Goal: Information Seeking & Learning: Learn about a topic

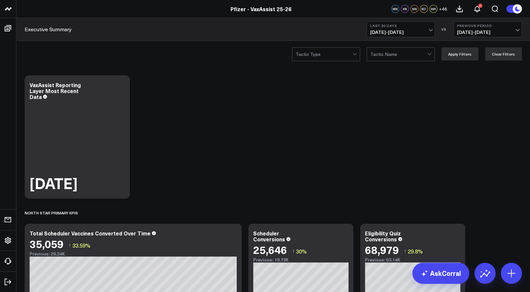
click at [430, 30] on span "[DATE] - [DATE]" at bounding box center [400, 32] width 61 height 5
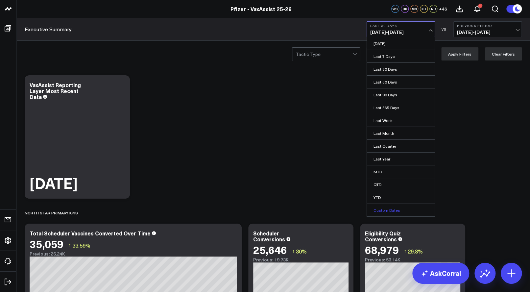
click at [391, 209] on link "Custom Dates" at bounding box center [401, 210] width 68 height 12
select select "9"
select select "2025"
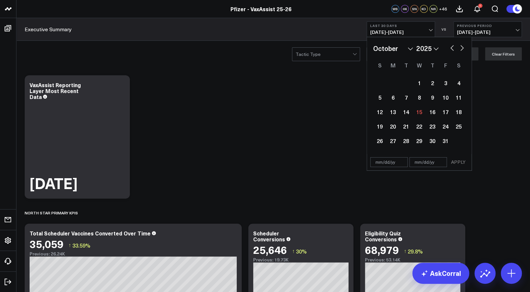
click at [410, 45] on select "January February March April May June July August September October November De…" at bounding box center [393, 48] width 40 height 10
select select "7"
select select "2025"
click at [396, 141] on div "25" at bounding box center [392, 140] width 13 height 13
type input "[DATE]"
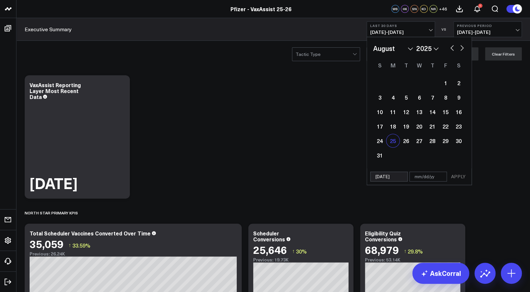
select select "7"
select select "2025"
click at [421, 177] on input "text" at bounding box center [427, 177] width 37 height 10
select select "7"
select select "2025"
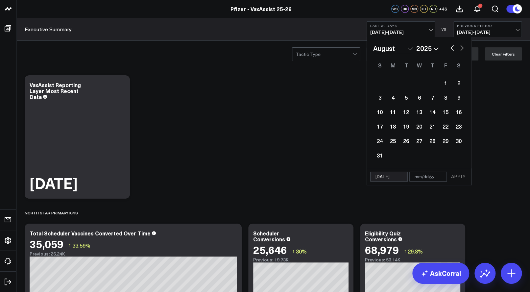
click at [464, 48] on button "button" at bounding box center [462, 47] width 7 height 8
select select "8"
select select "2025"
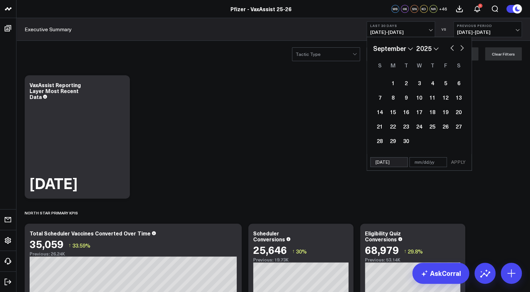
click at [462, 54] on div "January February March April May June July August September October November [D…" at bounding box center [419, 95] width 92 height 105
click at [462, 40] on div "January February March April May June July August September October November [D…" at bounding box center [419, 95] width 105 height 117
click at [462, 47] on button "button" at bounding box center [462, 47] width 7 height 8
select select "9"
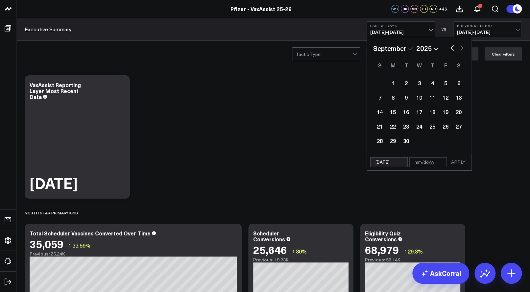
select select "2025"
click at [408, 110] on div "14" at bounding box center [406, 111] width 13 height 13
type input "[DATE]"
select select "9"
select select "2025"
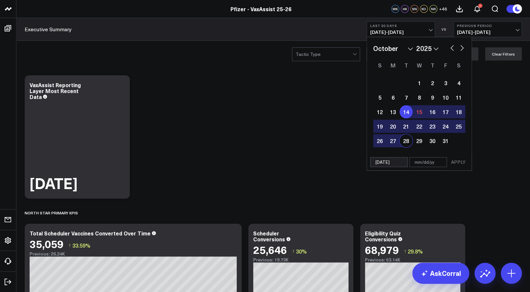
click at [382, 161] on input "[DATE]" at bounding box center [388, 162] width 37 height 10
select select "9"
select select "2025"
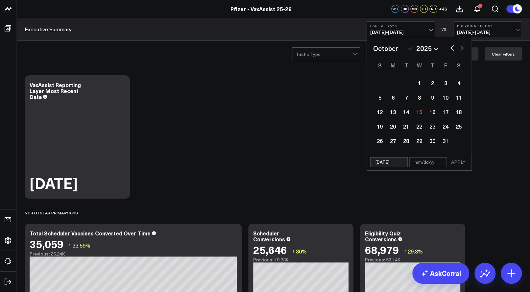
type input "/14/25"
select select "2025"
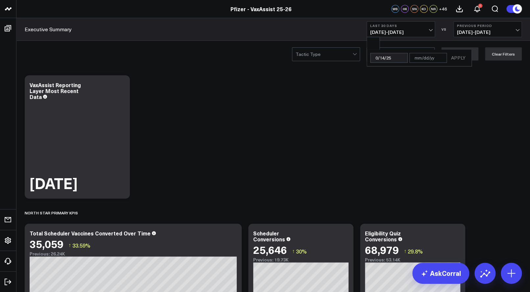
type input "[DATE]"
select select "7"
select select "2025"
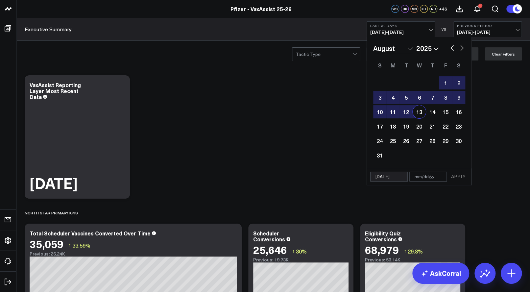
type input "08//25"
select select "7"
select select "2025"
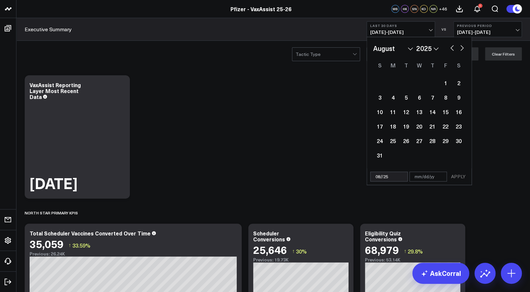
type input "[DATE]"
select select "7"
select select "2025"
type input "[DATE]"
select select "7"
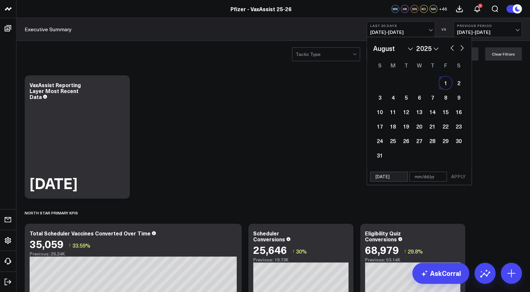
select select "2025"
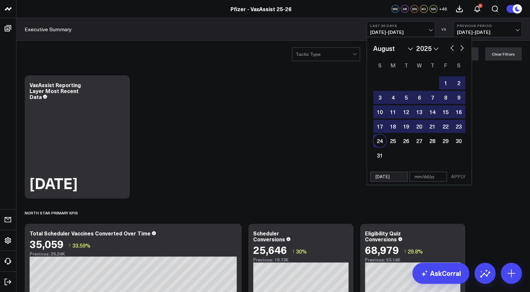
type input "[DATE]"
click at [427, 177] on input "text" at bounding box center [427, 177] width 37 height 10
select select "7"
select select "2025"
type input "1"
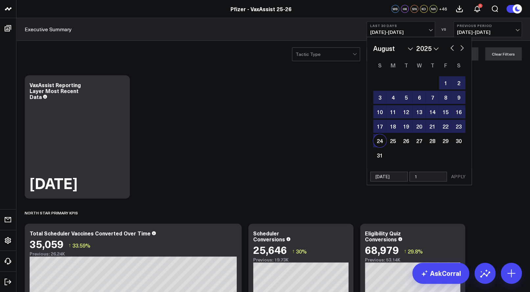
select select "7"
select select "2025"
type input "10"
select select "7"
select select "2025"
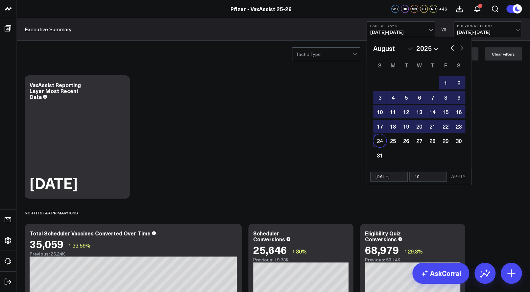
type input "10/"
select select "7"
select select "2025"
type input "10/1"
select select "7"
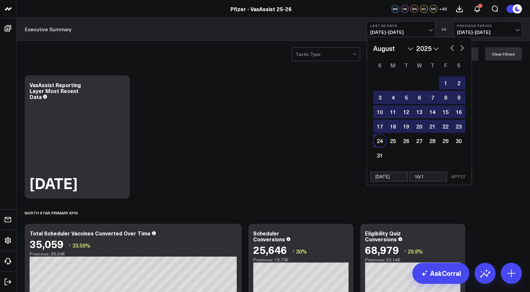
select select "2025"
type input "10/14"
select select "7"
select select "2025"
type input "10/14/"
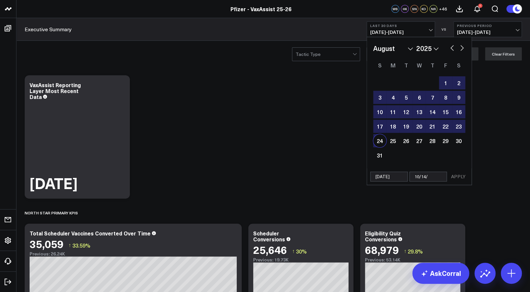
select select "7"
select select "2025"
type input "10/14/2"
select select "7"
select select "2025"
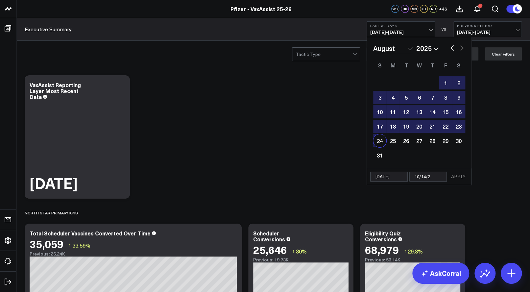
type input "[DATE]"
select select "7"
select select "2025"
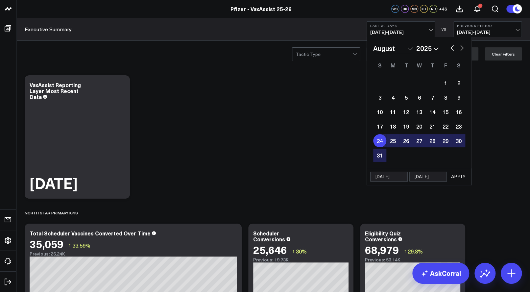
type input "[DATE]"
click at [458, 178] on button "APPLY" at bounding box center [459, 177] width 20 height 10
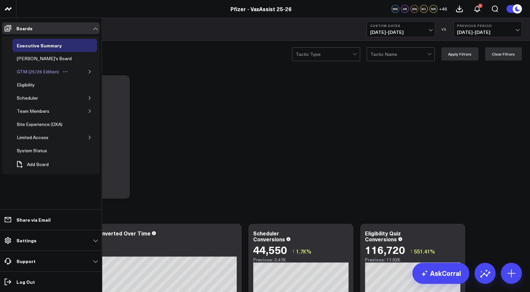
click at [22, 69] on div "GTM (25/26 Edition)" at bounding box center [37, 72] width 45 height 8
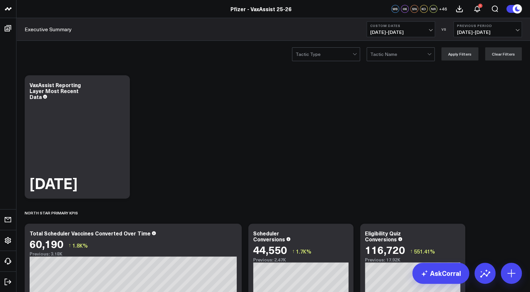
click at [424, 29] on button "Custom Dates [DATE] - [DATE]" at bounding box center [401, 29] width 68 height 16
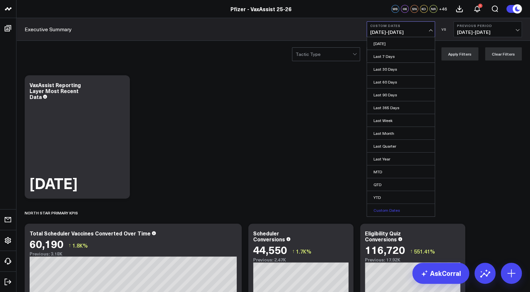
click at [390, 207] on link "Custom Dates" at bounding box center [401, 210] width 68 height 12
select select "9"
select select "2025"
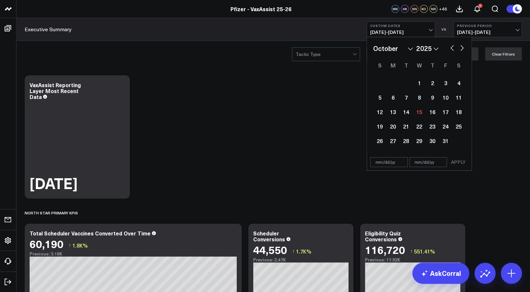
click at [453, 46] on button "button" at bounding box center [452, 47] width 7 height 8
select select "8"
select select "2025"
click at [420, 111] on div "17" at bounding box center [419, 111] width 13 height 13
type input "[DATE]"
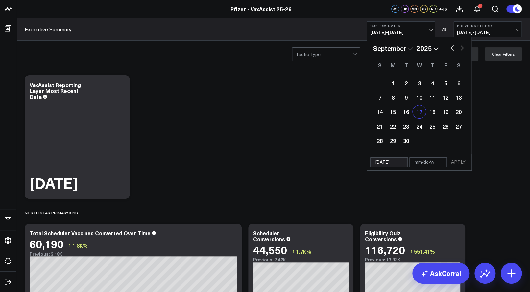
select select "8"
select select "2025"
click at [389, 113] on div "15" at bounding box center [392, 111] width 13 height 13
type input "[DATE]"
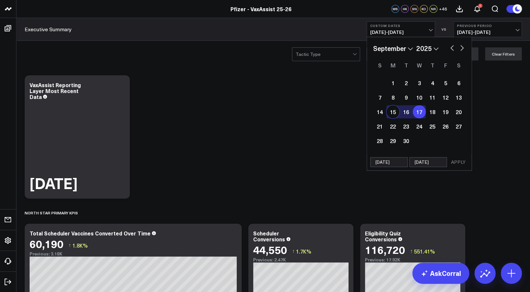
select select "8"
select select "2025"
click at [463, 46] on button "button" at bounding box center [462, 47] width 7 height 8
select select "9"
select select "2025"
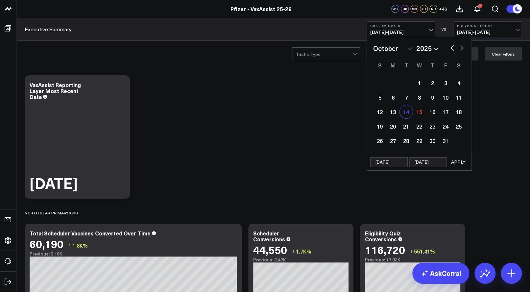
click at [408, 110] on div "14" at bounding box center [406, 111] width 13 height 13
type input "[DATE]"
select select "9"
select select "2025"
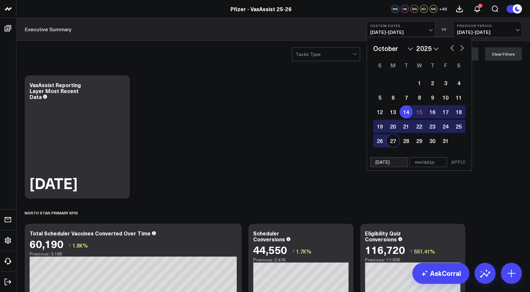
click at [379, 161] on input "[DATE]" at bounding box center [388, 162] width 37 height 10
select select "9"
select select "2025"
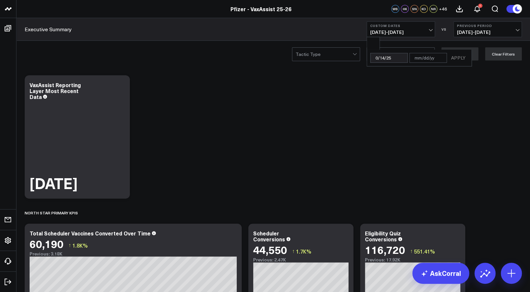
type input "0/14/25"
click at [378, 46] on div at bounding box center [373, 43] width 12 height 12
click at [389, 56] on input "0/14/25" at bounding box center [388, 58] width 37 height 10
click at [393, 57] on input "0/14/25" at bounding box center [388, 58] width 37 height 10
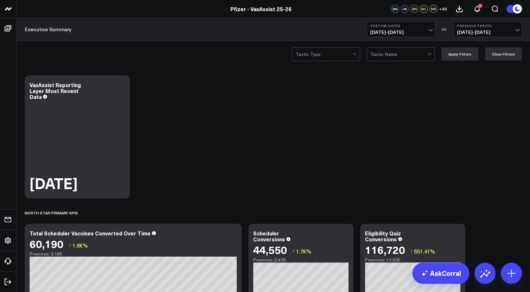
click at [428, 30] on span "[DATE] - [DATE]" at bounding box center [400, 32] width 61 height 5
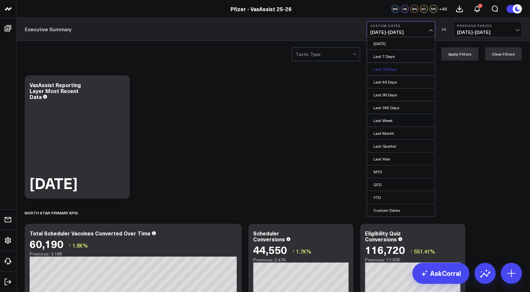
click at [386, 70] on link "Last 30 Days" at bounding box center [401, 69] width 68 height 12
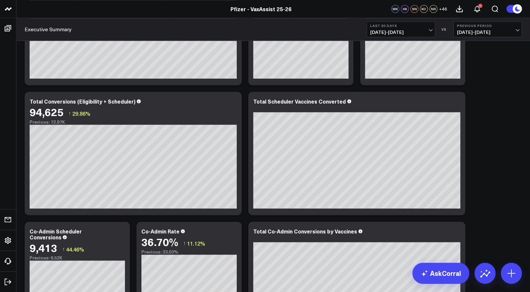
scroll to position [261, 0]
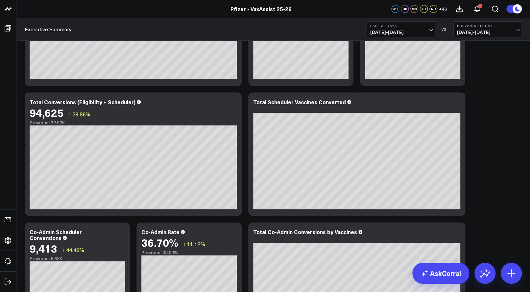
click at [516, 32] on span "[DATE] - [DATE]" at bounding box center [487, 32] width 61 height 5
click at [483, 94] on link "Custom Dates" at bounding box center [488, 94] width 68 height 12
select select "9"
select select "2025"
click at [521, 30] on button "Previous Period [DATE] - [DATE]" at bounding box center [488, 29] width 68 height 16
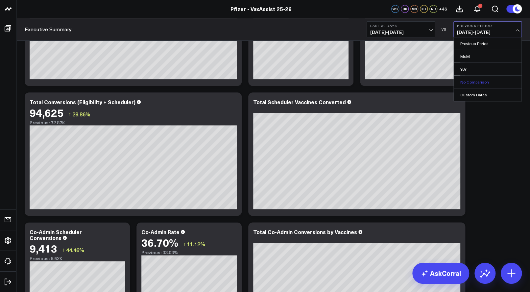
click at [471, 83] on link "No Comparison" at bounding box center [488, 82] width 68 height 12
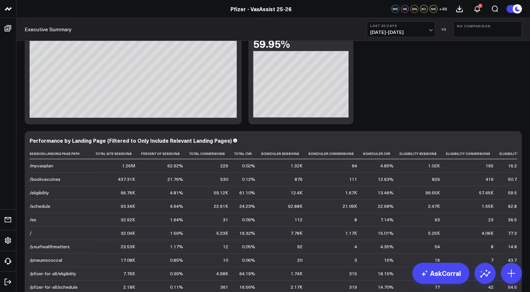
scroll to position [24, 0]
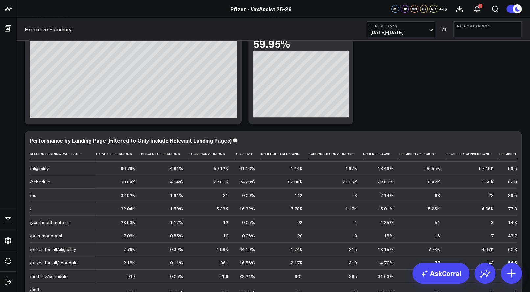
drag, startPoint x: 493, startPoint y: 155, endPoint x: 525, endPoint y: 182, distance: 42.0
click at [525, 182] on div "Modify via AI Copy link to widget Ask support Remove Create linked copy Executi…" at bounding box center [273, 126] width 514 height 2716
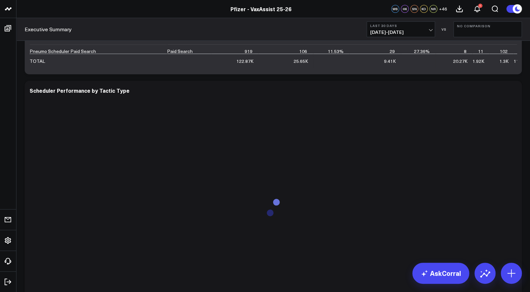
scroll to position [2491, 0]
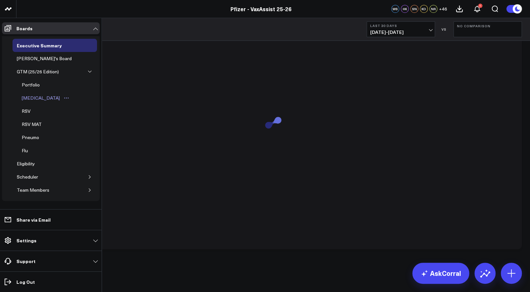
click at [31, 95] on div "[MEDICAL_DATA]" at bounding box center [40, 98] width 41 height 8
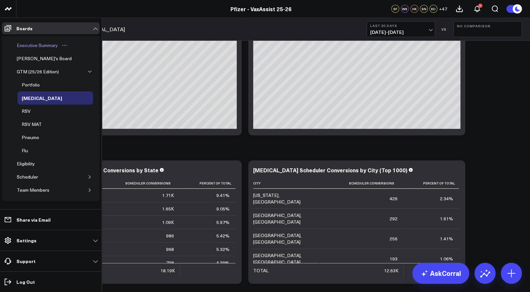
click at [51, 46] on div "Executive Summary" at bounding box center [37, 45] width 44 height 8
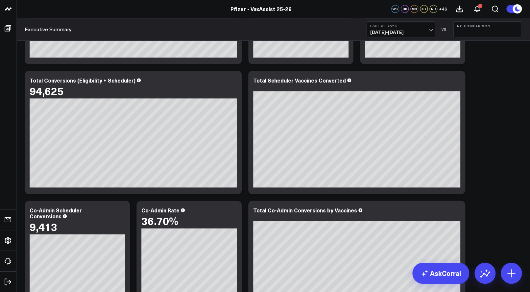
scroll to position [282, 0]
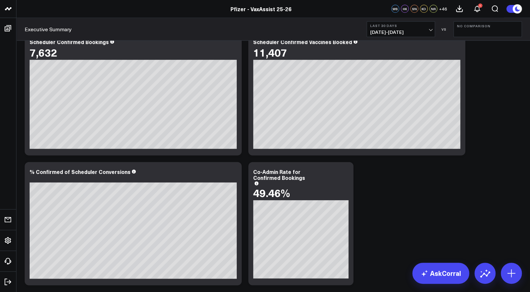
scroll to position [721, 0]
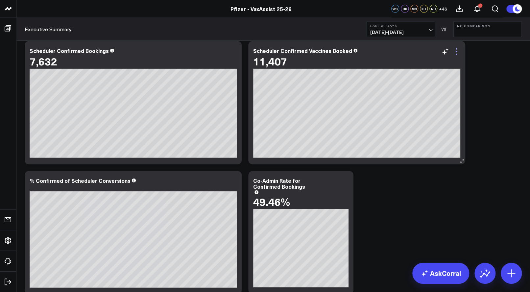
click at [457, 53] on icon at bounding box center [457, 52] width 8 height 8
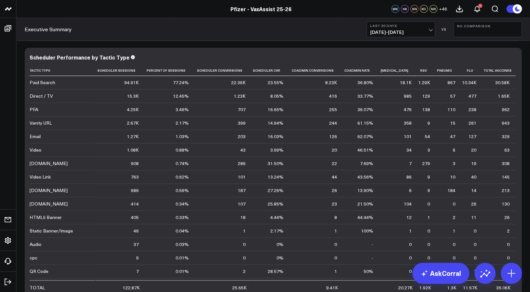
scroll to position [2491, 0]
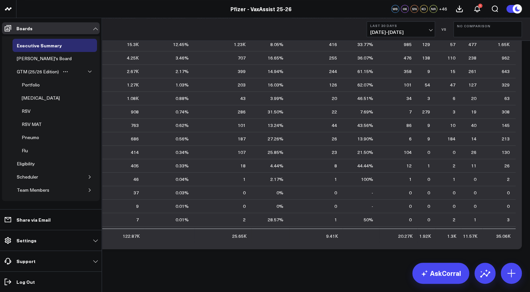
click at [87, 73] on button "button" at bounding box center [90, 71] width 7 height 7
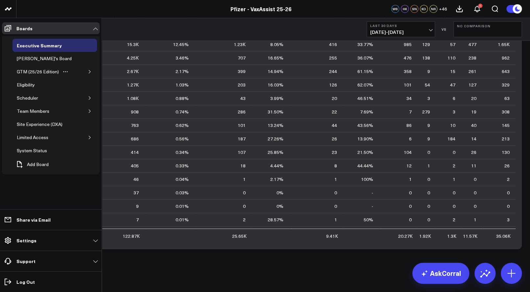
click at [83, 73] on div "GTM (25/26 Edition)" at bounding box center [54, 71] width 85 height 13
click at [33, 95] on div "Scheduler" at bounding box center [27, 98] width 25 height 8
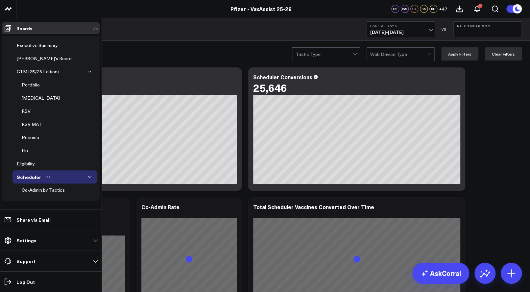
click at [88, 171] on div "Scheduler" at bounding box center [54, 176] width 85 height 13
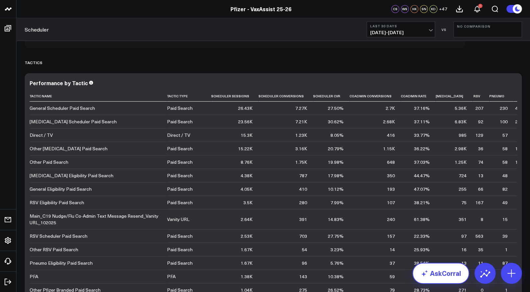
scroll to position [1877, 0]
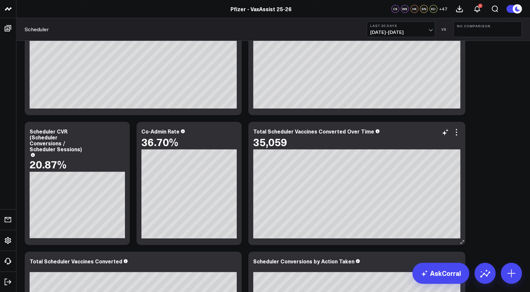
scroll to position [76, 0]
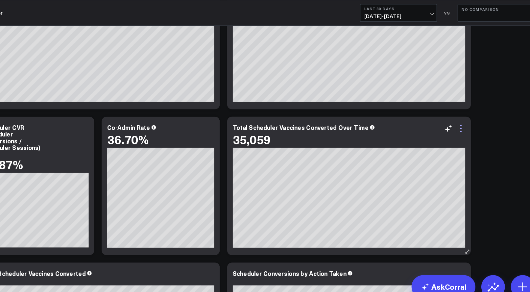
click at [458, 134] on icon at bounding box center [457, 132] width 8 height 8
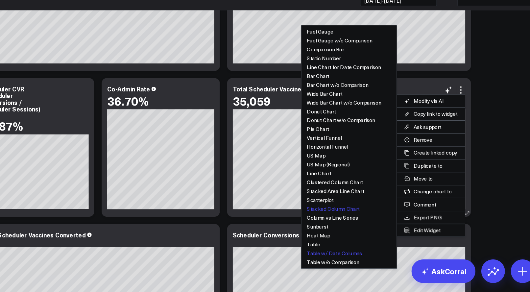
scroll to position [96, 0]
click at [346, 257] on button "Table w/ Date Columns" at bounding box center [356, 258] width 85 height 8
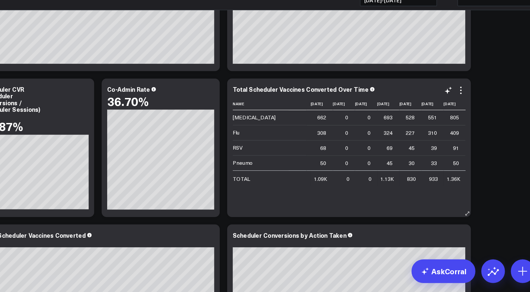
scroll to position [0, 0]
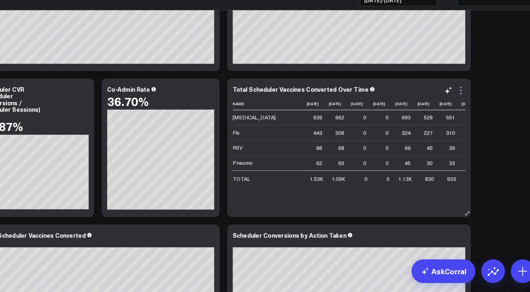
click at [458, 115] on icon at bounding box center [457, 112] width 8 height 8
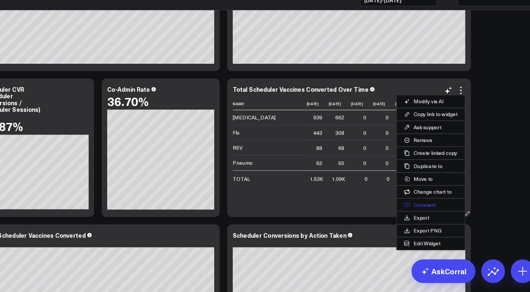
scroll to position [112, 0]
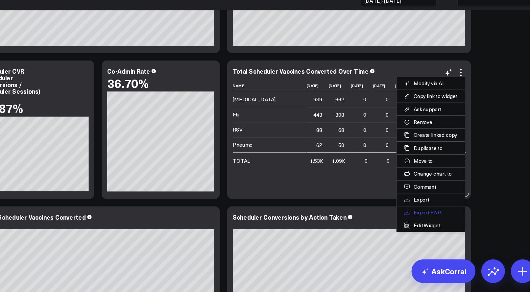
click at [429, 219] on button "Export PNG" at bounding box center [429, 220] width 61 height 11
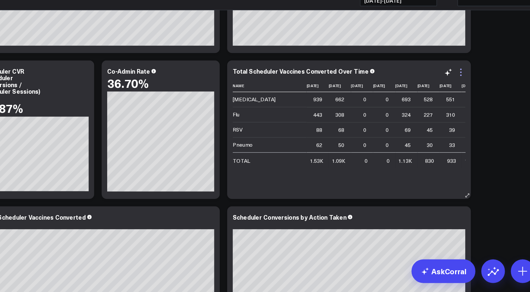
click at [458, 96] on icon at bounding box center [457, 96] width 8 height 8
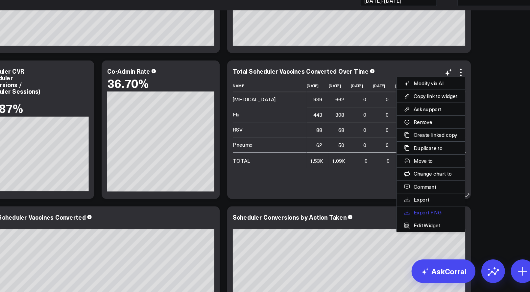
click at [425, 222] on button "Export PNG" at bounding box center [429, 220] width 61 height 11
click at [409, 205] on div "Total Scheduler Vaccines Converted Over Time Name [DATE] [DATE] [DATE] [DATE] […" at bounding box center [356, 147] width 217 height 123
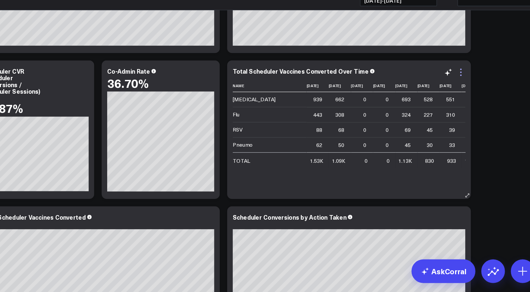
click at [457, 97] on icon at bounding box center [457, 96] width 8 height 8
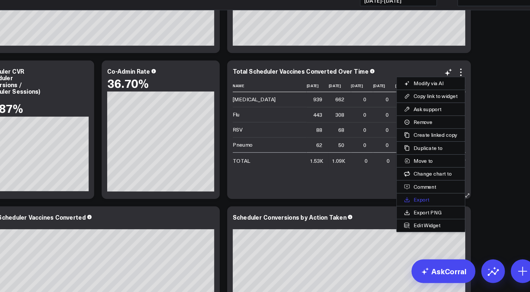
click at [420, 206] on button "Export" at bounding box center [429, 209] width 61 height 11
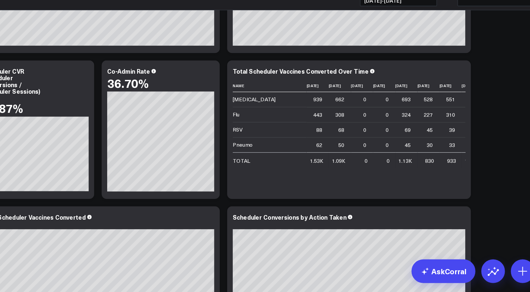
drag, startPoint x: 502, startPoint y: 176, endPoint x: 438, endPoint y: 148, distance: 69.1
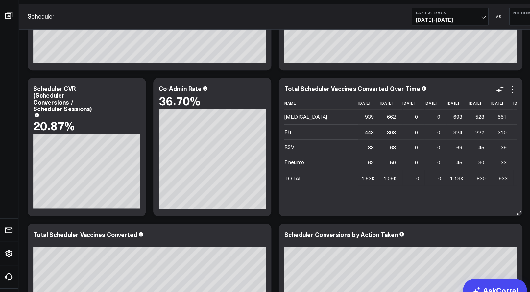
scroll to position [0, 0]
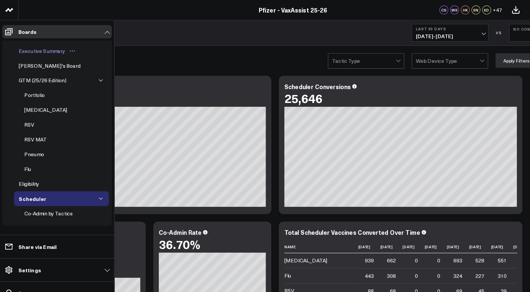
click at [52, 44] on div "Executive Summary" at bounding box center [37, 45] width 44 height 8
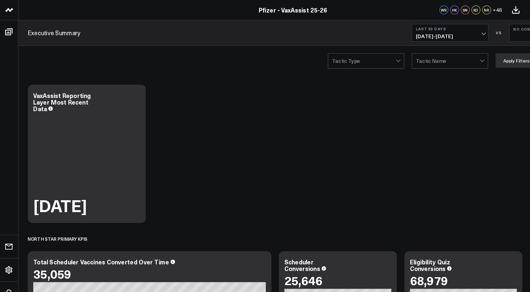
drag, startPoint x: 429, startPoint y: 149, endPoint x: 110, endPoint y: 50, distance: 333.7
click at [110, 50] on div "Tactic Type Tactic Name Apply Filters Clear Filters" at bounding box center [273, 54] width 514 height 26
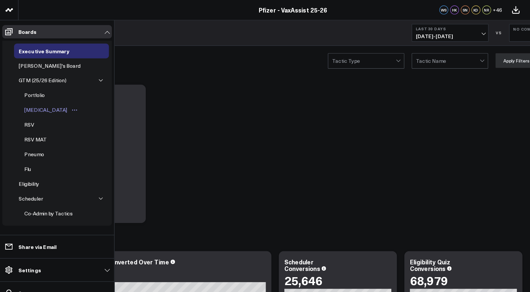
click at [38, 97] on div "[MEDICAL_DATA]" at bounding box center [40, 98] width 41 height 8
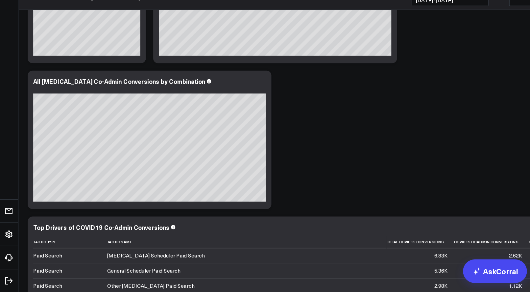
scroll to position [506, 0]
click at [20, 132] on div "Overview Modify via AI Copy link to widget Ask support Remove Create linked cop…" at bounding box center [273, 111] width 514 height 1152
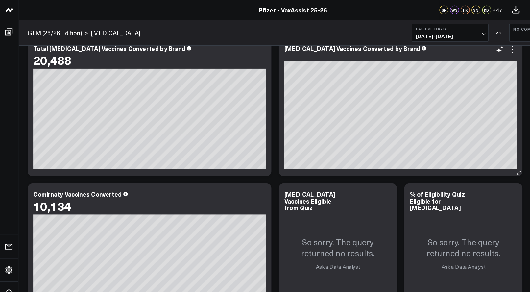
scroll to position [0, 0]
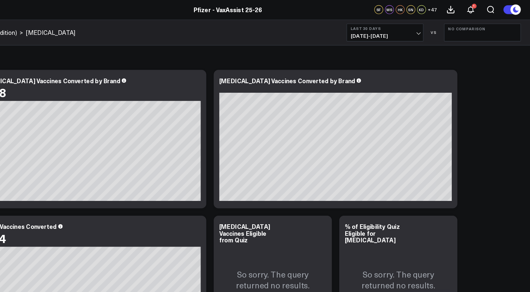
click at [519, 6] on icon at bounding box center [517, 8] width 7 height 7
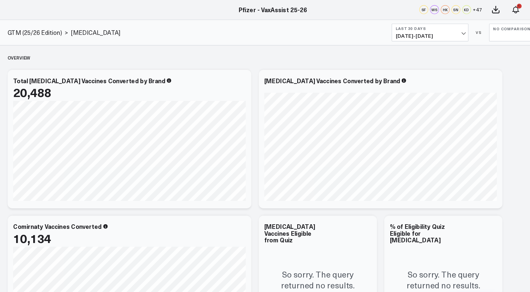
drag, startPoint x: 481, startPoint y: 162, endPoint x: 477, endPoint y: 164, distance: 4.5
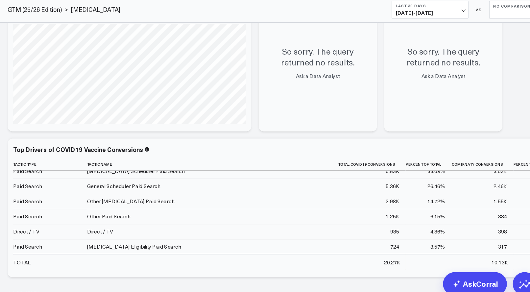
scroll to position [178, 0]
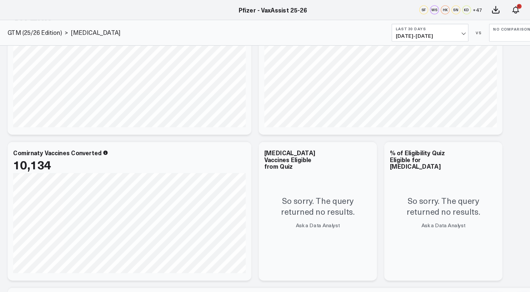
scroll to position [39, 0]
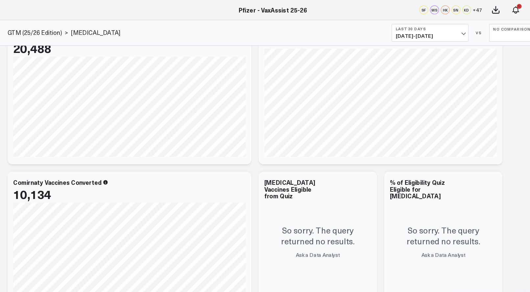
drag, startPoint x: 474, startPoint y: 69, endPoint x: 433, endPoint y: 3, distance: 77.6
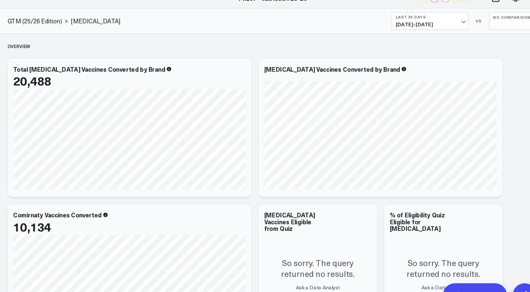
click at [60, 27] on link "GTM (25/26 Edition)" at bounding box center [49, 29] width 48 height 7
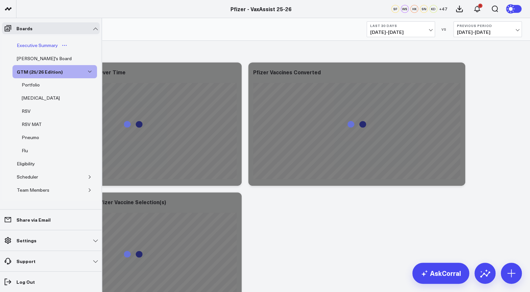
click at [42, 45] on div "Executive Summary" at bounding box center [37, 45] width 44 height 8
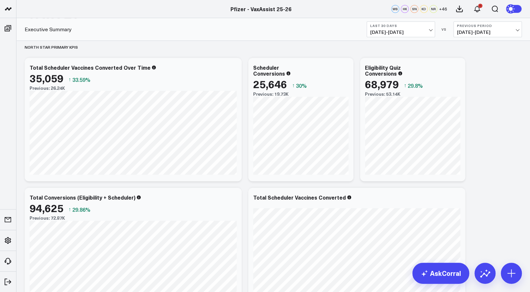
scroll to position [166, 0]
click at [516, 25] on b "Previous Period" at bounding box center [487, 26] width 61 height 4
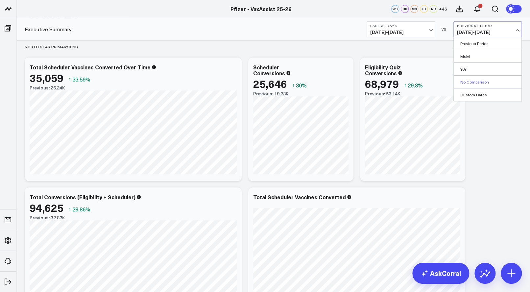
click at [483, 83] on link "No Comparison" at bounding box center [488, 82] width 68 height 12
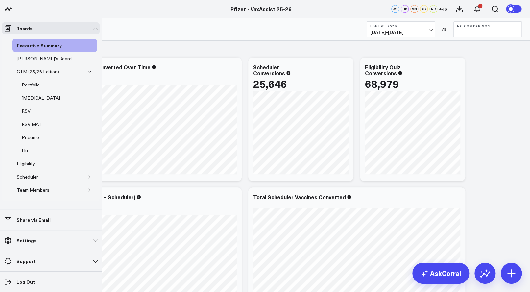
click at [2, 138] on div "Executive Summary Hannah's Board GTM (25/26 Edition) Portfolio Covid-19 RSV RSV…" at bounding box center [51, 118] width 98 height 165
click at [33, 81] on div "Portfolio" at bounding box center [30, 85] width 21 height 8
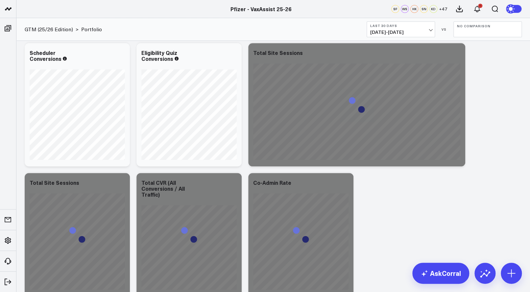
scroll to position [163, 0]
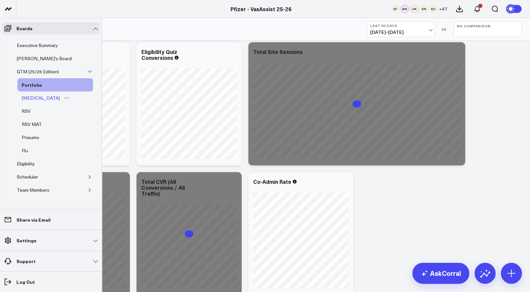
click at [36, 100] on div "[MEDICAL_DATA]" at bounding box center [40, 98] width 41 height 8
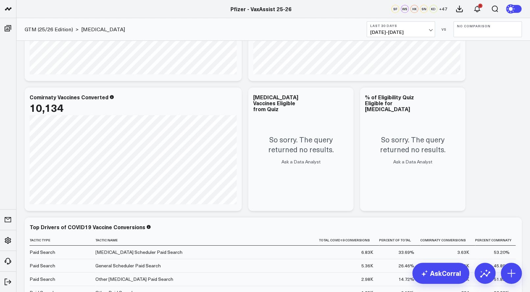
scroll to position [105, 0]
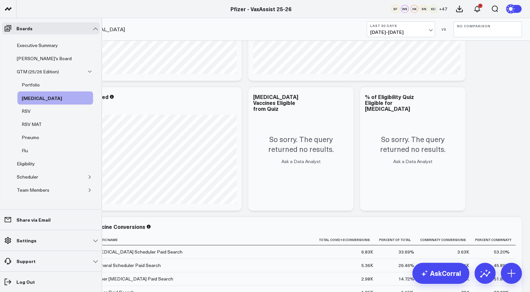
click at [13, 123] on div "Portfolio Covid-19 RSV RSV MAT Pneumo Flu" at bounding box center [54, 117] width 85 height 79
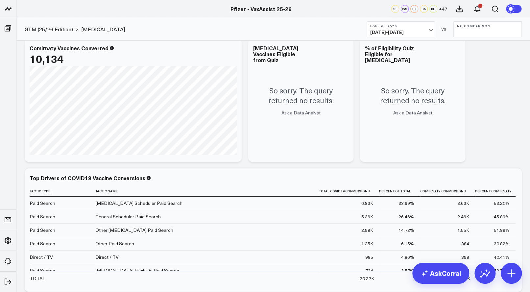
scroll to position [0, 0]
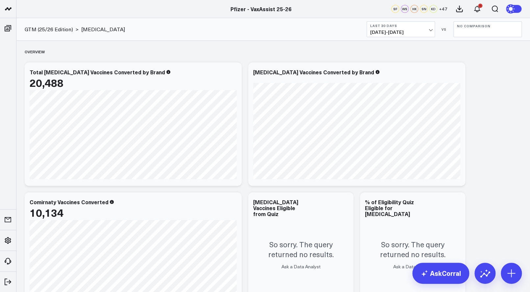
click at [477, 33] on button "No Comparison" at bounding box center [488, 29] width 68 height 16
click at [467, 69] on link "YoY" at bounding box center [488, 69] width 68 height 12
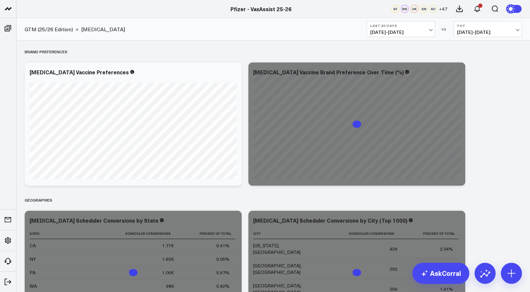
scroll to position [803, 0]
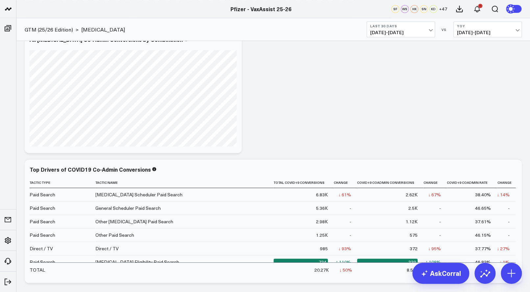
scroll to position [382, 0]
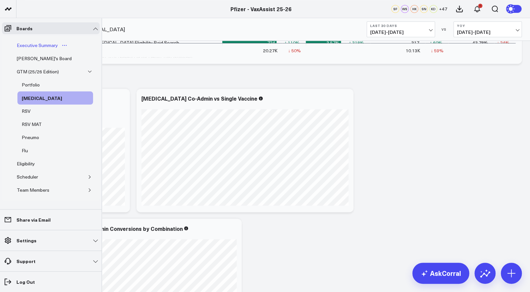
click at [47, 46] on div "Executive Summary" at bounding box center [37, 45] width 44 height 8
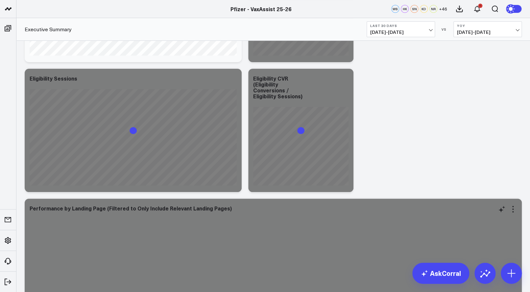
scroll to position [1244, 0]
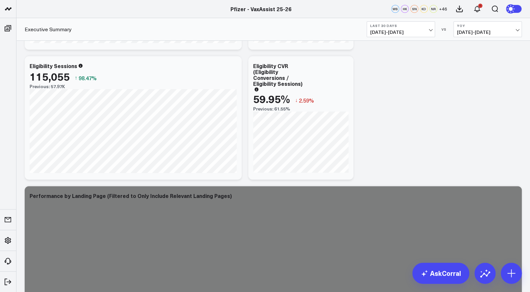
drag, startPoint x: 493, startPoint y: 116, endPoint x: 454, endPoint y: 95, distance: 44.0
click at [493, 116] on div "Modify via AI Copy link to widget Ask support Remove Create linked copy Executi…" at bounding box center [273, 164] width 504 height 2672
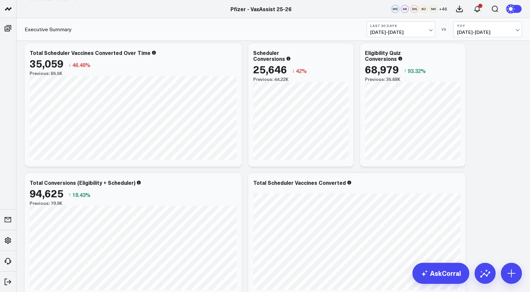
scroll to position [166, 0]
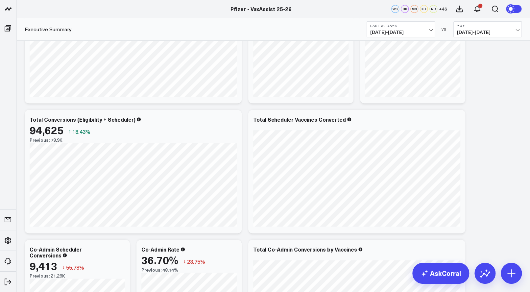
scroll to position [0, 0]
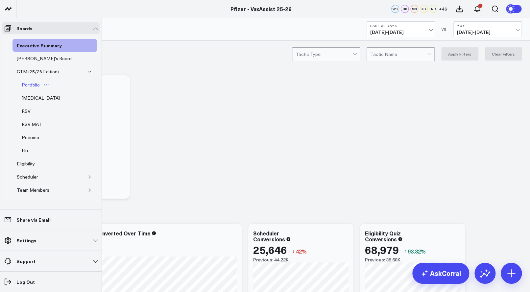
click at [30, 85] on div "Portfolio" at bounding box center [30, 85] width 21 height 8
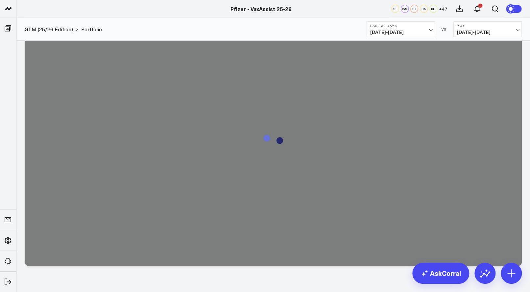
scroll to position [877, 0]
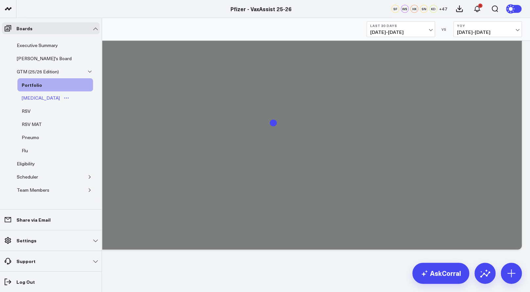
click at [29, 101] on div "[MEDICAL_DATA]" at bounding box center [40, 98] width 41 height 8
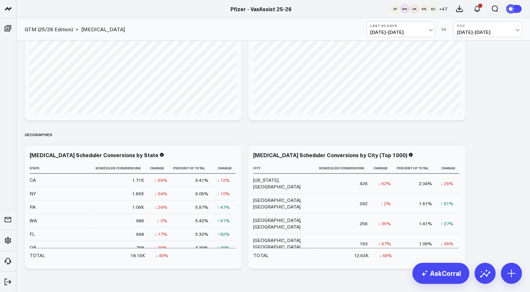
scroll to position [901, 0]
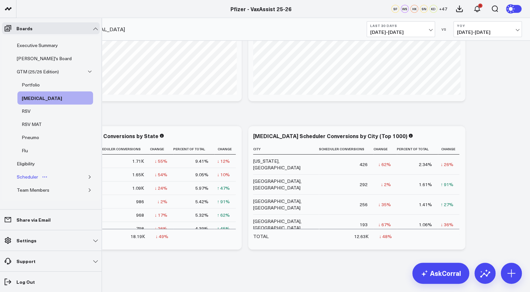
click at [39, 177] on div "Scheduler" at bounding box center [27, 177] width 25 height 8
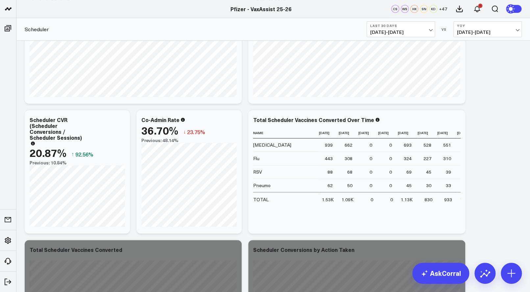
scroll to position [99, 0]
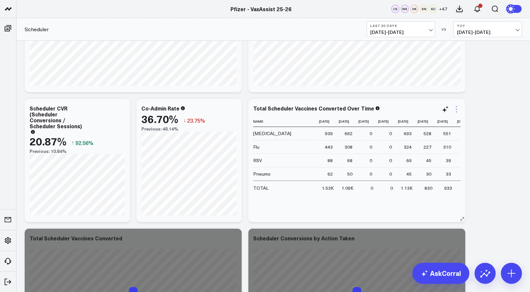
click at [455, 108] on icon at bounding box center [457, 109] width 8 height 8
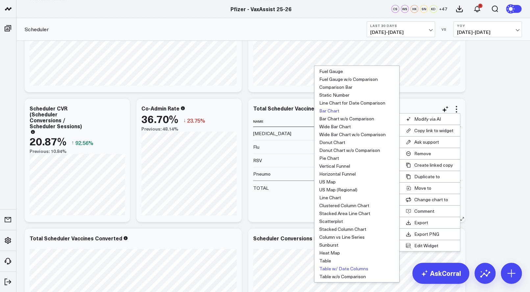
click at [335, 111] on button "Bar Chart" at bounding box center [356, 111] width 85 height 8
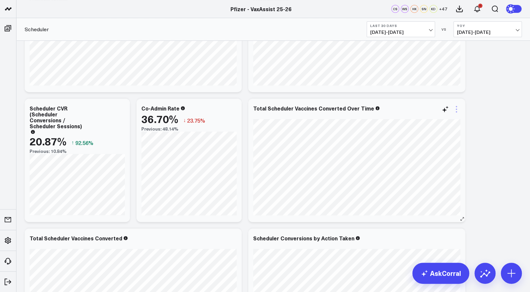
click at [455, 107] on icon at bounding box center [457, 109] width 8 height 8
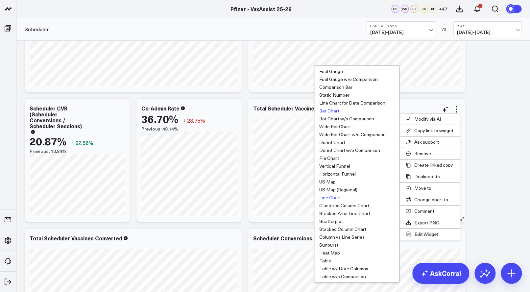
click at [334, 196] on button "Line Chart" at bounding box center [356, 198] width 85 height 8
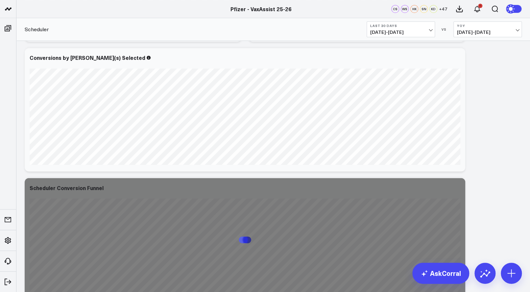
scroll to position [409, 0]
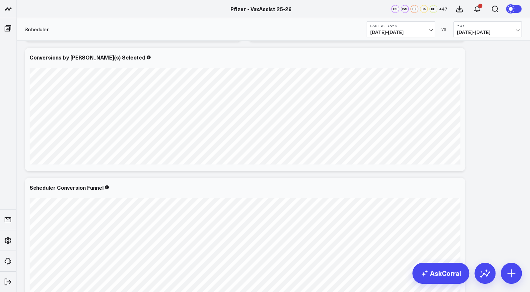
drag, startPoint x: 511, startPoint y: 171, endPoint x: 495, endPoint y: 196, distance: 30.2
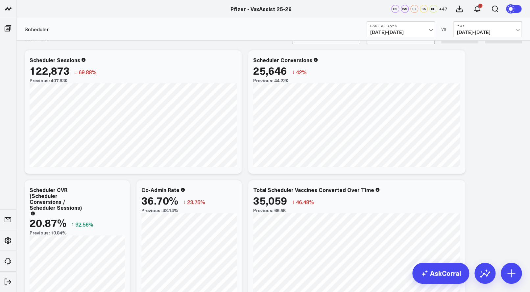
scroll to position [0, 0]
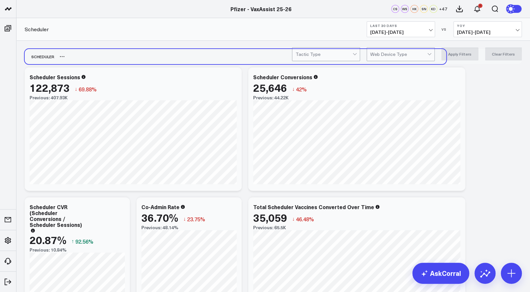
click at [461, 62] on div "SCHEDULER" at bounding box center [273, 56] width 497 height 15
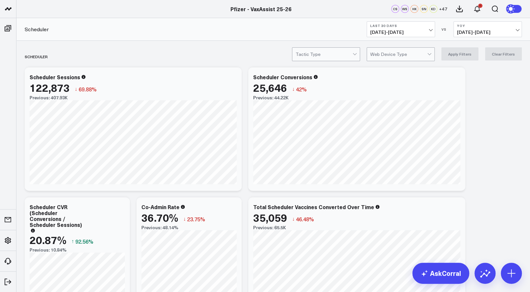
drag, startPoint x: 508, startPoint y: 159, endPoint x: 481, endPoint y: 130, distance: 39.8
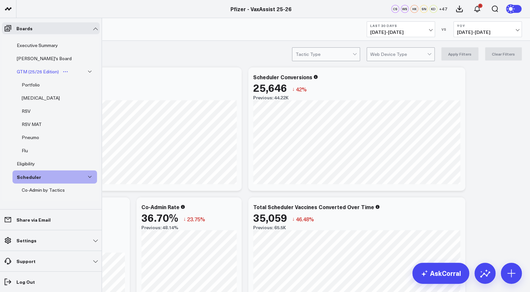
click at [51, 72] on div "GTM (25/26 Edition)" at bounding box center [37, 72] width 45 height 8
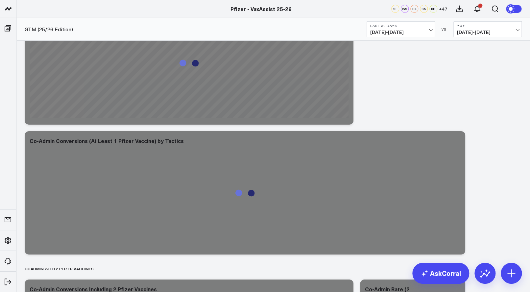
scroll to position [1011, 0]
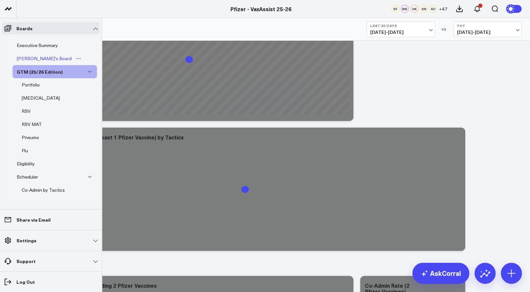
click at [39, 56] on div "[PERSON_NAME]'s Board" at bounding box center [44, 59] width 58 height 8
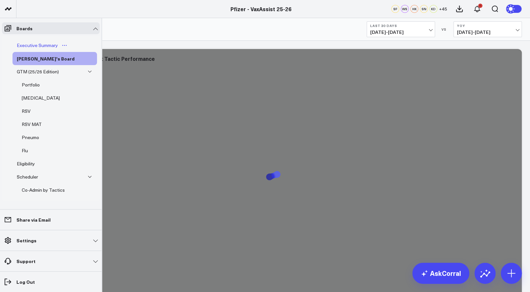
click at [36, 45] on div "Executive Summary" at bounding box center [37, 45] width 44 height 8
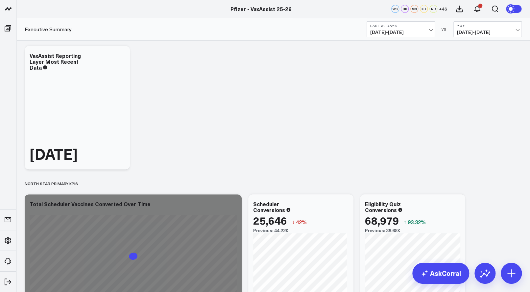
scroll to position [30, 0]
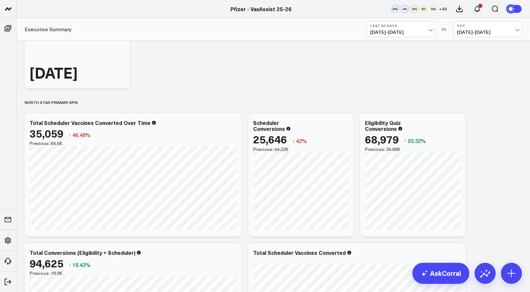
scroll to position [111, 0]
click at [234, 125] on icon at bounding box center [233, 123] width 8 height 8
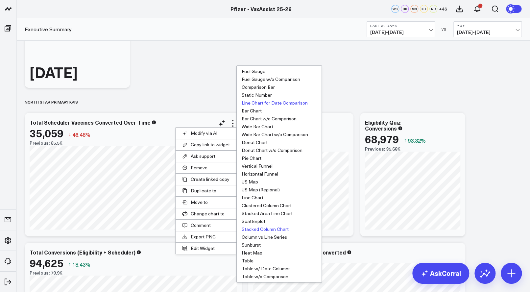
click at [256, 101] on button "Line Chart for Date Comparison" at bounding box center [279, 103] width 85 height 8
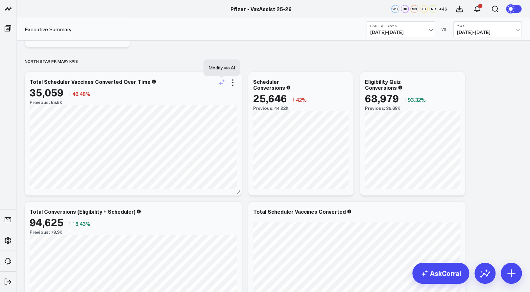
scroll to position [74, 0]
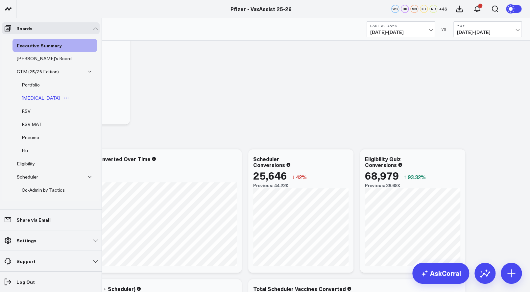
click at [35, 97] on div "[MEDICAL_DATA]" at bounding box center [40, 98] width 41 height 8
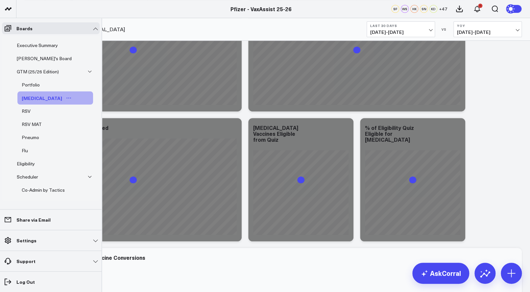
scroll to position [10, 0]
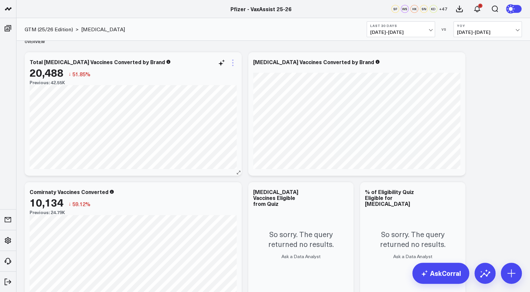
click at [235, 64] on icon at bounding box center [233, 63] width 8 height 8
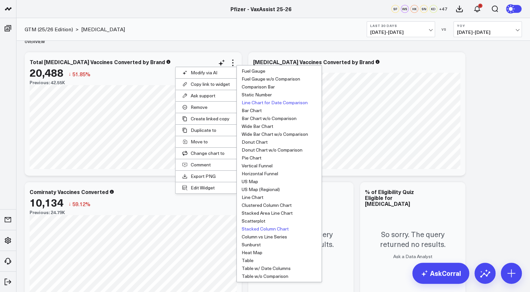
click at [262, 102] on button "Line Chart for Date Comparison" at bounding box center [279, 103] width 85 height 8
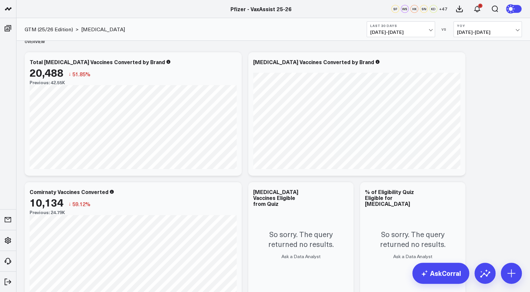
drag, startPoint x: 486, startPoint y: 138, endPoint x: 497, endPoint y: 144, distance: 12.0
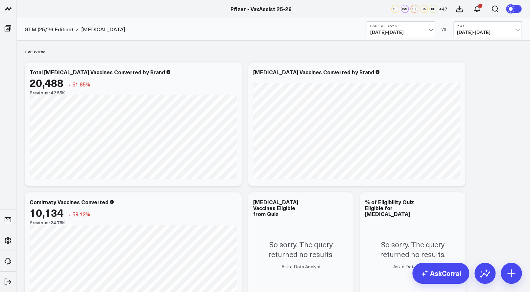
click at [516, 30] on span "09/15/24 - 10/14/24" at bounding box center [487, 32] width 61 height 5
click at [424, 25] on b "Last 30 Days" at bounding box center [400, 26] width 61 height 4
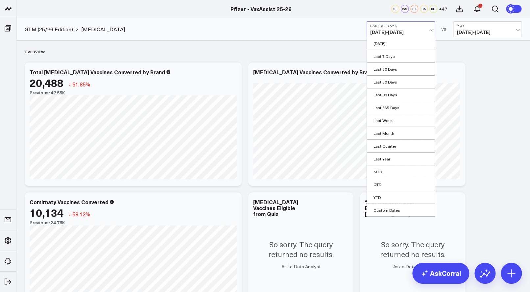
click at [424, 25] on b "Last 30 Days" at bounding box center [400, 26] width 61 height 4
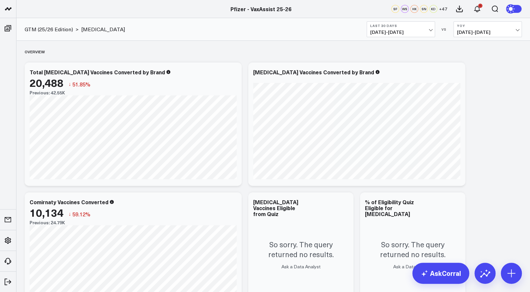
click at [433, 29] on button "Last 30 Days [DATE] - [DATE]" at bounding box center [401, 29] width 68 height 16
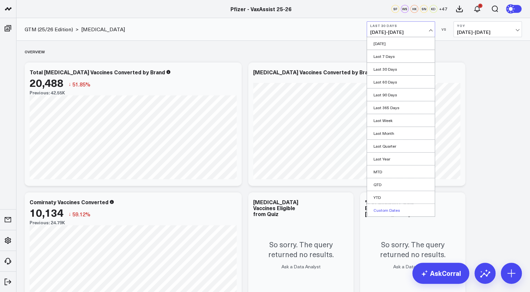
click at [382, 212] on link "Custom Dates" at bounding box center [401, 210] width 68 height 12
select select "9"
select select "2025"
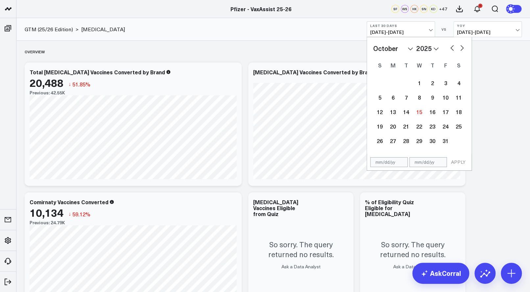
click at [377, 163] on input "text" at bounding box center [388, 162] width 37 height 10
select select "9"
select select "2025"
type input "[DATE]"
select select "7"
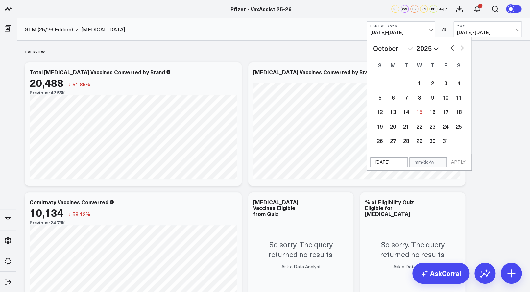
select select "2025"
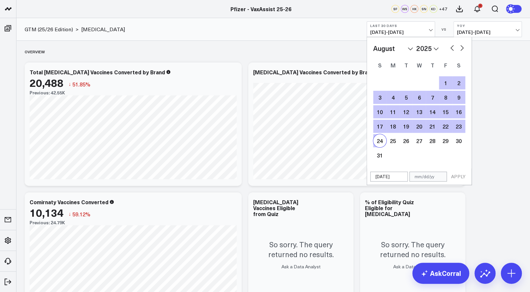
type input "[DATE]"
click at [417, 175] on input "text" at bounding box center [427, 177] width 37 height 10
select select "7"
select select "2025"
type input "1"
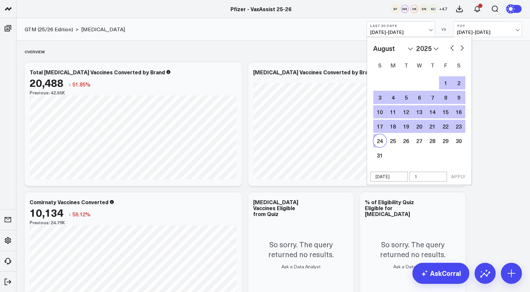
select select "7"
select select "2025"
type input "10"
select select "7"
select select "2025"
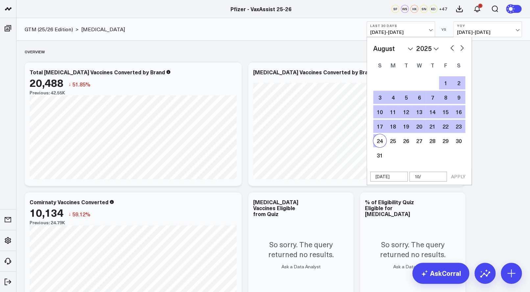
type input "10/1"
select select "7"
select select "2025"
type input "10/13/"
select select "7"
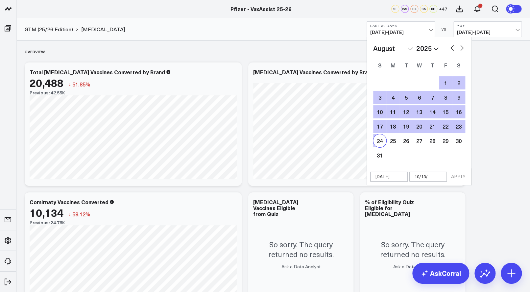
select select "2025"
type input "10/13/2"
select select "7"
select select "2025"
type input "10/13/24"
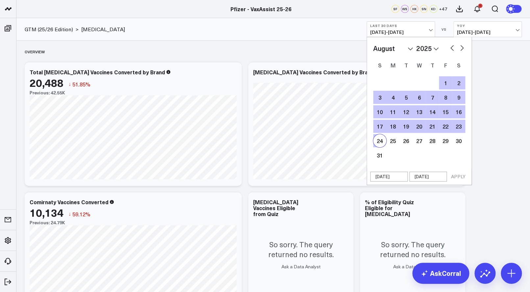
select select "7"
select select "2025"
type input "10/13/2"
select select "7"
select select "2025"
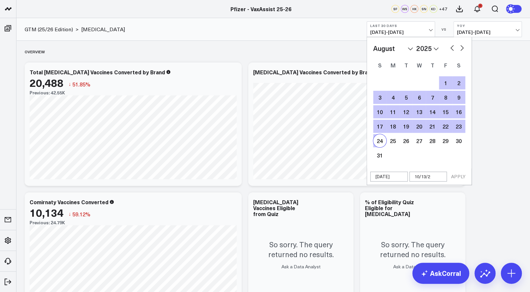
type input "10/13/25"
select select "7"
select select "2025"
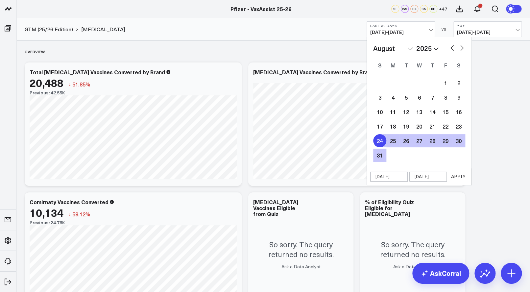
type input "10/13/25"
click at [459, 176] on button "APPLY" at bounding box center [459, 177] width 20 height 10
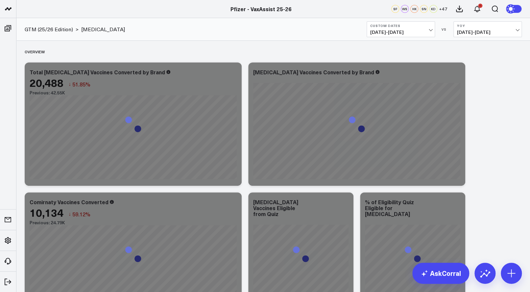
click at [513, 30] on span "08/25/24 - 10/13/24" at bounding box center [487, 32] width 61 height 5
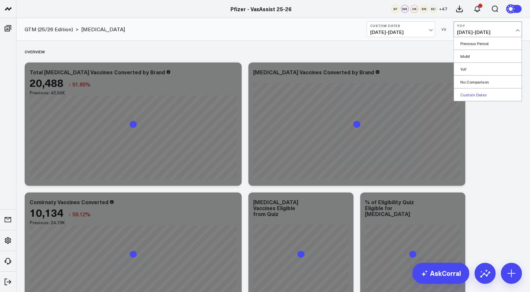
click at [490, 95] on link "Custom Dates" at bounding box center [488, 94] width 68 height 12
select select "9"
select select "2025"
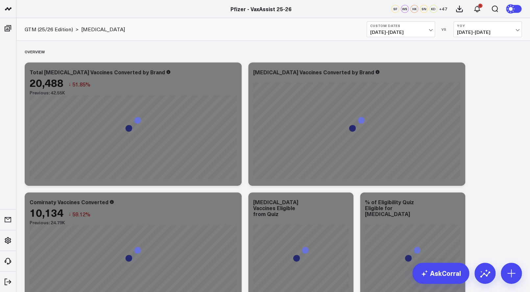
click at [519, 32] on button "YoY 08/25/24 - 10/13/24" at bounding box center [488, 29] width 68 height 16
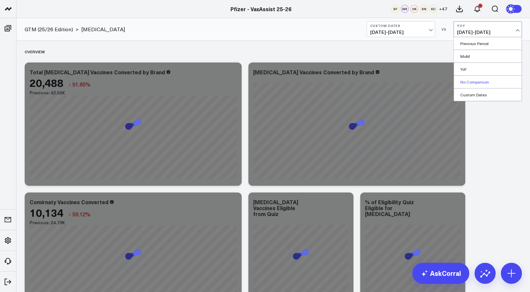
click at [472, 80] on link "No Comparison" at bounding box center [488, 82] width 68 height 12
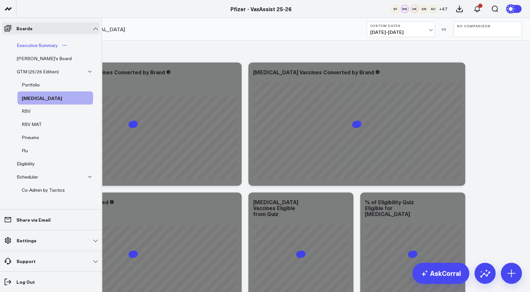
click at [37, 43] on div "Executive Summary" at bounding box center [37, 45] width 44 height 8
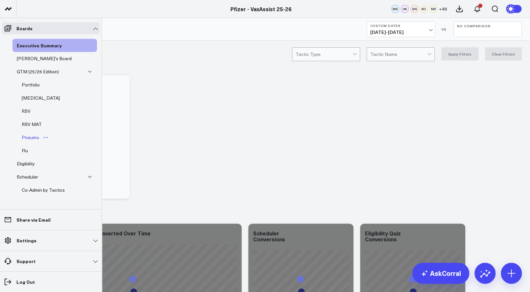
click at [32, 138] on div "Pneumo" at bounding box center [30, 138] width 21 height 8
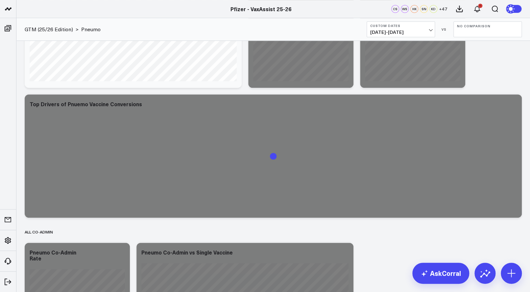
scroll to position [235, 0]
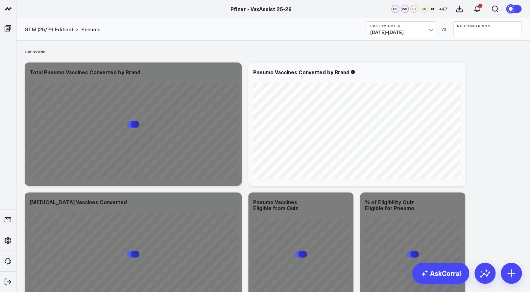
click at [432, 37] on button "Custom Dates 08/25/25 - 10/13/25" at bounding box center [401, 29] width 68 height 16
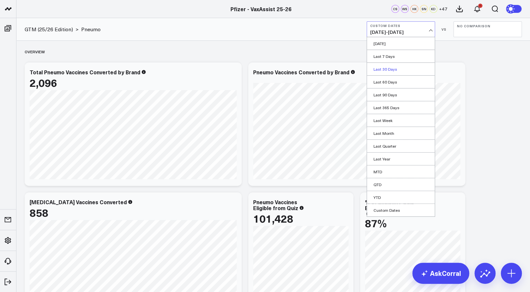
click at [389, 66] on link "Last 30 Days" at bounding box center [401, 69] width 68 height 12
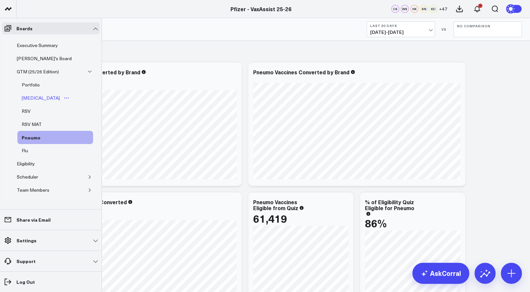
click at [35, 96] on div "[MEDICAL_DATA]" at bounding box center [40, 98] width 41 height 8
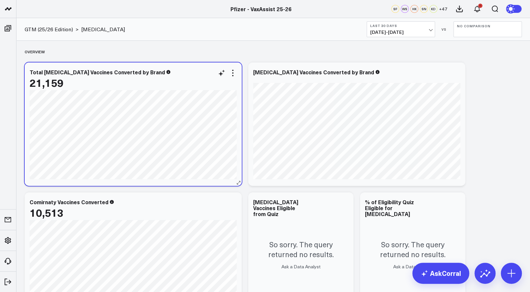
click at [234, 78] on div "21,159" at bounding box center [133, 83] width 207 height 12
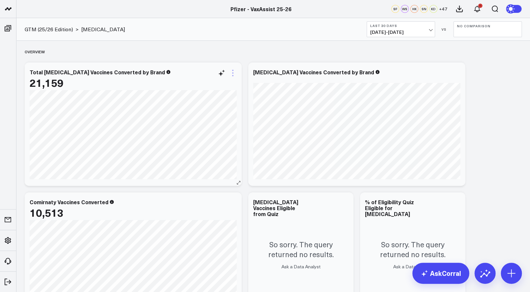
click at [234, 74] on icon at bounding box center [233, 73] width 8 height 8
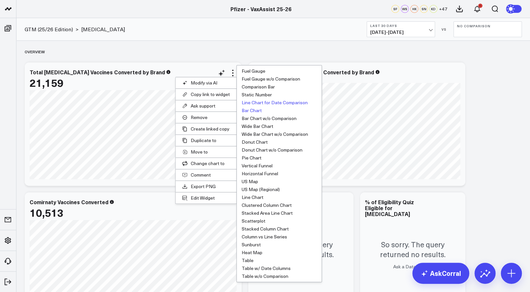
click at [255, 110] on button "Bar Chart" at bounding box center [279, 111] width 85 height 8
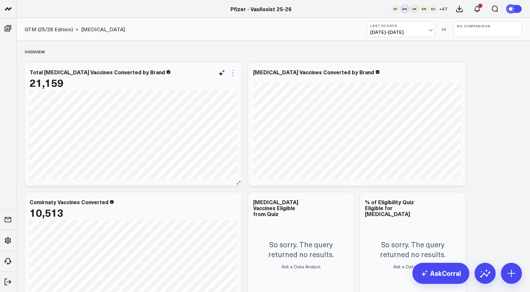
click at [232, 70] on icon at bounding box center [233, 73] width 8 height 8
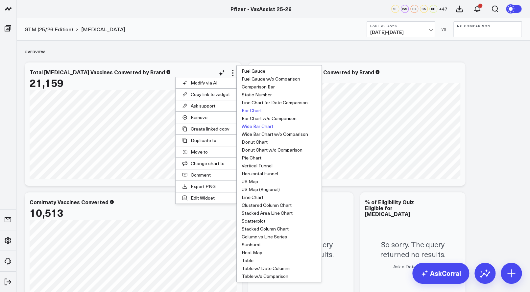
click at [253, 125] on button "Wide Bar Chart" at bounding box center [279, 126] width 85 height 8
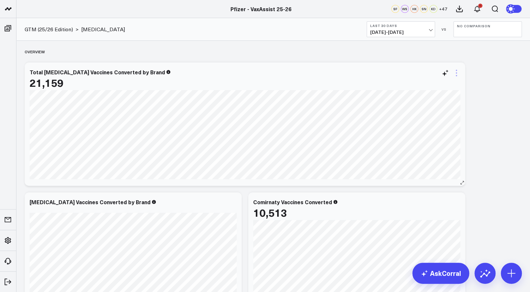
click at [459, 73] on icon at bounding box center [457, 73] width 8 height 8
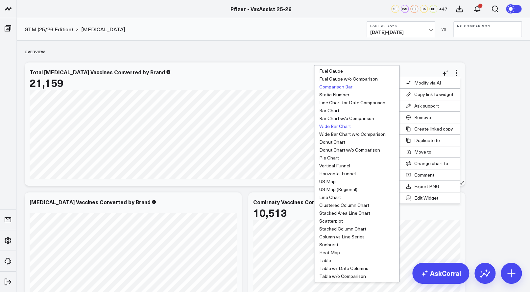
click at [334, 85] on button "Comparison Bar" at bounding box center [356, 87] width 85 height 8
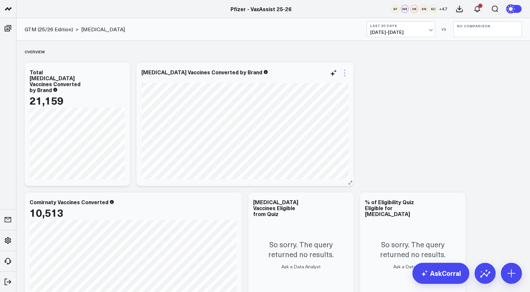
click at [347, 71] on icon at bounding box center [345, 73] width 8 height 8
click at [119, 70] on icon at bounding box center [121, 73] width 8 height 8
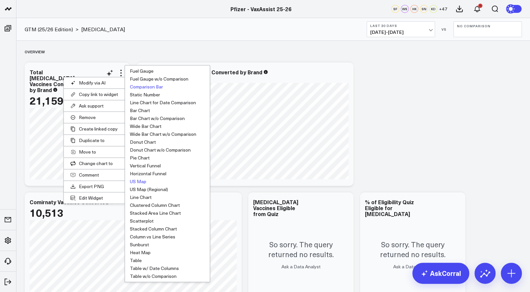
click at [147, 183] on button "US Map" at bounding box center [167, 182] width 85 height 8
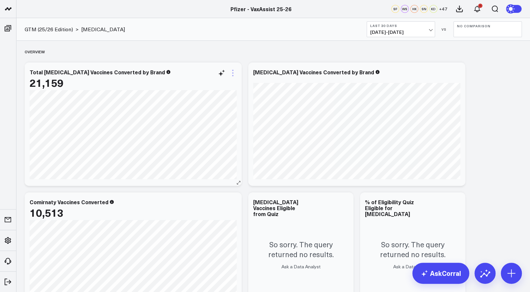
click at [233, 74] on icon at bounding box center [233, 73] width 8 height 8
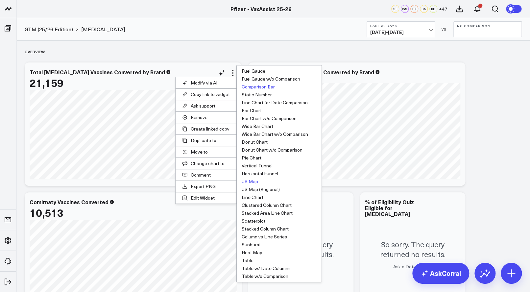
click at [258, 84] on button "Comparison Bar" at bounding box center [279, 87] width 85 height 8
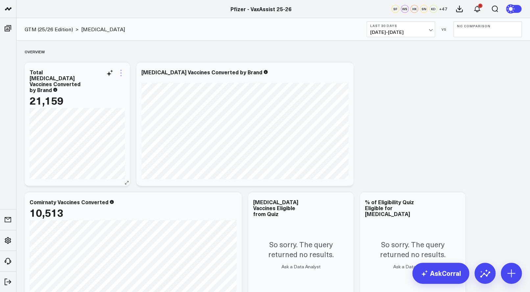
click at [120, 70] on icon at bounding box center [120, 70] width 1 height 1
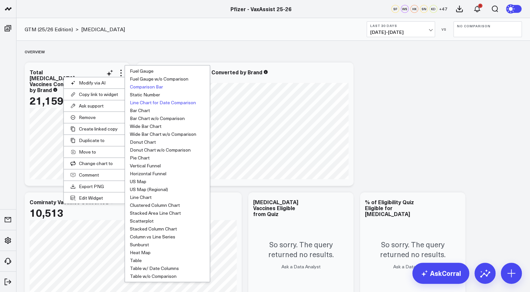
click at [148, 102] on button "Line Chart for Date Comparison" at bounding box center [167, 103] width 85 height 8
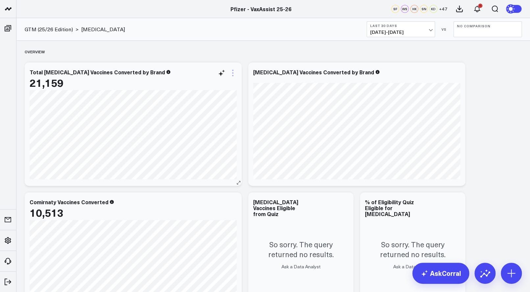
click at [233, 73] on icon at bounding box center [232, 72] width 1 height 1
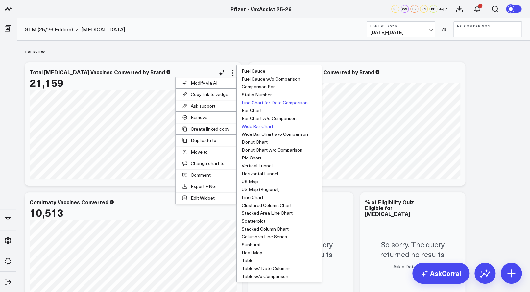
click at [253, 125] on button "Wide Bar Chart" at bounding box center [279, 126] width 85 height 8
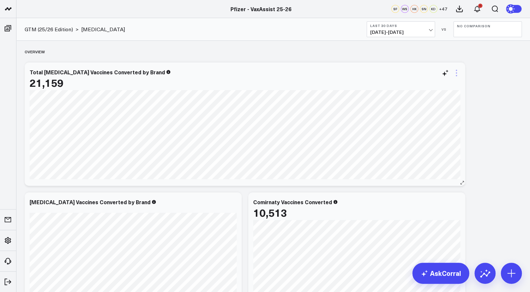
click at [458, 75] on icon at bounding box center [457, 73] width 8 height 8
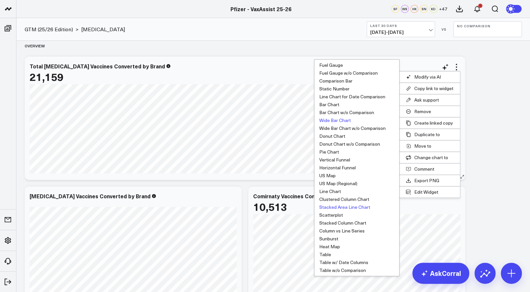
scroll to position [6, 0]
click at [335, 96] on button "Line Chart for Date Comparison" at bounding box center [356, 97] width 85 height 8
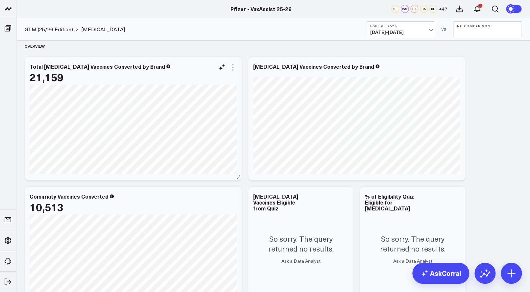
click at [235, 68] on icon at bounding box center [233, 67] width 8 height 8
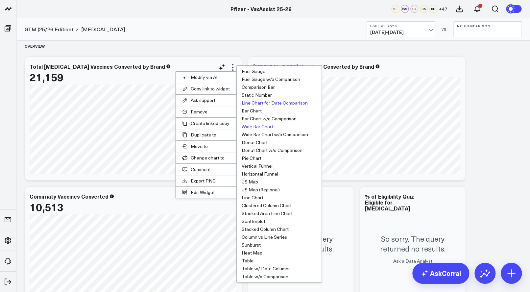
click at [256, 127] on button "Wide Bar Chart" at bounding box center [279, 127] width 85 height 8
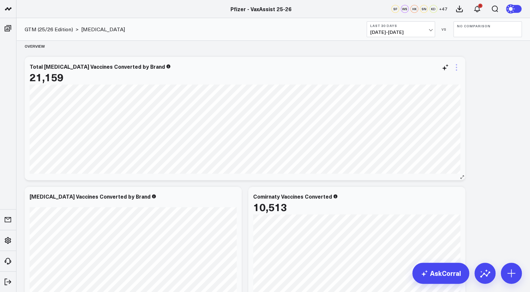
click at [458, 69] on icon at bounding box center [457, 67] width 8 height 8
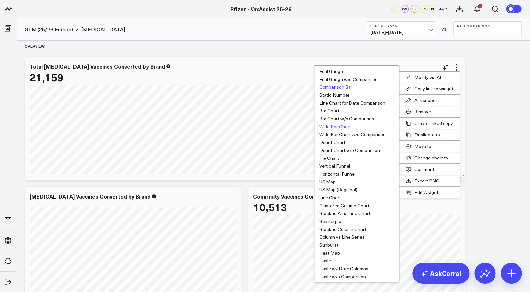
click at [333, 86] on button "Comparison Bar" at bounding box center [356, 87] width 85 height 8
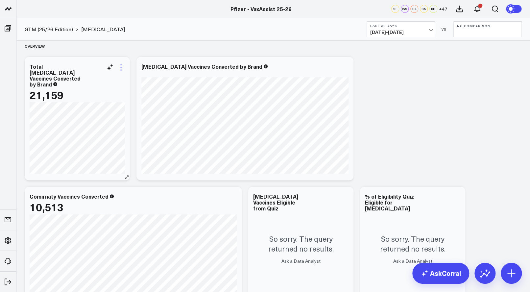
click at [120, 67] on icon at bounding box center [121, 67] width 8 height 8
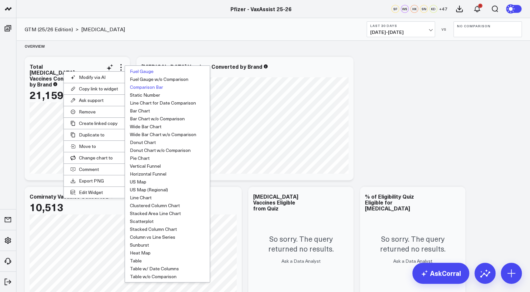
click at [149, 68] on button "Fuel Gauge" at bounding box center [167, 71] width 85 height 8
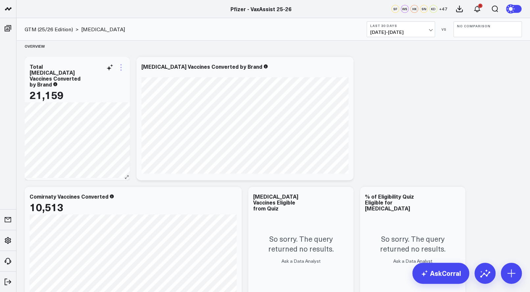
click at [120, 67] on icon at bounding box center [121, 67] width 8 height 8
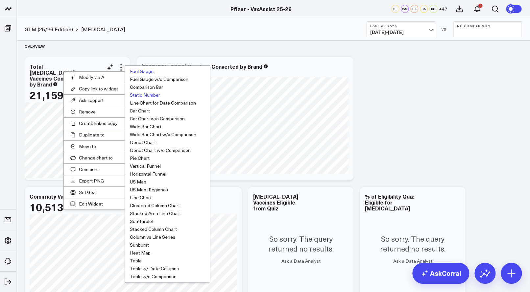
click at [147, 92] on button "Static Number" at bounding box center [167, 95] width 85 height 8
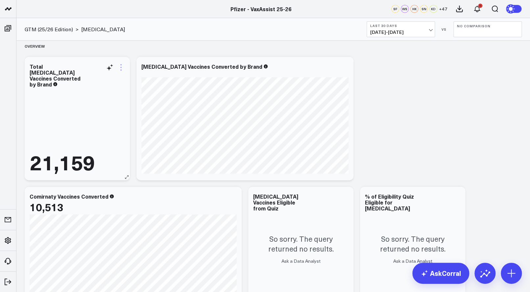
click at [119, 63] on icon at bounding box center [121, 67] width 8 height 8
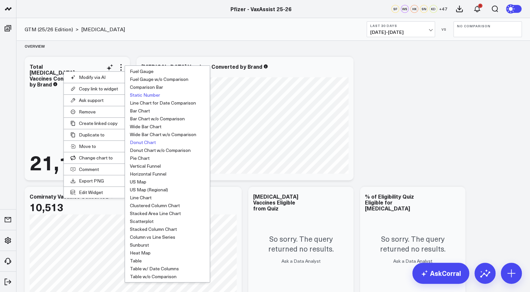
click at [145, 141] on button "Donut Chart" at bounding box center [167, 142] width 85 height 8
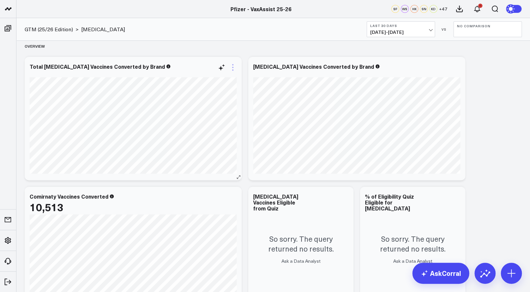
click at [232, 65] on icon at bounding box center [233, 67] width 8 height 8
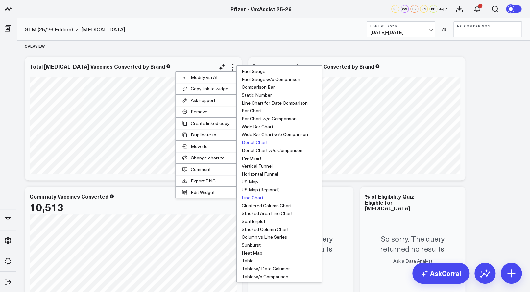
click at [257, 197] on button "Line Chart" at bounding box center [279, 198] width 85 height 8
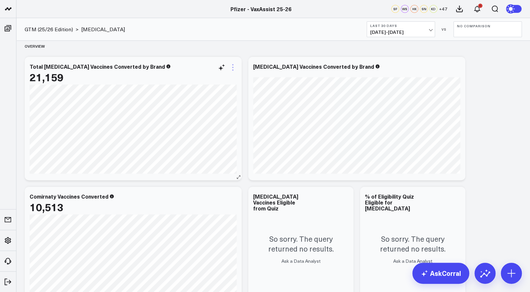
click at [234, 67] on icon at bounding box center [233, 67] width 8 height 8
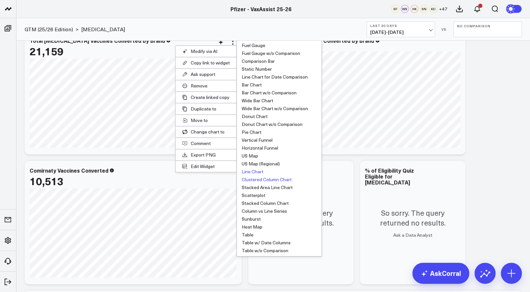
scroll to position [42, 0]
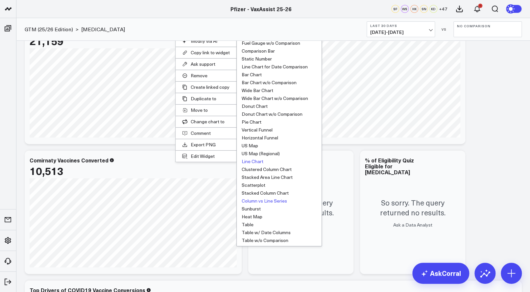
click at [267, 201] on button "Column vs Line Series" at bounding box center [279, 201] width 85 height 8
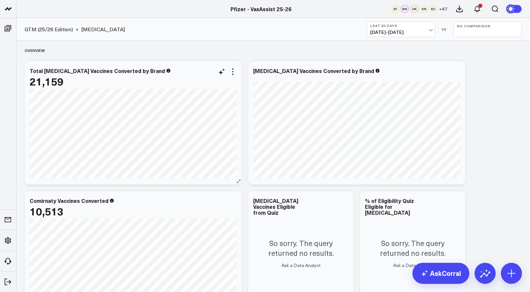
scroll to position [0, 0]
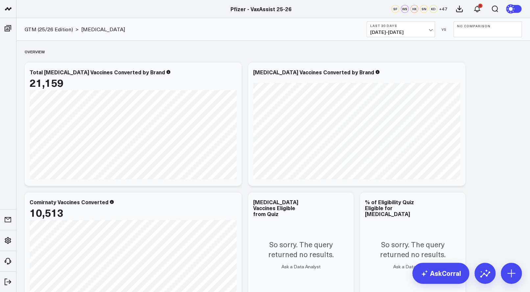
click at [23, 5] on div "Pfizer - VaxAssist 25-26" at bounding box center [261, 8] width 522 height 7
click at [232, 73] on icon at bounding box center [233, 73] width 8 height 8
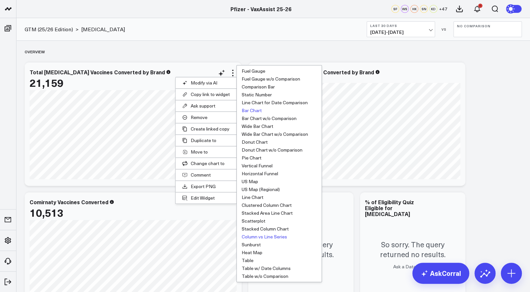
click at [253, 109] on button "Bar Chart" at bounding box center [279, 111] width 85 height 8
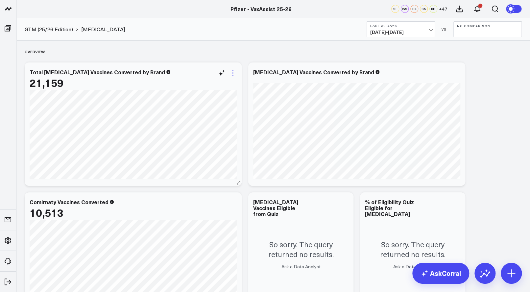
click at [234, 75] on icon at bounding box center [233, 73] width 8 height 8
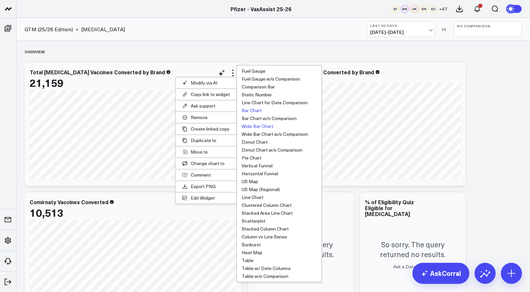
click at [251, 127] on button "Wide Bar Chart" at bounding box center [279, 126] width 85 height 8
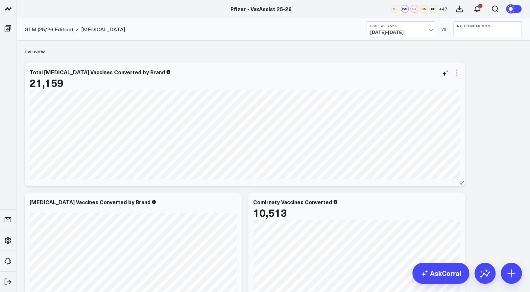
click at [458, 72] on icon at bounding box center [457, 73] width 8 height 8
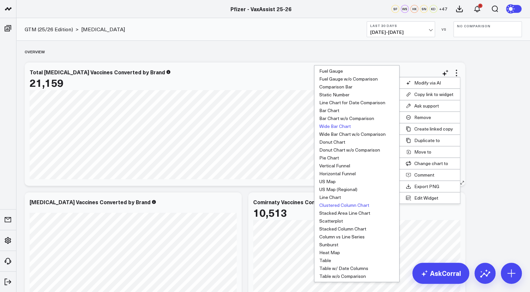
click at [336, 205] on button "Clustered Column Chart" at bounding box center [356, 205] width 85 height 8
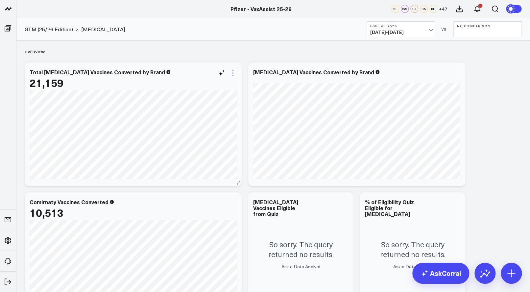
click at [233, 74] on icon at bounding box center [233, 73] width 8 height 8
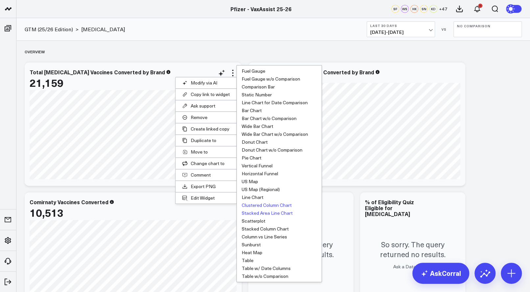
click at [262, 211] on button "Stacked Area Line Chart" at bounding box center [279, 213] width 85 height 8
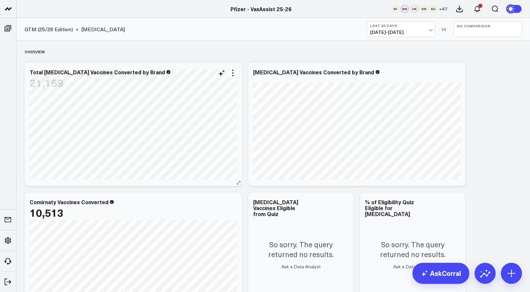
click at [233, 77] on icon at bounding box center [233, 73] width 8 height 8
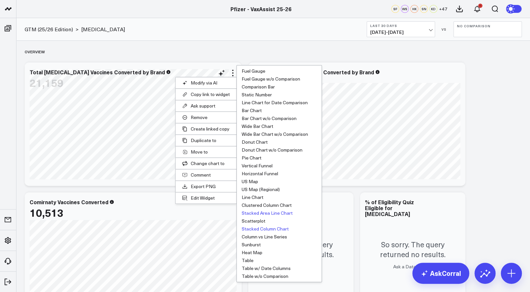
click at [262, 229] on button "Stacked Column Chart" at bounding box center [279, 229] width 85 height 8
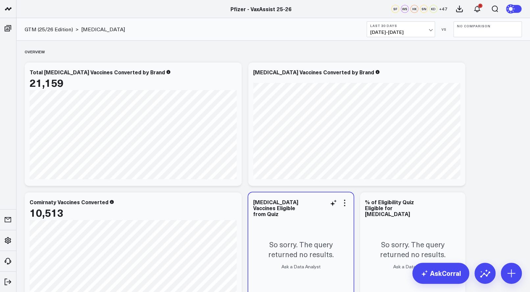
click at [333, 269] on div "So sorry. The query returned no results. Ask a Data Analyst" at bounding box center [300, 253] width 105 height 123
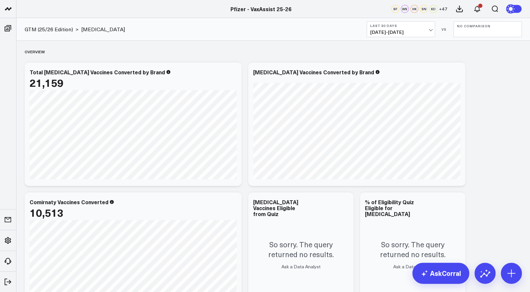
click at [108, 64] on div "Total COVID-19 Vaccines Converted by Brand 21,159 [fontSize:10px lineHeight:12p…" at bounding box center [133, 123] width 217 height 123
click at [430, 30] on span "[DATE] - [DATE]" at bounding box center [400, 32] width 61 height 5
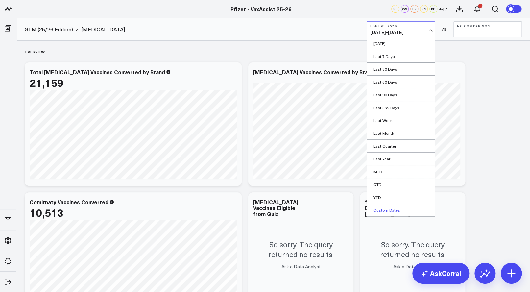
click at [399, 208] on link "Custom Dates" at bounding box center [401, 210] width 68 height 12
select select "9"
select select "2025"
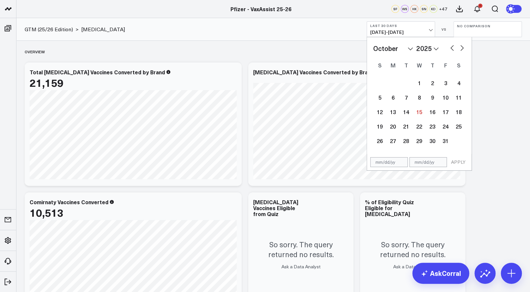
click at [437, 50] on select "2026 2025 2024 2023 2022 2021 2020 2019 2018 2017 2016 2015 2014 2013 2012 2011…" at bounding box center [427, 48] width 22 height 10
select select "9"
select select "2024"
click at [429, 89] on div "3" at bounding box center [432, 82] width 13 height 13
type input "10/03/24"
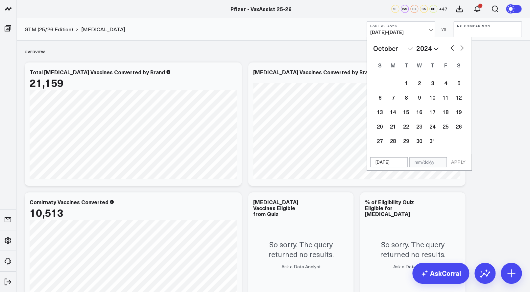
select select "9"
select select "2024"
click at [414, 51] on div "January February March April May June July August September October November De…" at bounding box center [419, 48] width 92 height 10
click at [410, 49] on select "January February March April May June July August September October November De…" at bounding box center [393, 48] width 40 height 10
select select "5"
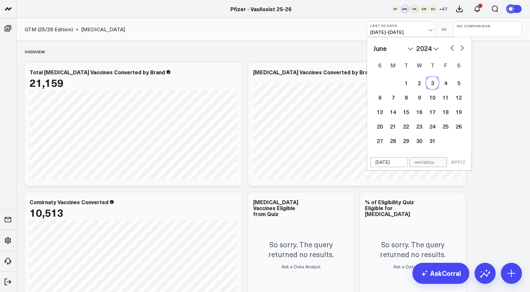
select select "2024"
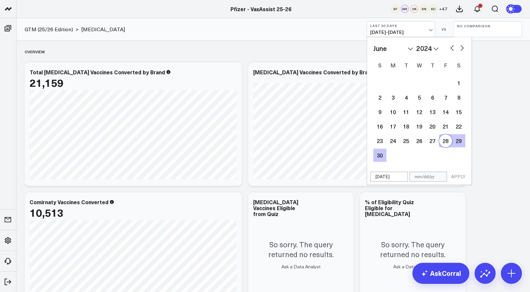
click at [445, 138] on div "28" at bounding box center [445, 140] width 13 height 13
type input "06/28/24"
type input "10/03/24"
select select "5"
select select "2024"
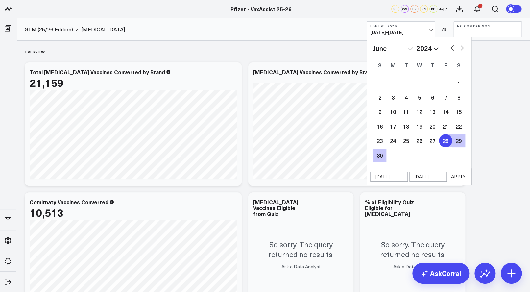
click at [429, 178] on input "10/03/24" at bounding box center [427, 177] width 37 height 10
select select "5"
select select "2024"
type input "10/01/24"
select select "5"
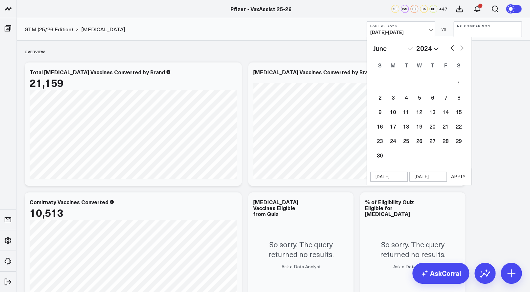
select select "2024"
type input "10//24"
select select "5"
select select "2024"
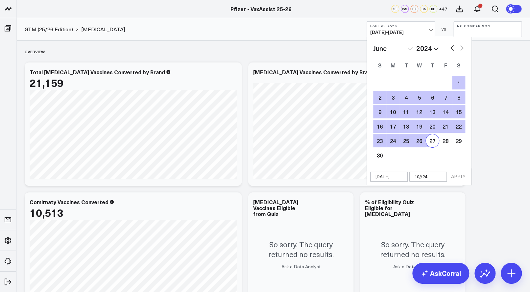
type input "10/1/24"
select select "5"
select select "2024"
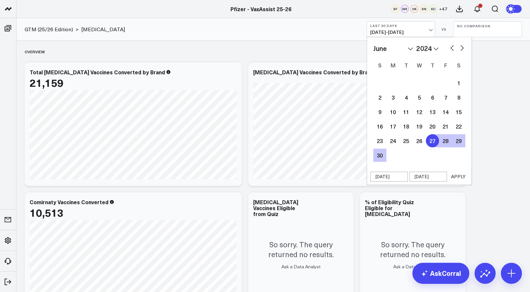
type input "[DATE]"
select select "5"
select select "2024"
type input "[DATE]"
click at [461, 176] on button "APPLY" at bounding box center [459, 177] width 20 height 10
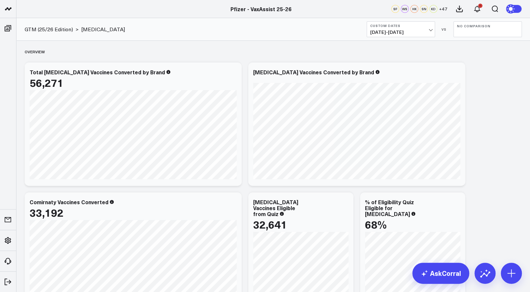
click at [496, 32] on button "No Comparison" at bounding box center [488, 29] width 68 height 16
click at [480, 97] on link "Custom Dates" at bounding box center [488, 94] width 68 height 12
select select "9"
select select "2025"
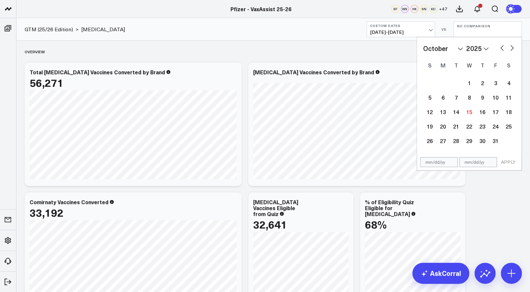
click at [501, 48] on button "button" at bounding box center [502, 47] width 7 height 8
select select "8"
select select "2025"
click at [495, 110] on div "19" at bounding box center [495, 111] width 13 height 13
type input "09/19/25"
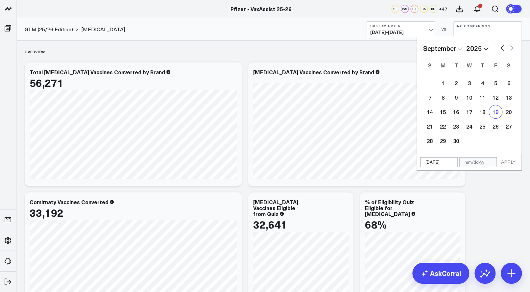
select select "8"
select select "2025"
click at [471, 163] on input "text" at bounding box center [477, 162] width 37 height 10
select select "8"
select select "2025"
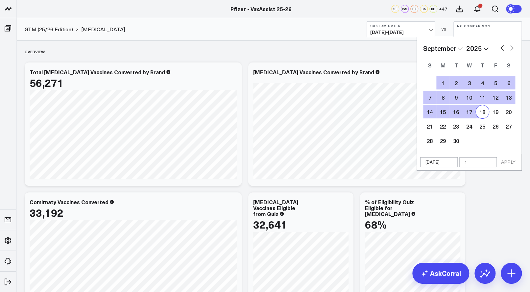
type input "10"
select select "8"
select select "2025"
type input "10/"
select select "8"
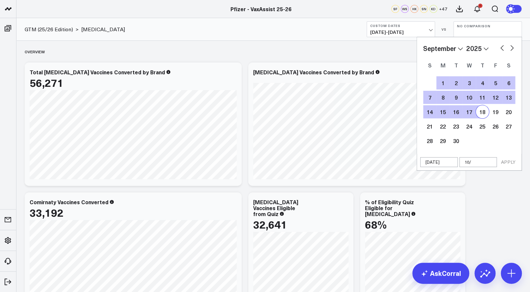
select select "2025"
type input "10/1"
select select "8"
select select "2025"
type input "10/14"
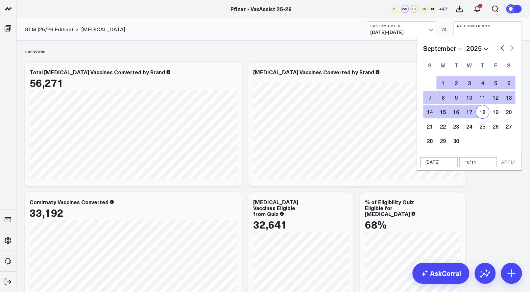
select select "8"
select select "2025"
type input "10/14/2"
select select "8"
select select "2025"
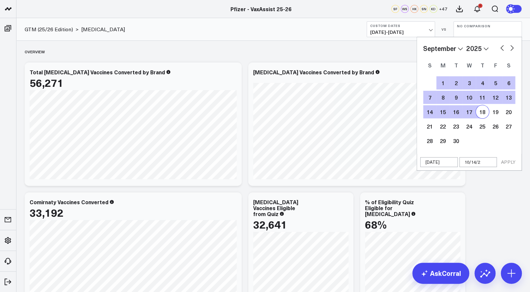
type input "[DATE]"
select select "8"
select select "2025"
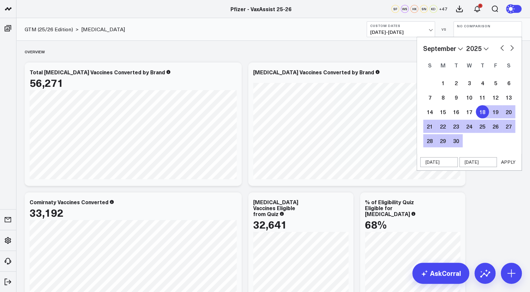
type input "[DATE]"
click at [512, 160] on button "APPLY" at bounding box center [509, 162] width 20 height 10
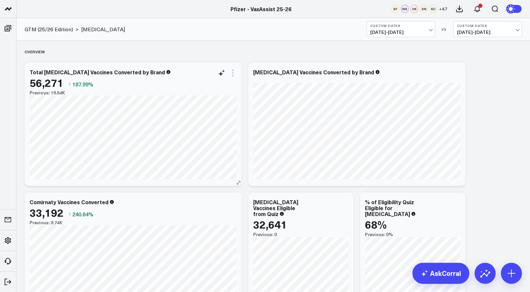
click at [233, 74] on icon at bounding box center [233, 73] width 8 height 8
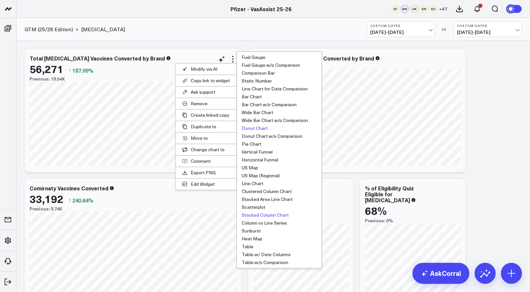
scroll to position [13, 0]
click at [261, 71] on button "Comparison Bar" at bounding box center [279, 73] width 85 height 8
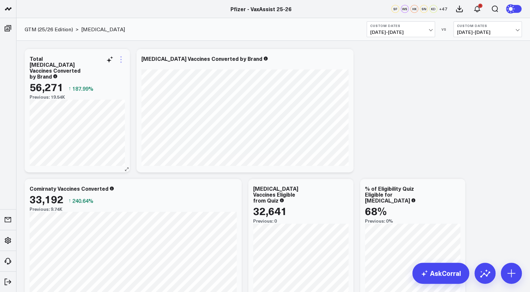
click at [121, 59] on icon at bounding box center [120, 59] width 1 height 1
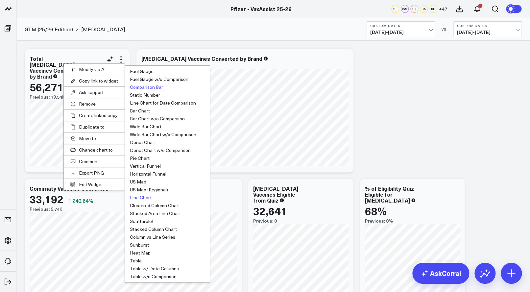
scroll to position [33, 0]
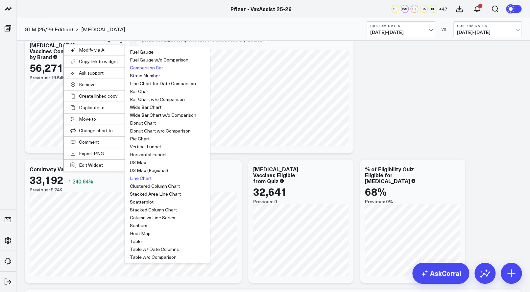
click at [144, 180] on button "Line Chart" at bounding box center [167, 178] width 85 height 8
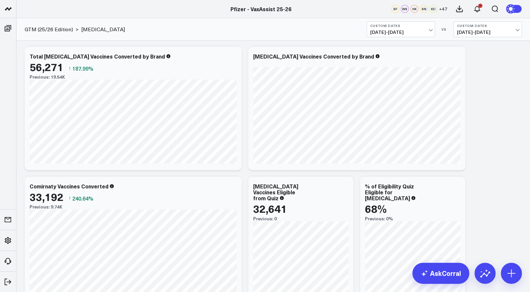
scroll to position [0, 0]
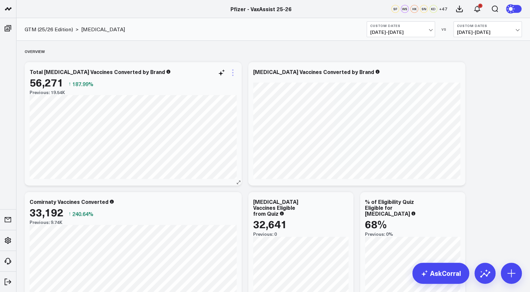
click at [234, 73] on icon at bounding box center [233, 73] width 8 height 8
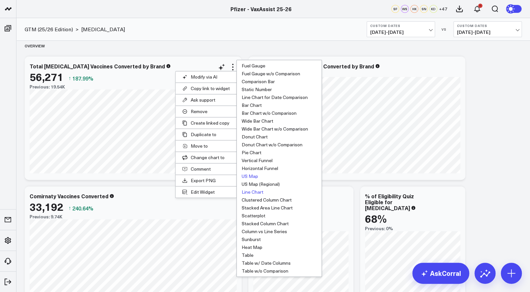
scroll to position [11, 0]
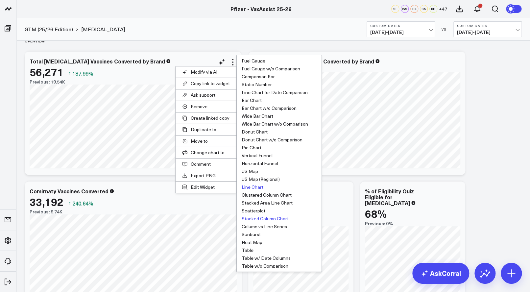
click at [257, 215] on button "Stacked Column Chart" at bounding box center [279, 219] width 85 height 8
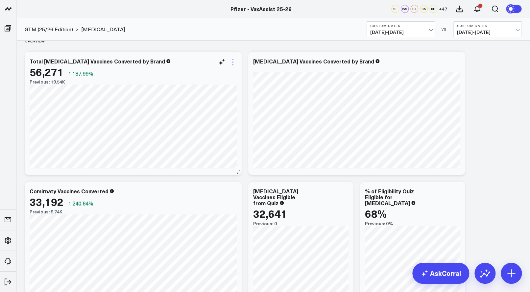
click at [234, 62] on icon at bounding box center [233, 62] width 8 height 8
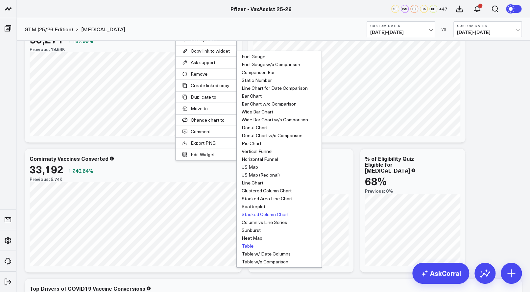
scroll to position [44, 0]
click at [258, 206] on button "Scatterplot" at bounding box center [279, 206] width 85 height 8
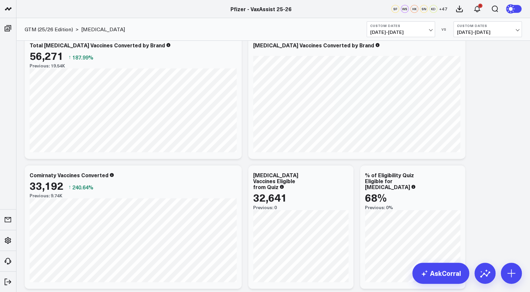
scroll to position [6, 0]
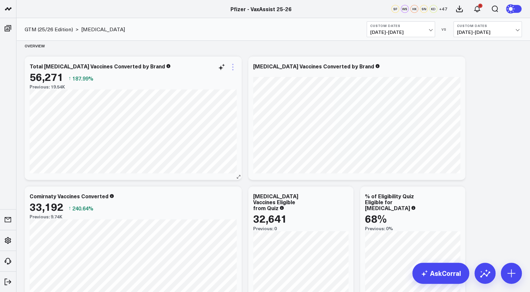
click at [234, 65] on icon at bounding box center [233, 67] width 8 height 8
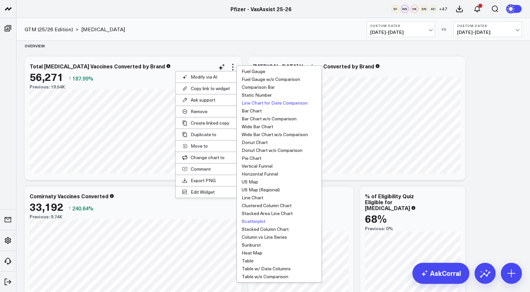
click at [259, 102] on button "Line Chart for Date Comparison" at bounding box center [279, 103] width 85 height 8
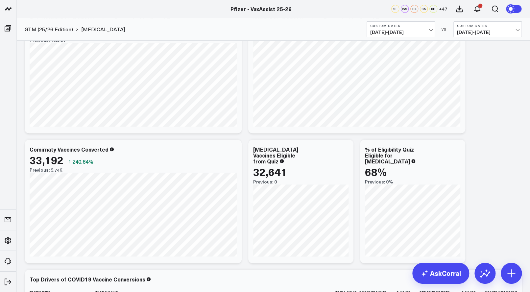
scroll to position [0, 0]
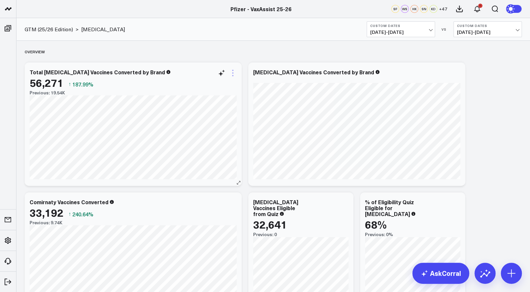
click at [234, 72] on icon at bounding box center [233, 73] width 8 height 8
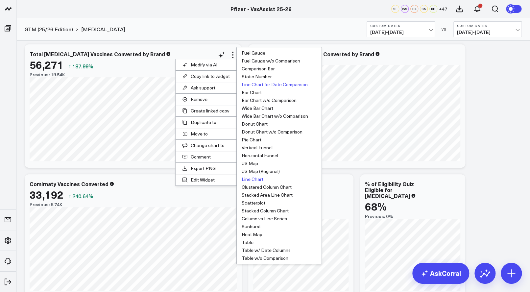
scroll to position [18, 0]
click at [261, 218] on button "Column vs Line Series" at bounding box center [279, 218] width 85 height 8
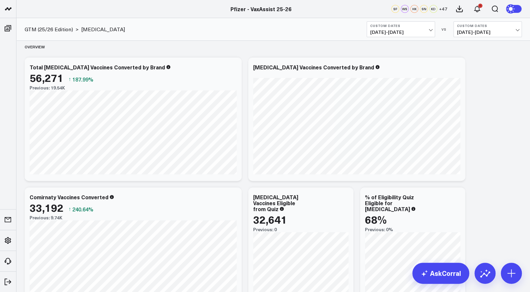
scroll to position [0, 0]
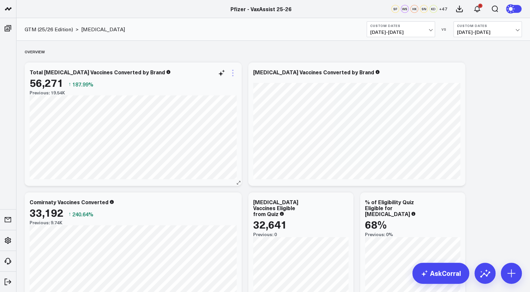
click at [232, 69] on icon at bounding box center [233, 73] width 8 height 8
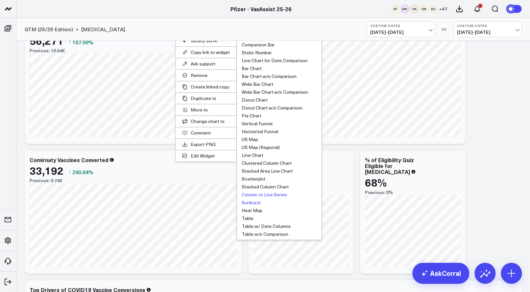
scroll to position [25, 0]
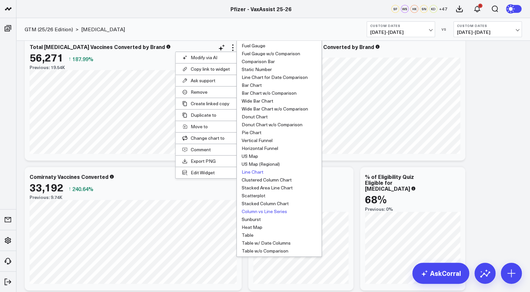
click at [257, 170] on button "Line Chart" at bounding box center [279, 172] width 85 height 8
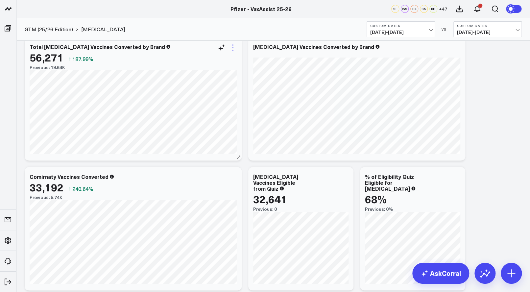
click at [234, 49] on icon at bounding box center [233, 48] width 8 height 8
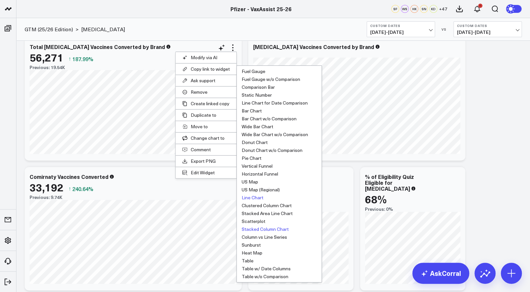
click at [269, 229] on button "Stacked Column Chart" at bounding box center [279, 229] width 85 height 8
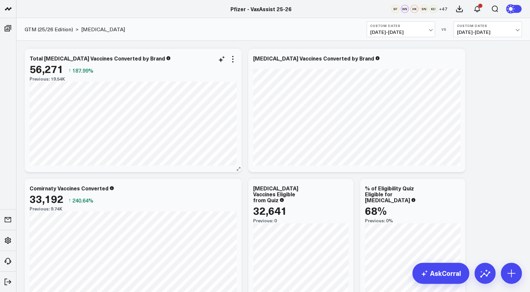
scroll to position [7, 0]
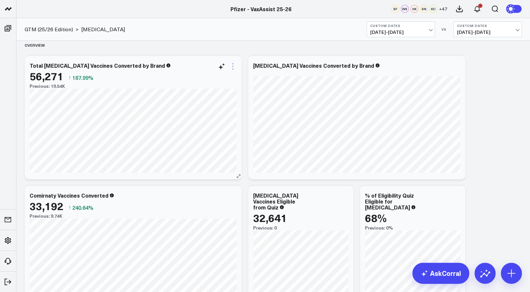
click at [233, 68] on icon at bounding box center [233, 66] width 8 height 8
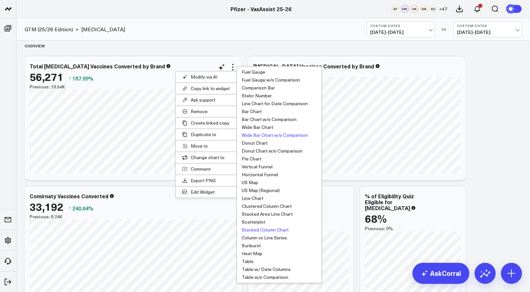
scroll to position [6, 0]
click at [261, 101] on button "Line Chart for Date Comparison" at bounding box center [279, 104] width 85 height 8
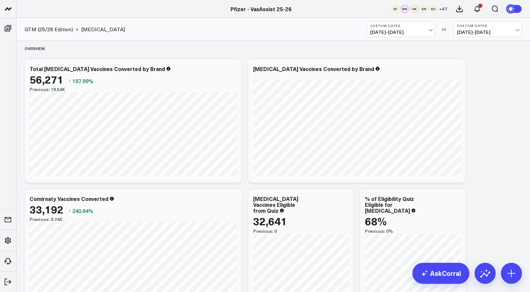
scroll to position [3, 0]
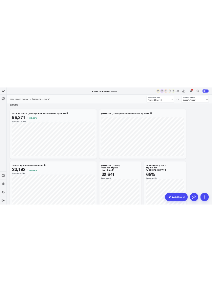
scroll to position [9, 0]
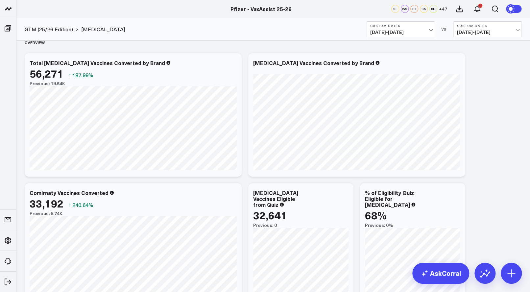
click at [430, 32] on span "06/28/24 - 10/14/24" at bounding box center [400, 32] width 61 height 5
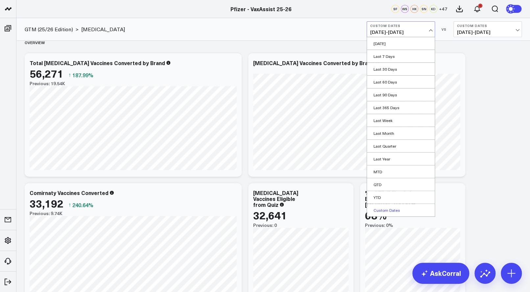
click at [394, 209] on link "Custom Dates" at bounding box center [401, 210] width 68 height 12
select select "9"
select select "2025"
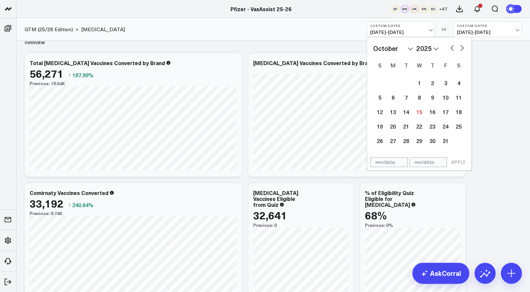
click at [449, 48] on button "button" at bounding box center [452, 47] width 7 height 8
select select "8"
select select "2025"
click at [451, 38] on div "January February March April May June July August September October November [D…" at bounding box center [419, 95] width 105 height 117
click at [451, 47] on button "button" at bounding box center [452, 47] width 7 height 8
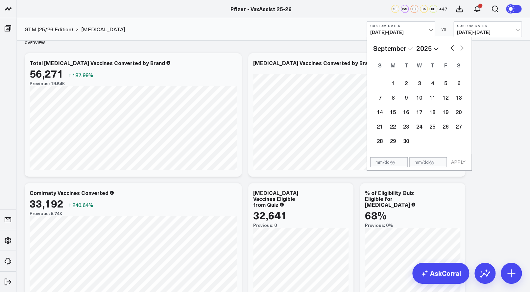
select select "7"
select select "2025"
click at [450, 54] on div "January February March April May June July August September October November [D…" at bounding box center [419, 102] width 92 height 119
click at [452, 49] on button "button" at bounding box center [452, 47] width 7 height 8
select select "6"
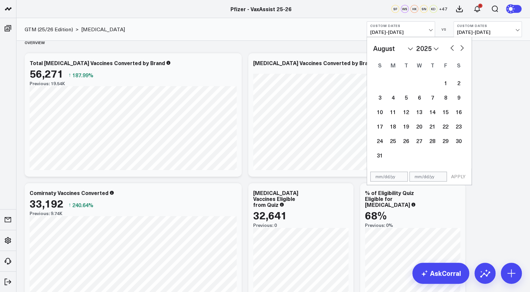
select select "2025"
click at [401, 83] on div "1" at bounding box center [406, 82] width 13 height 13
type input "07/01/25"
select select "6"
select select "2025"
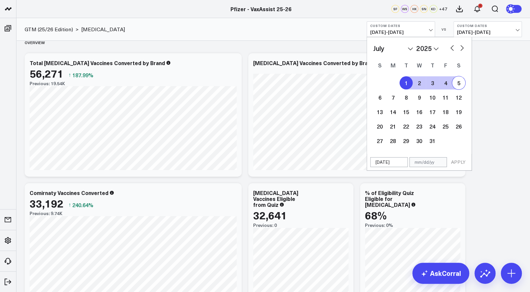
click at [460, 49] on button "button" at bounding box center [462, 47] width 7 height 8
select select "7"
select select "2025"
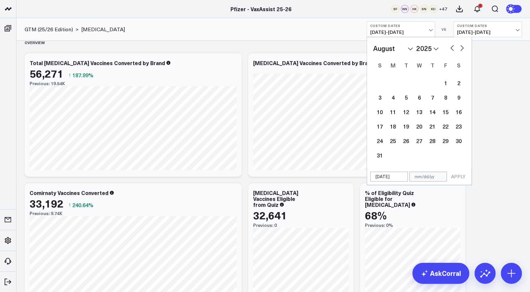
click at [460, 49] on button "button" at bounding box center [462, 47] width 7 height 8
select select "8"
select select "2025"
click at [460, 49] on button "button" at bounding box center [462, 47] width 7 height 8
select select "9"
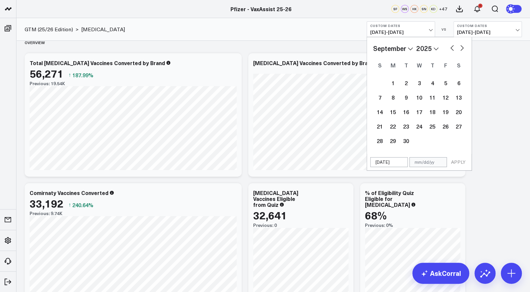
select select "2025"
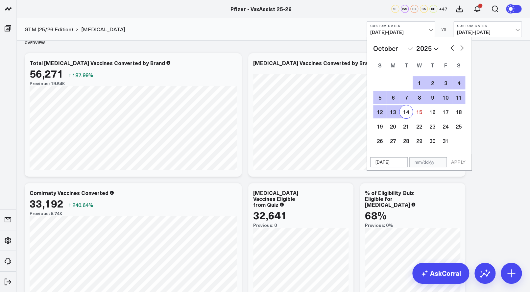
click at [407, 112] on div "14" at bounding box center [406, 111] width 13 height 13
type input "[DATE]"
select select "9"
select select "2025"
click at [458, 160] on button "APPLY" at bounding box center [459, 162] width 20 height 10
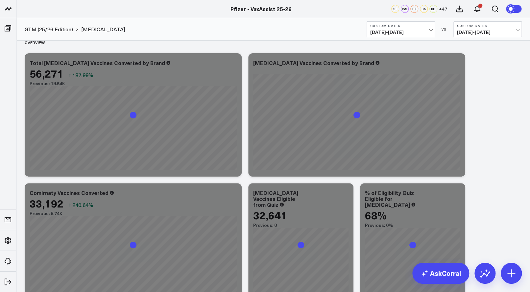
click at [518, 32] on button "Custom Dates 09/19/25 - 10/14/25" at bounding box center [488, 29] width 68 height 16
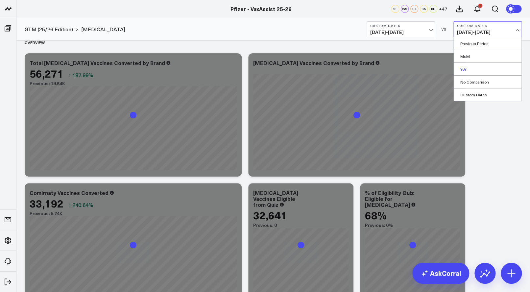
click at [480, 69] on link "YoY" at bounding box center [488, 69] width 68 height 12
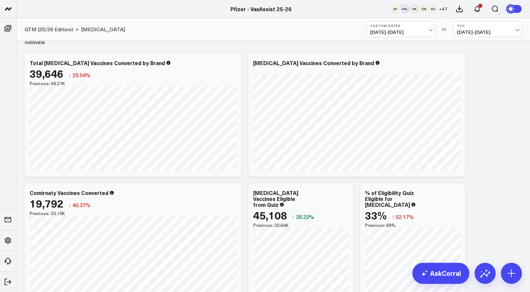
click at [430, 30] on span "07/01/25 - 10/14/25" at bounding box center [400, 32] width 61 height 5
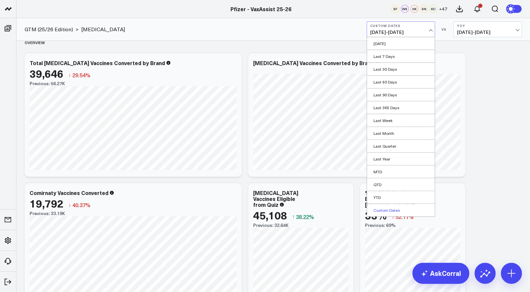
click at [399, 214] on link "Custom Dates" at bounding box center [401, 210] width 68 height 12
select select "9"
select select "2025"
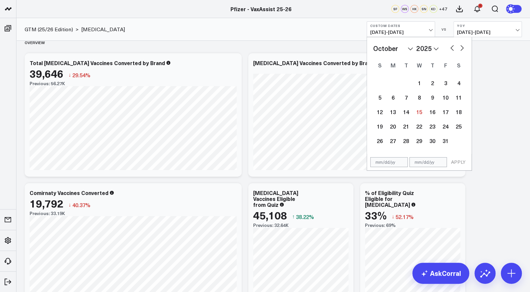
click at [434, 48] on select "2026 2025 2024 2023 2022 2021 2020 2019 2018 2017 2016 2015 2014 2013 2012 2011…" at bounding box center [427, 48] width 22 height 10
select select "9"
select select "2024"
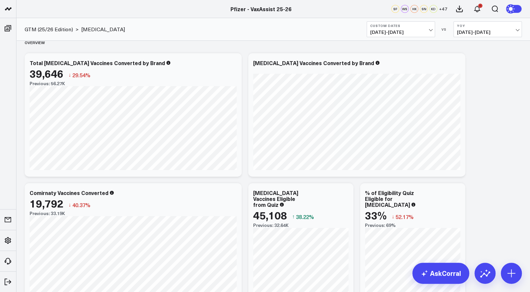
click at [426, 29] on button "Custom Dates 07/01/25 - 10/14/25" at bounding box center [401, 29] width 68 height 16
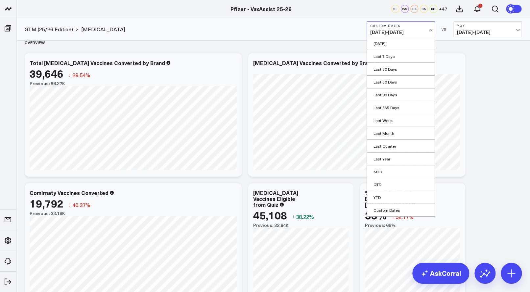
click at [426, 29] on button "Custom Dates 07/01/25 - 10/14/25" at bounding box center [401, 29] width 68 height 16
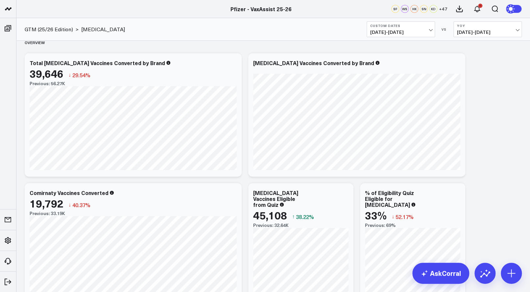
click at [426, 29] on button "Custom Dates 07/01/25 - 10/14/25" at bounding box center [401, 29] width 68 height 16
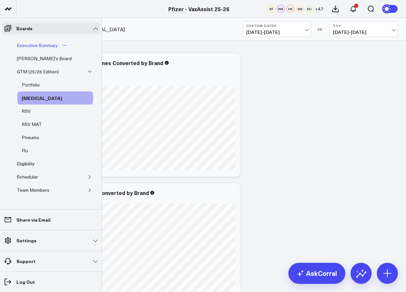
click at [47, 43] on div "Executive Summary" at bounding box center [37, 45] width 44 height 8
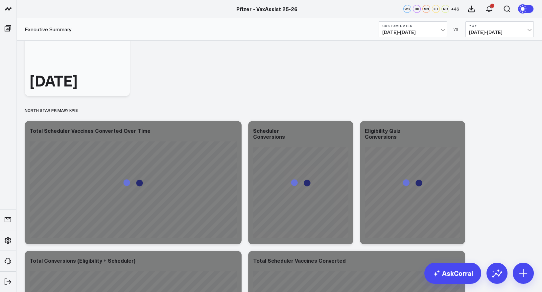
scroll to position [146, 0]
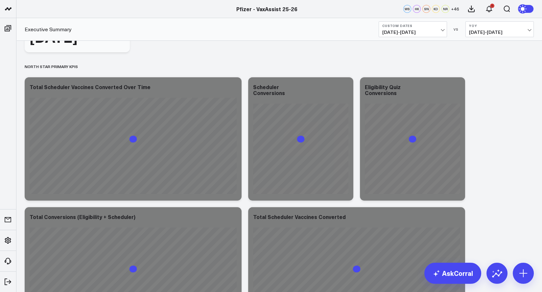
click at [440, 30] on span "07/01/25 - 10/14/25" at bounding box center [413, 32] width 61 height 5
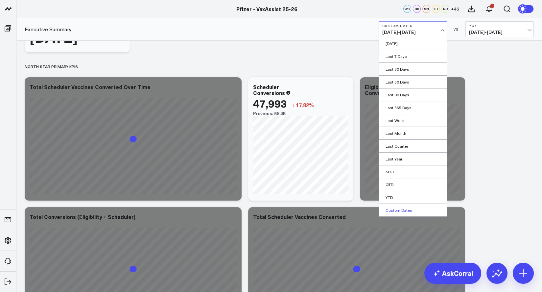
click at [398, 210] on link "Custom Dates" at bounding box center [413, 210] width 68 height 12
select select "9"
select select "2025"
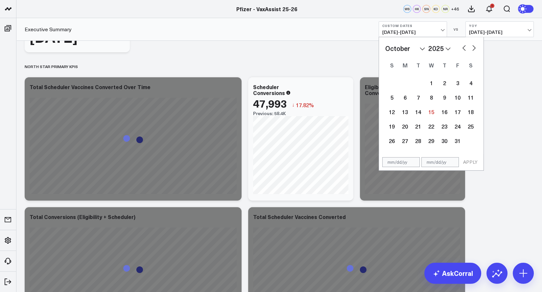
click at [420, 50] on select "January February March April May June July August September October November De…" at bounding box center [405, 48] width 40 height 10
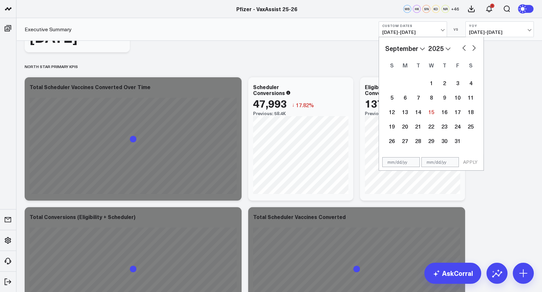
select select "8"
select select "2025"
click at [426, 43] on div "January February March April May June July August September October November [D…" at bounding box center [431, 48] width 92 height 10
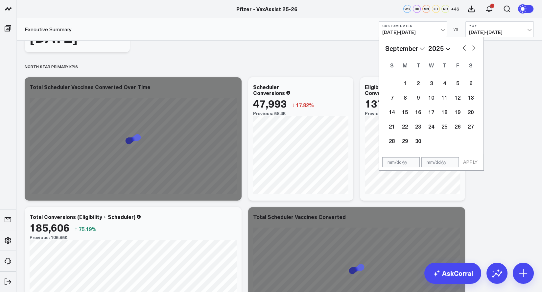
drag, startPoint x: 425, startPoint y: 47, endPoint x: 421, endPoint y: 54, distance: 8.5
click at [425, 47] on select "January February March April May June July August September October November De…" at bounding box center [405, 48] width 40 height 10
select select "7"
select select "2025"
click at [406, 138] on div "25" at bounding box center [405, 140] width 13 height 13
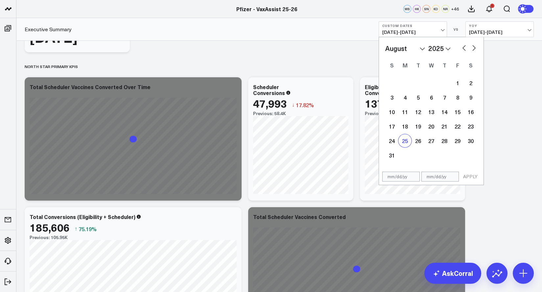
type input "08/25/25"
select select "7"
select select "2025"
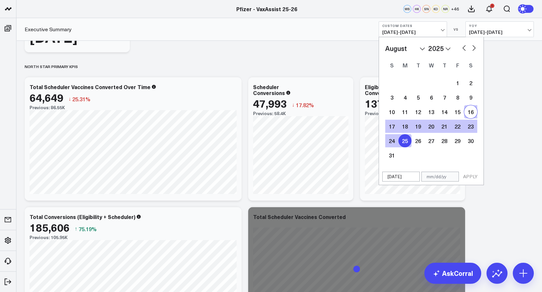
click at [474, 49] on button "button" at bounding box center [474, 47] width 7 height 8
select select "8"
select select "2025"
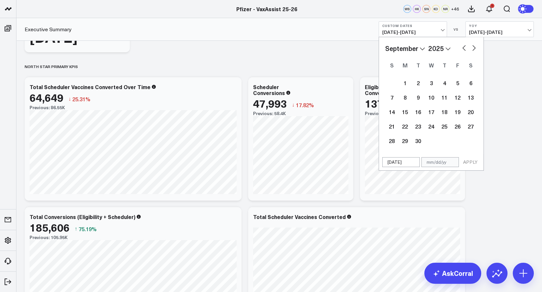
click at [474, 49] on button "button" at bounding box center [474, 47] width 7 height 8
select select "9"
select select "2025"
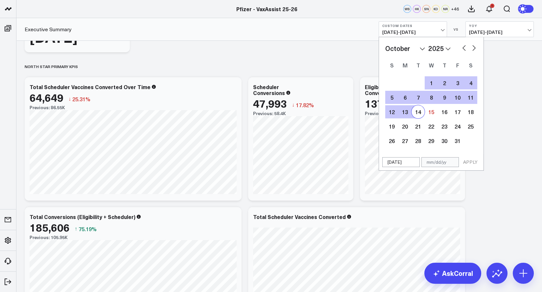
click at [418, 114] on div "14" at bounding box center [418, 111] width 13 height 13
type input "[DATE]"
select select "9"
select select "2025"
click at [470, 161] on button "APPLY" at bounding box center [471, 162] width 20 height 10
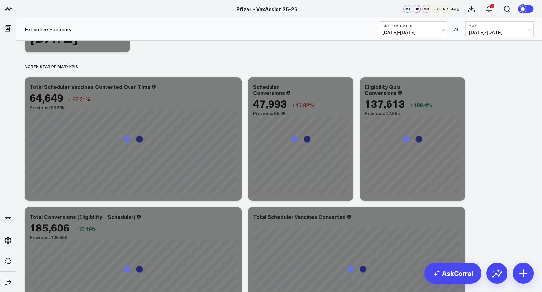
click at [530, 30] on span "08/25/24 - 10/14/24" at bounding box center [499, 32] width 61 height 5
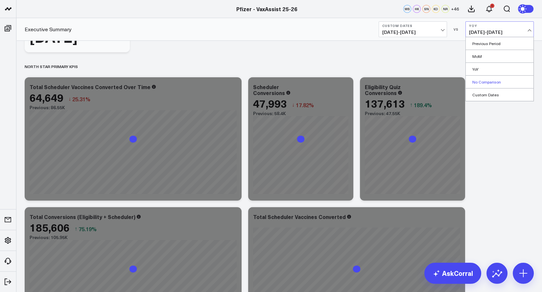
click at [490, 84] on link "No Comparison" at bounding box center [500, 82] width 68 height 12
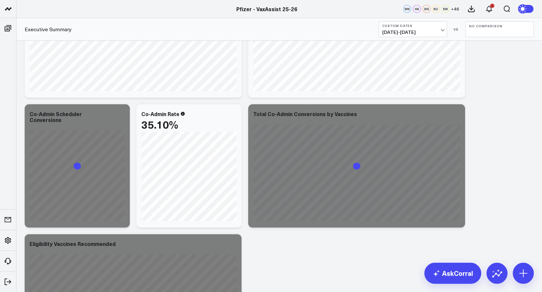
scroll to position [380, 0]
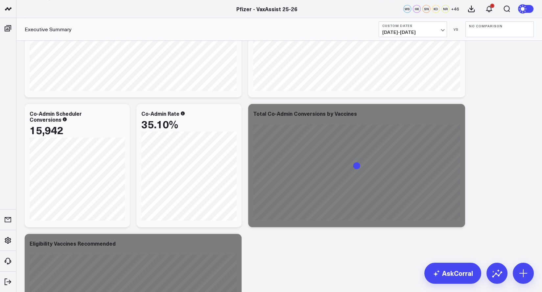
click at [521, 28] on button "No Comparison" at bounding box center [500, 29] width 68 height 16
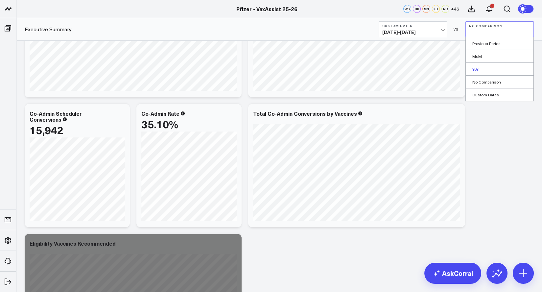
click at [481, 68] on link "YoY" at bounding box center [500, 69] width 68 height 12
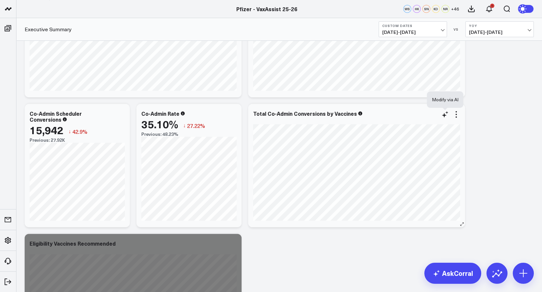
scroll to position [376, 0]
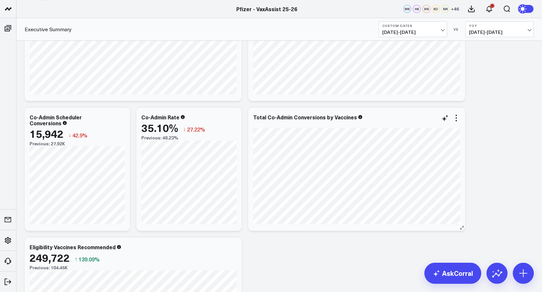
click at [464, 137] on div "Total Co-Admin Conversions by Vaccines" at bounding box center [356, 169] width 217 height 123
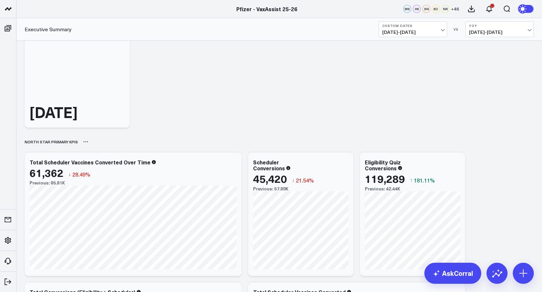
scroll to position [0, 0]
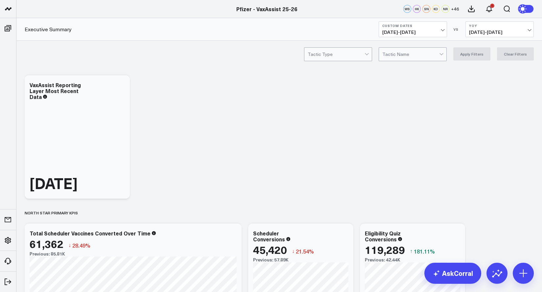
click at [442, 32] on span "08/25/25 - 10/14/25" at bounding box center [413, 32] width 61 height 5
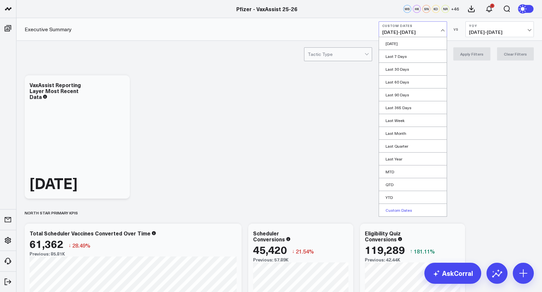
click at [404, 210] on link "Custom Dates" at bounding box center [413, 210] width 68 height 12
select select "9"
select select "2025"
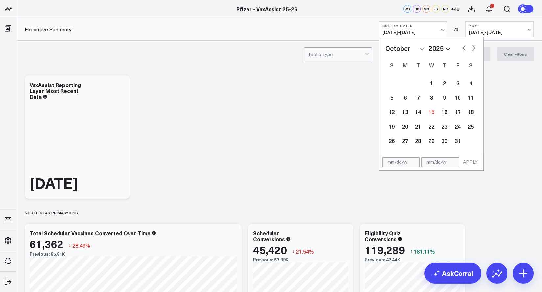
click at [463, 47] on button "button" at bounding box center [464, 47] width 7 height 8
select select "8"
select select "2025"
drag, startPoint x: 463, startPoint y: 47, endPoint x: 452, endPoint y: 73, distance: 28.4
click at [452, 73] on div "January February March April May June July August September October November [D…" at bounding box center [431, 95] width 92 height 105
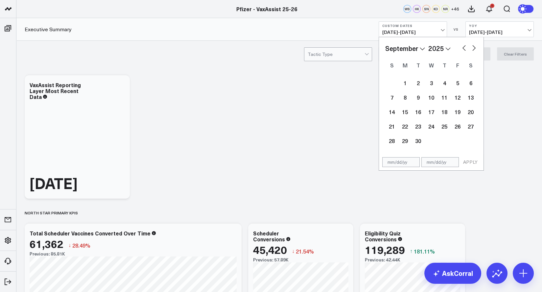
click at [462, 50] on button "button" at bounding box center [464, 47] width 7 height 8
select select "7"
select select "2025"
click at [405, 123] on div "18" at bounding box center [405, 126] width 13 height 13
type input "08/18/25"
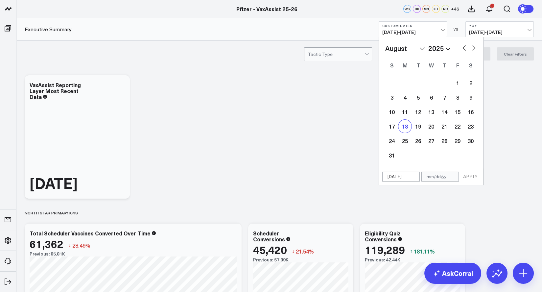
select select "7"
select select "2025"
click at [476, 47] on button "button" at bounding box center [474, 47] width 7 height 8
select select "8"
select select "2025"
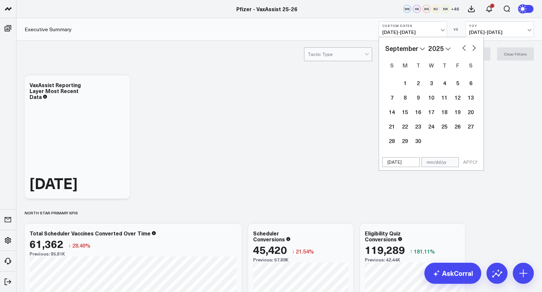
click at [476, 47] on button "button" at bounding box center [474, 47] width 7 height 8
select select "9"
select select "2025"
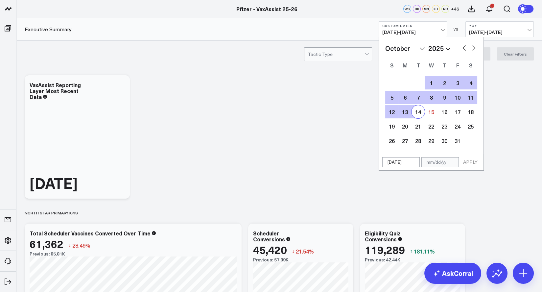
click at [419, 113] on div "14" at bounding box center [418, 111] width 13 height 13
type input "[DATE]"
select select "9"
select select "2025"
click at [470, 162] on button "APPLY" at bounding box center [471, 162] width 20 height 10
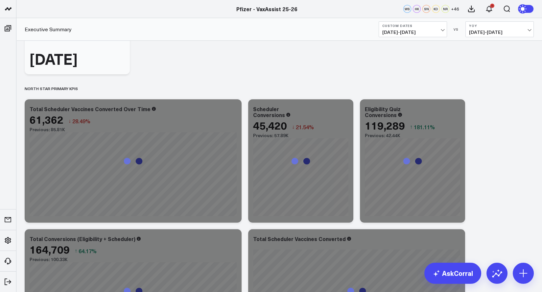
scroll to position [145, 0]
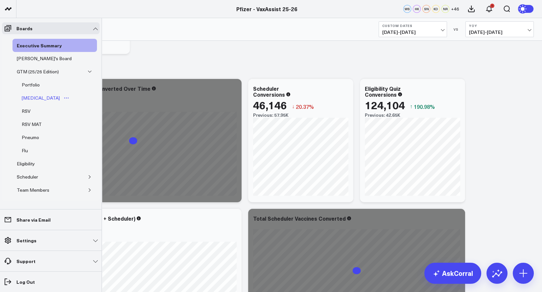
click at [36, 94] on div "[MEDICAL_DATA]" at bounding box center [40, 98] width 41 height 8
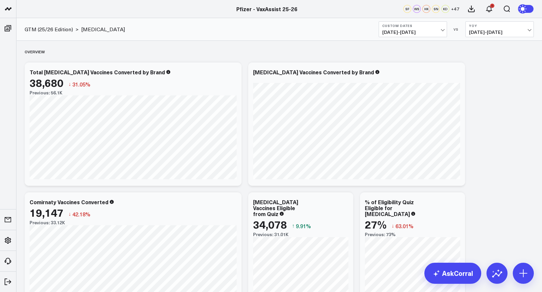
click at [442, 27] on b "Custom Dates" at bounding box center [413, 26] width 61 height 4
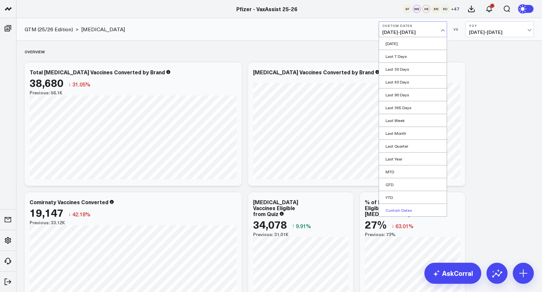
click at [408, 211] on link "Custom Dates" at bounding box center [413, 210] width 68 height 12
select select "9"
select select "2025"
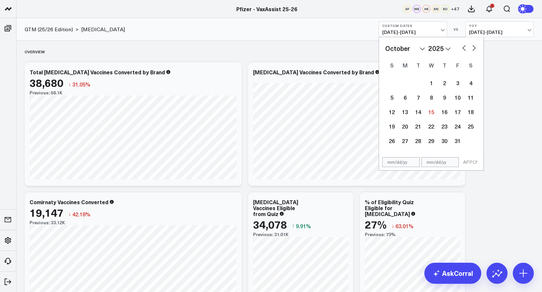
click at [459, 49] on div "January February March April May June July August September October November [D…" at bounding box center [431, 48] width 92 height 10
click at [466, 49] on button "button" at bounding box center [464, 47] width 7 height 8
select select "8"
select select "2025"
click at [465, 48] on button "button" at bounding box center [464, 47] width 7 height 8
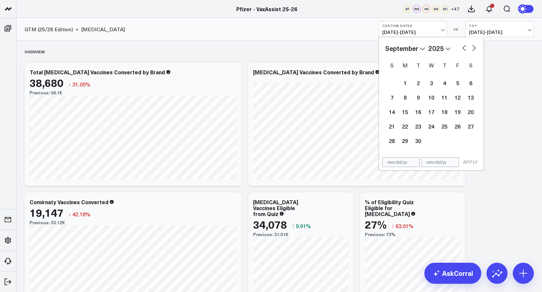
select select "7"
select select "2025"
click at [455, 81] on div "1" at bounding box center [457, 82] width 13 height 13
type input "[DATE]"
select select "7"
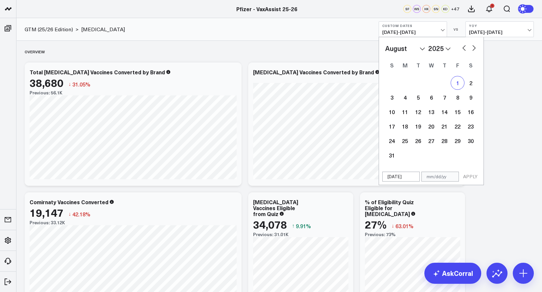
select select "2025"
click at [472, 50] on button "button" at bounding box center [474, 47] width 7 height 8
select select "8"
select select "2025"
click at [473, 45] on button "button" at bounding box center [474, 47] width 7 height 8
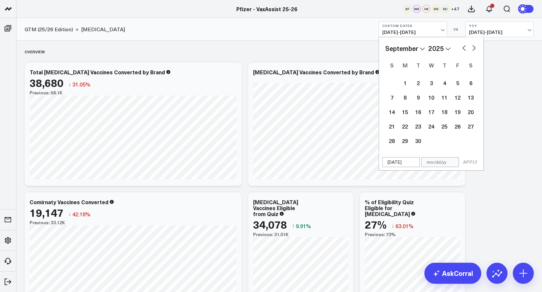
select select "9"
select select "2025"
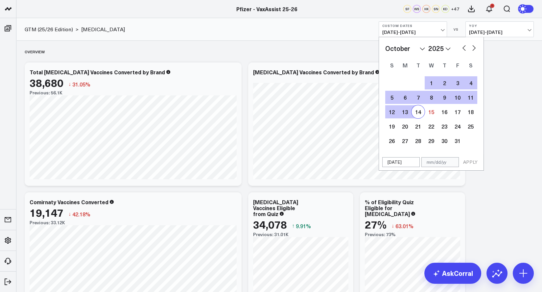
click at [413, 111] on div "14" at bounding box center [418, 111] width 13 height 13
type input "[DATE]"
select select "9"
select select "2025"
click at [468, 161] on button "APPLY" at bounding box center [471, 162] width 20 height 10
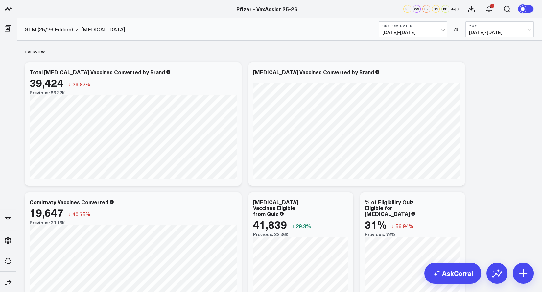
scroll to position [559, 0]
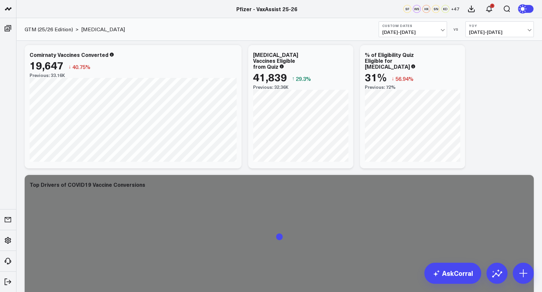
scroll to position [134, 0]
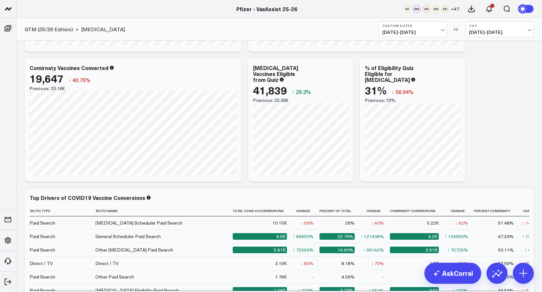
click at [441, 30] on span "08/01/25 - 10/14/25" at bounding box center [413, 32] width 61 height 5
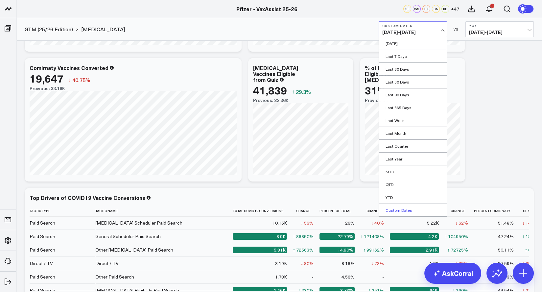
click at [399, 210] on link "Custom Dates" at bounding box center [413, 210] width 68 height 12
select select "9"
select select "2025"
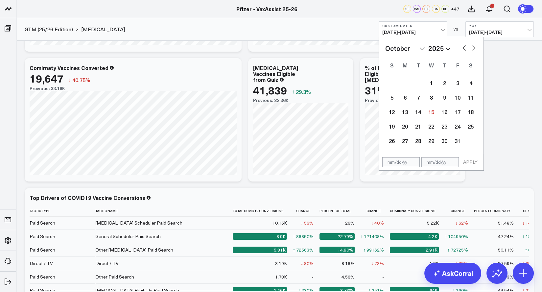
click at [463, 47] on button "button" at bounding box center [464, 47] width 7 height 8
select select "8"
select select "2025"
click at [463, 47] on button "button" at bounding box center [464, 47] width 7 height 8
select select "7"
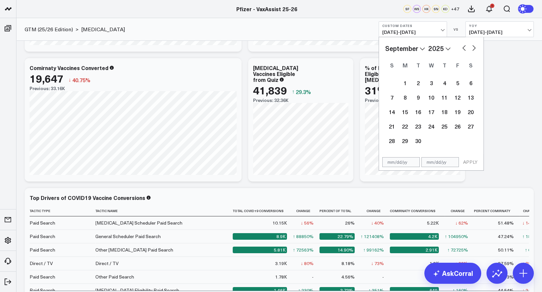
select select "2025"
click at [463, 47] on button "button" at bounding box center [464, 47] width 7 height 8
select select "6"
select select "2025"
click at [418, 83] on div "1" at bounding box center [418, 82] width 13 height 13
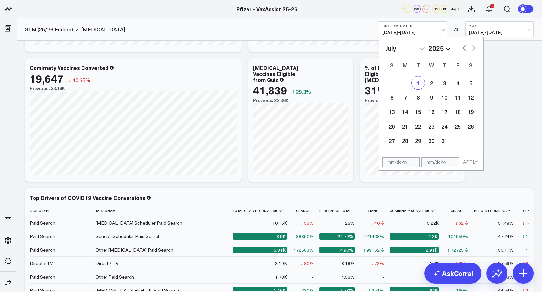
type input "07/01/25"
select select "6"
select select "2025"
click at [474, 48] on button "button" at bounding box center [474, 47] width 7 height 8
select select "7"
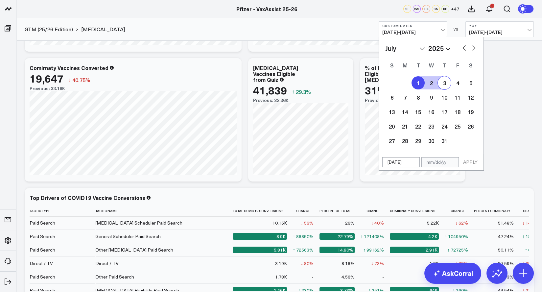
select select "2025"
click at [474, 48] on button "button" at bounding box center [474, 47] width 7 height 8
select select "8"
select select "2025"
click at [474, 48] on button "button" at bounding box center [474, 47] width 7 height 8
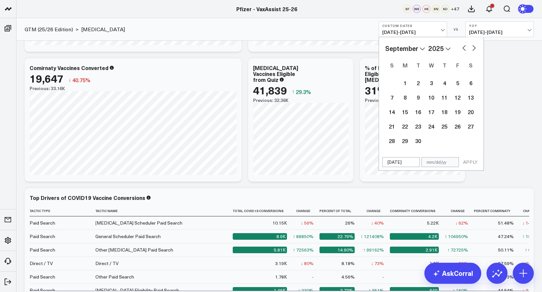
select select "9"
select select "2025"
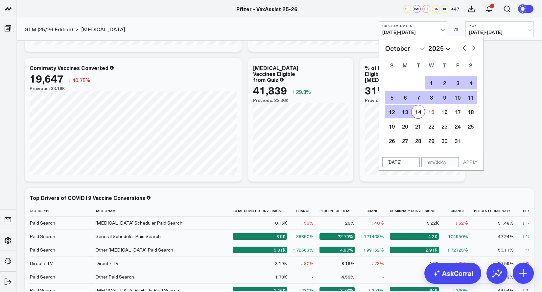
click at [419, 113] on div "14" at bounding box center [418, 111] width 13 height 13
type input "[DATE]"
select select "9"
select select "2025"
click at [467, 158] on button "APPLY" at bounding box center [471, 162] width 20 height 10
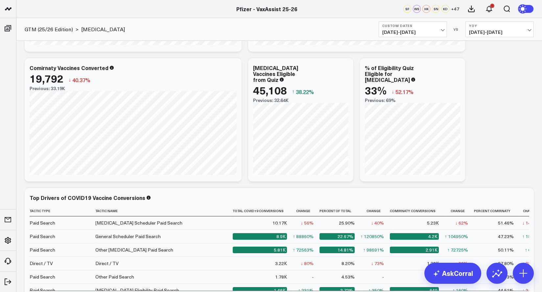
click at [445, 35] on button "Custom Dates 07/01/25 - 10/14/25" at bounding box center [413, 29] width 68 height 16
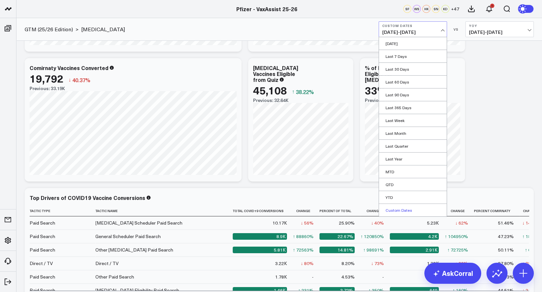
click at [405, 211] on link "Custom Dates" at bounding box center [413, 210] width 68 height 12
select select "9"
select select "2025"
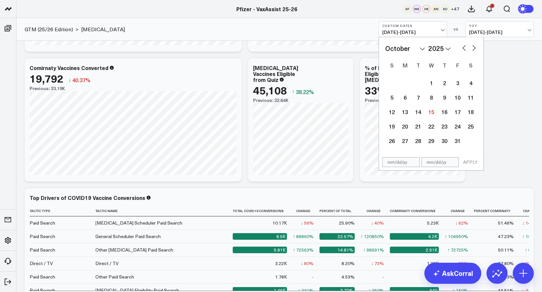
click at [464, 46] on button "button" at bounding box center [464, 47] width 7 height 8
select select "8"
select select "2025"
click at [463, 48] on button "button" at bounding box center [464, 47] width 7 height 8
select select "7"
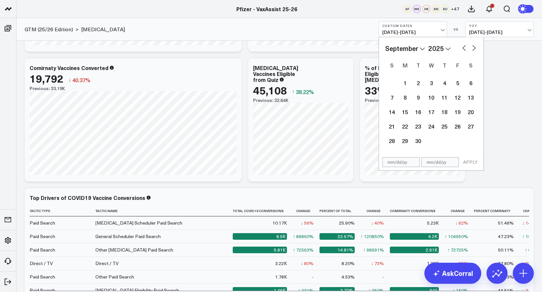
select select "2025"
click at [463, 48] on button "button" at bounding box center [464, 47] width 7 height 8
select select "6"
select select "2025"
click at [477, 48] on button "button" at bounding box center [474, 47] width 7 height 8
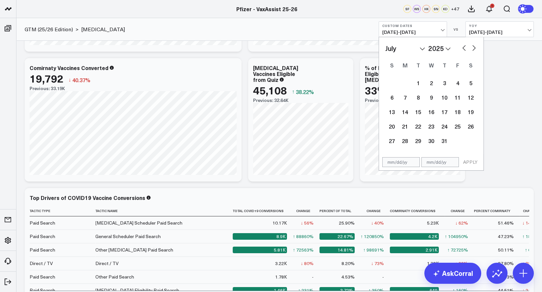
select select "7"
select select "2025"
click at [455, 83] on div "1" at bounding box center [457, 82] width 13 height 13
type input "08/01/25"
select select "7"
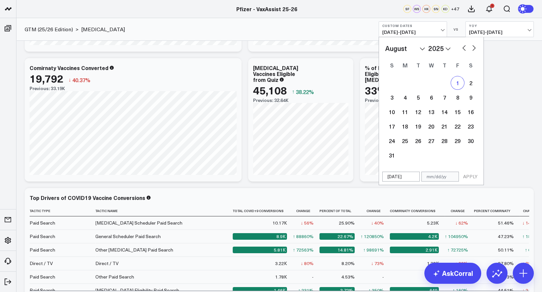
select select "2025"
click at [475, 48] on button "button" at bounding box center [474, 47] width 7 height 8
select select "8"
select select "2025"
click at [475, 48] on button "button" at bounding box center [474, 47] width 7 height 8
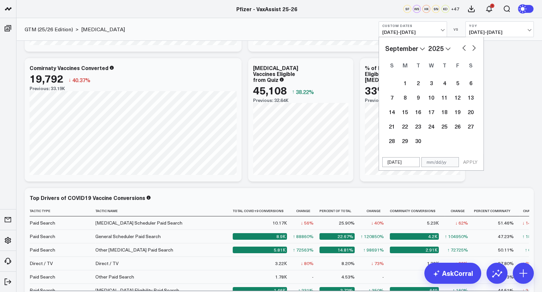
select select "9"
select select "2025"
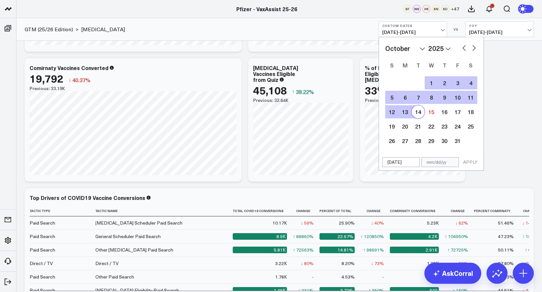
click at [416, 113] on div "14" at bounding box center [418, 111] width 13 height 13
type input "[DATE]"
select select "9"
select select "2025"
click at [474, 157] on div "08/01/25 10/14/25 APPLY" at bounding box center [431, 162] width 105 height 17
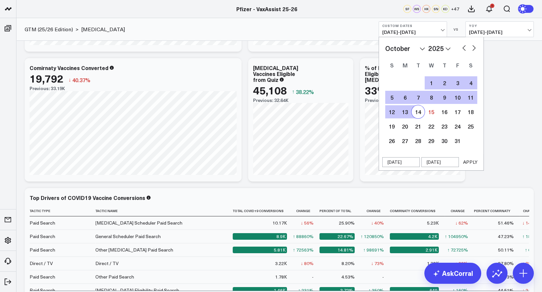
select select "9"
select select "2025"
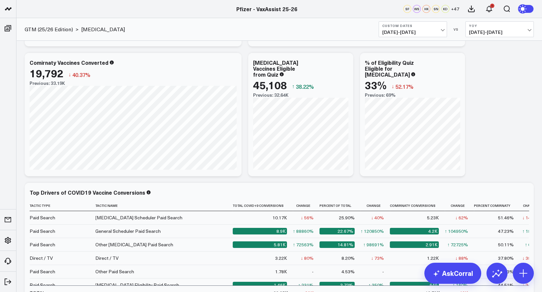
click at [443, 30] on span "07/01/25 - 10/14/25" at bounding box center [413, 32] width 61 height 5
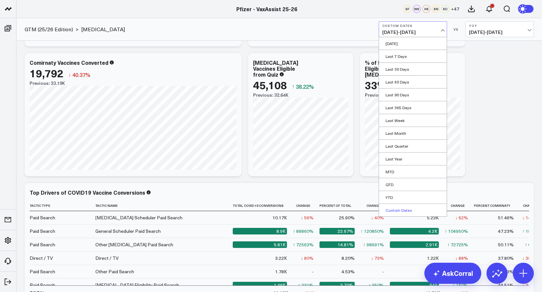
click at [405, 209] on link "Custom Dates" at bounding box center [413, 210] width 68 height 12
select select "9"
select select "2025"
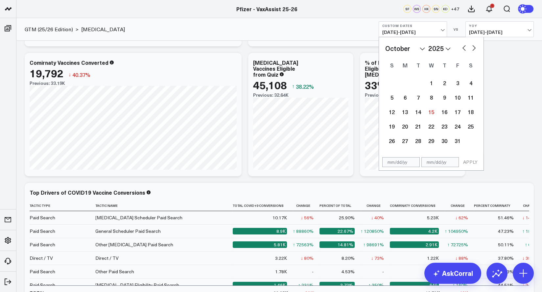
click at [464, 49] on button "button" at bounding box center [464, 47] width 7 height 8
select select "8"
select select "2025"
click at [464, 49] on button "button" at bounding box center [464, 47] width 7 height 8
select select "7"
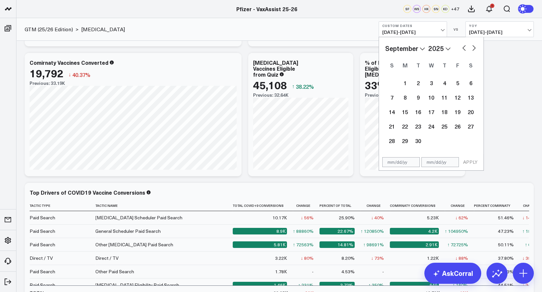
select select "2025"
click at [464, 49] on button "button" at bounding box center [464, 47] width 7 height 8
select select "6"
select select "2025"
click at [462, 49] on button "button" at bounding box center [464, 47] width 7 height 8
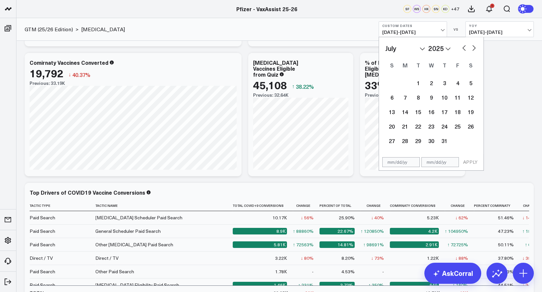
select select "5"
select select "2025"
click at [396, 82] on div "1" at bounding box center [391, 82] width 13 height 13
type input "06/01/25"
select select "5"
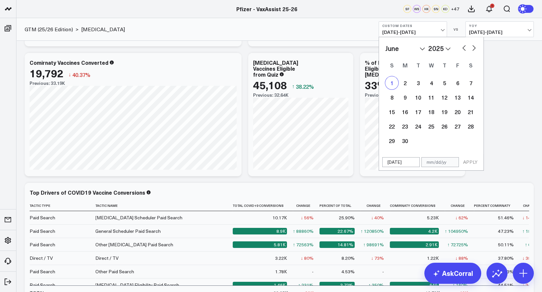
select select "2025"
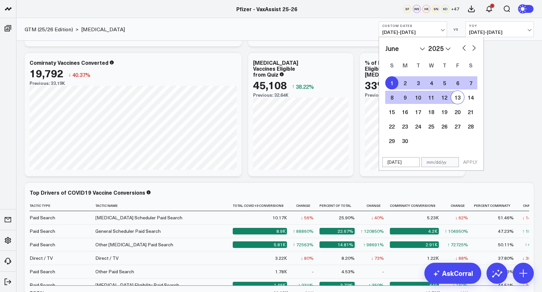
click at [475, 46] on button "button" at bounding box center [474, 47] width 7 height 8
select select "6"
select select "2025"
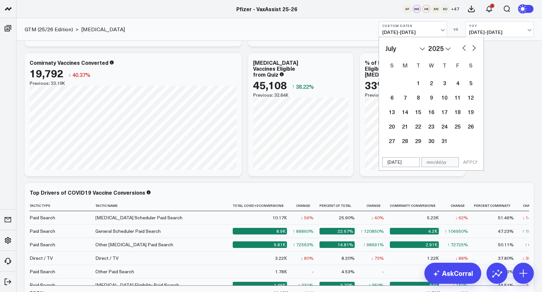
click at [475, 48] on button "button" at bounding box center [474, 47] width 7 height 8
select select "7"
select select "2025"
click at [475, 48] on button "button" at bounding box center [474, 47] width 7 height 8
select select "8"
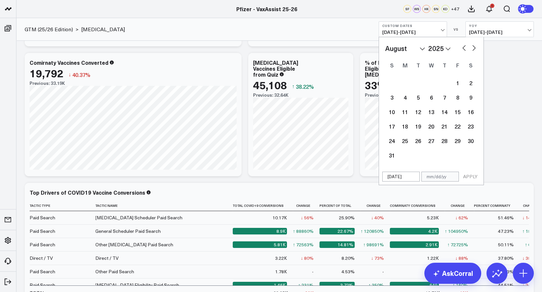
select select "2025"
click at [475, 48] on button "button" at bounding box center [474, 47] width 7 height 8
select select "9"
select select "2025"
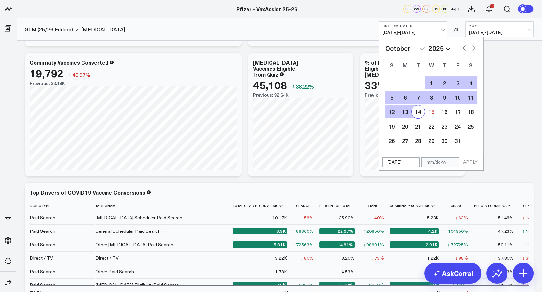
click at [418, 111] on div "14" at bounding box center [418, 111] width 13 height 13
type input "[DATE]"
select select "9"
select select "2025"
click at [471, 158] on button "APPLY" at bounding box center [471, 162] width 20 height 10
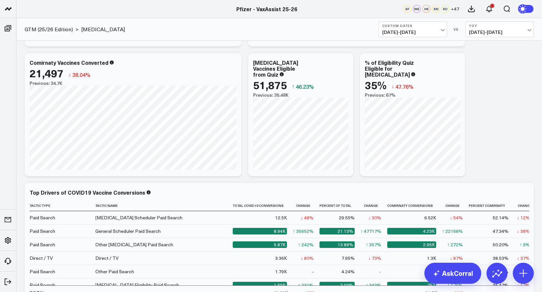
click at [361, 32] on div "GTM (25/26 Edition) > Covid-19 Custom Dates 06/01/25 - 10/14/25 VS YoY 06/01/24…" at bounding box center [279, 29] width 526 height 23
click at [440, 30] on span "06/01/25 - 10/14/25" at bounding box center [413, 32] width 61 height 5
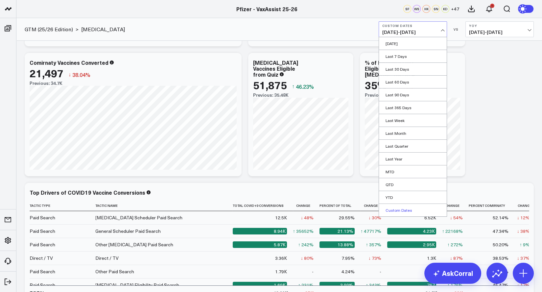
click at [399, 211] on link "Custom Dates" at bounding box center [413, 210] width 68 height 12
select select "9"
select select "2025"
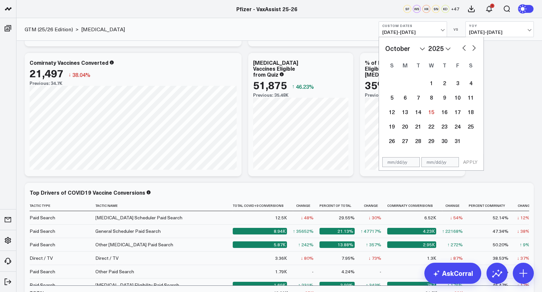
click at [461, 49] on button "button" at bounding box center [464, 47] width 7 height 8
select select "8"
select select "2025"
click at [461, 49] on button "button" at bounding box center [464, 47] width 7 height 8
select select "7"
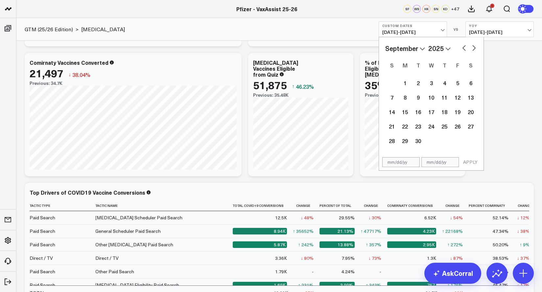
select select "2025"
click at [455, 86] on div "1" at bounding box center [457, 82] width 13 height 13
type input "[DATE]"
select select "7"
select select "2025"
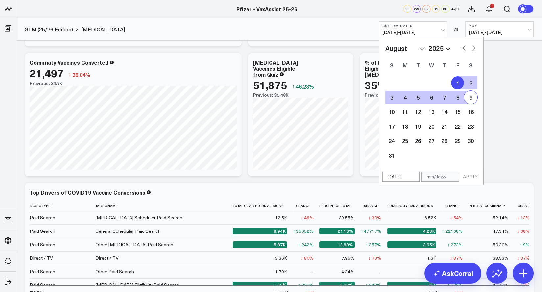
click at [476, 49] on button "button" at bounding box center [474, 47] width 7 height 8
select select "8"
select select "2025"
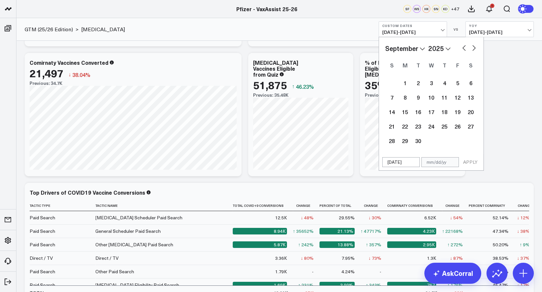
click at [476, 49] on button "button" at bounding box center [474, 47] width 7 height 8
select select "9"
select select "2025"
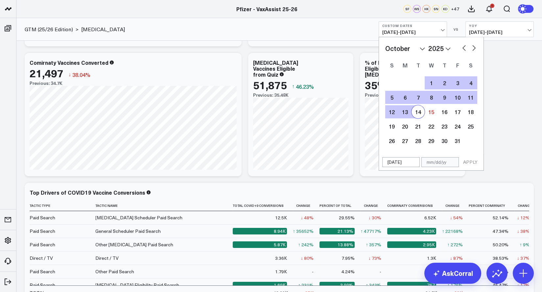
click at [418, 110] on div "14" at bounding box center [418, 111] width 13 height 13
type input "[DATE]"
select select "9"
select select "2025"
click at [473, 159] on button "APPLY" at bounding box center [471, 162] width 20 height 10
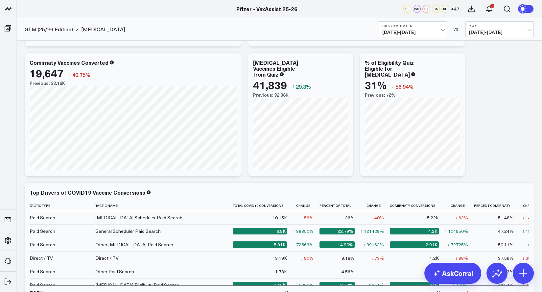
drag, startPoint x: 503, startPoint y: 90, endPoint x: 490, endPoint y: 85, distance: 14.7
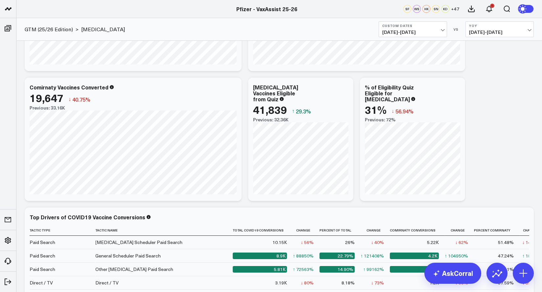
scroll to position [118, 0]
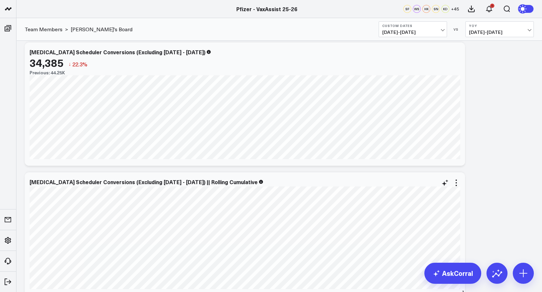
scroll to position [6, 0]
click at [443, 30] on span "[DATE] - [DATE]" at bounding box center [413, 32] width 61 height 5
click at [539, 196] on div "Modify via AI Copy link to widget Ask support Remove Create linked copy Executi…" at bounding box center [279, 187] width 526 height 304
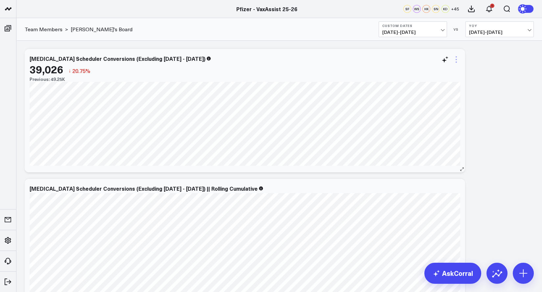
click at [454, 56] on icon at bounding box center [457, 60] width 8 height 8
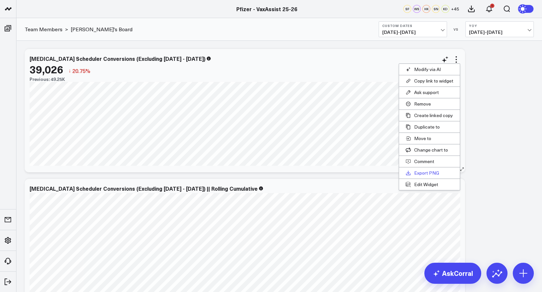
click at [426, 172] on button "Export PNG" at bounding box center [429, 172] width 61 height 11
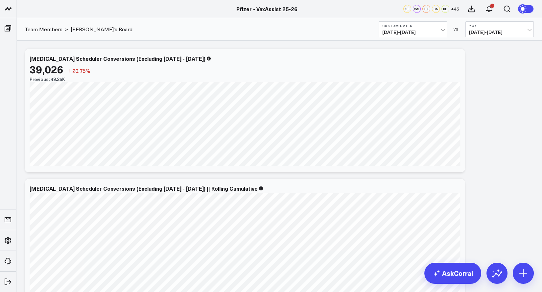
click at [489, 148] on div "Modify via AI Copy link to widget Ask support Remove Create linked copy Executi…" at bounding box center [279, 176] width 516 height 260
click at [502, 151] on div "Modify via AI Copy link to widget Ask support Remove Create linked copy Executi…" at bounding box center [279, 176] width 516 height 260
click at [510, 64] on div "Modify via AI Copy link to widget Ask support Remove Create linked copy Executi…" at bounding box center [279, 176] width 516 height 260
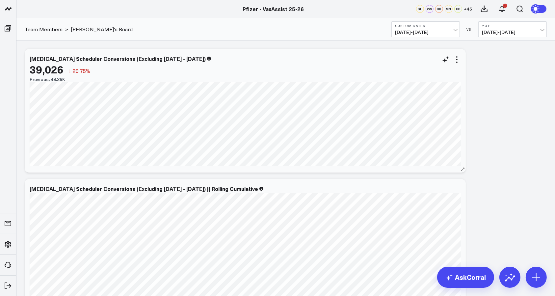
scroll to position [21, 0]
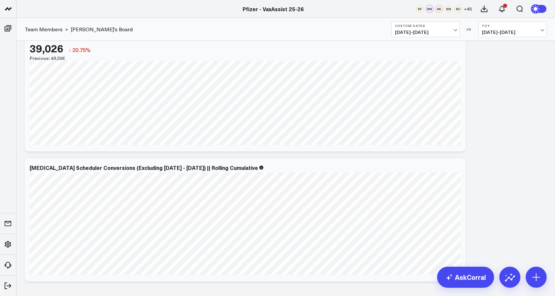
drag, startPoint x: 548, startPoint y: 203, endPoint x: 544, endPoint y: 201, distance: 4.0
click at [548, 203] on div "Modify via AI Copy link to widget Ask support Remove Create linked copy Executi…" at bounding box center [285, 155] width 528 height 260
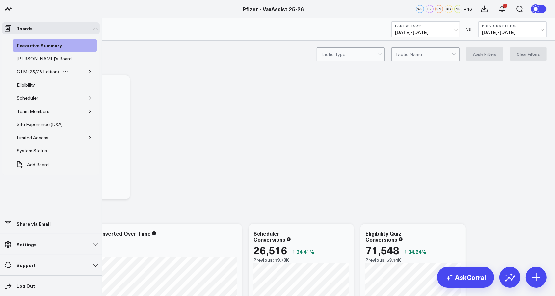
click at [84, 71] on div "GTM (25/26 Edition)" at bounding box center [54, 71] width 85 height 13
click at [90, 70] on icon "button" at bounding box center [90, 72] width 4 height 4
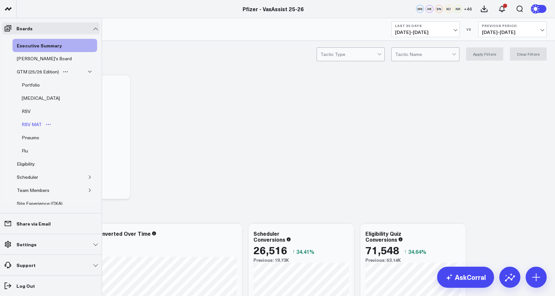
click at [27, 121] on div "RSV MAT" at bounding box center [31, 124] width 23 height 8
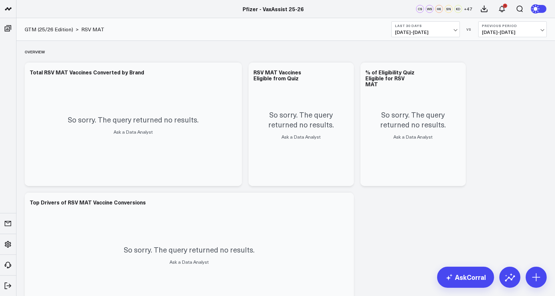
click at [453, 25] on b "Last 30 Days" at bounding box center [425, 26] width 61 height 4
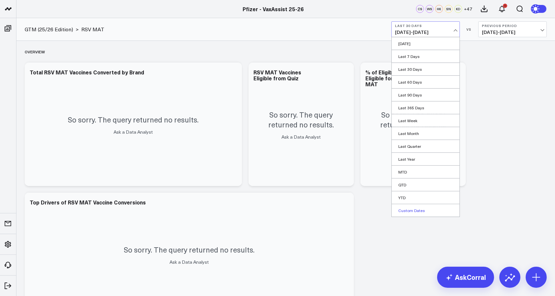
click at [405, 207] on link "Custom Dates" at bounding box center [425, 210] width 68 height 12
select select "9"
select select "2025"
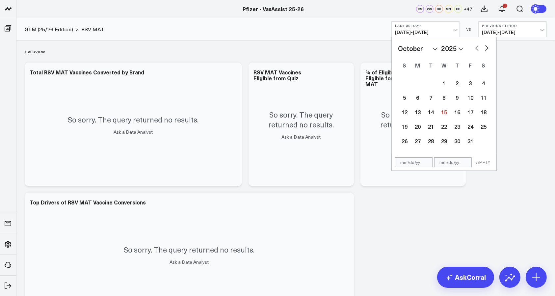
click at [435, 47] on select "January February March April May June July August September October November De…" at bounding box center [418, 48] width 40 height 10
select select "8"
select select "2025"
click at [460, 51] on select "2026 2025 2024 2023 2022 2021 2020 2019 2018 2017 2016 2015 2014 2013 2012 2011…" at bounding box center [452, 48] width 22 height 10
select select "8"
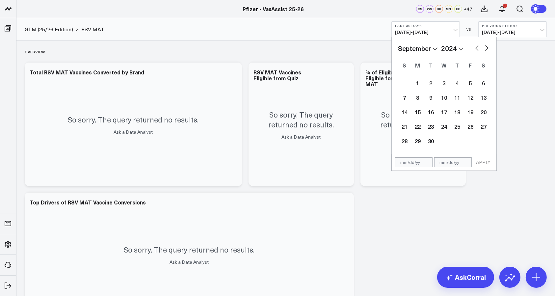
select select "2024"
click at [401, 84] on div "1" at bounding box center [404, 82] width 13 height 13
type input "[DATE]"
select select "8"
select select "2024"
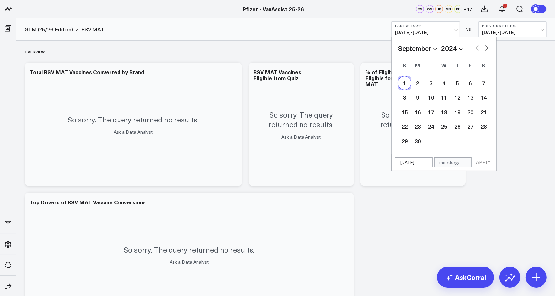
click at [436, 51] on select "January February March April May June July August September October November De…" at bounding box center [418, 48] width 40 height 10
select select "7"
select select "2024"
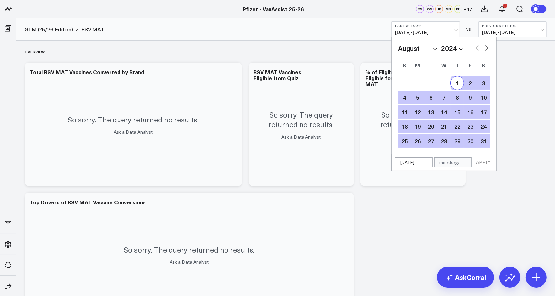
click at [461, 82] on div "1" at bounding box center [456, 82] width 13 height 13
type input "[DATE]"
select select "7"
select select "2024"
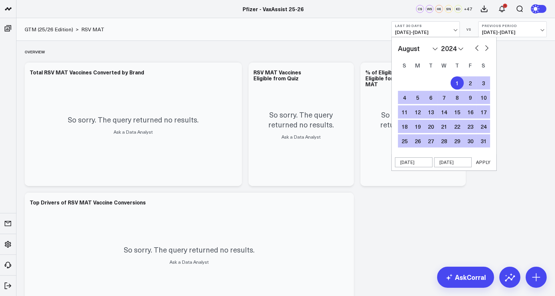
click at [490, 51] on div "January February March April May June July August September October November [D…" at bounding box center [443, 95] width 105 height 117
click at [487, 48] on button "button" at bounding box center [486, 47] width 7 height 8
select select "8"
select select "2024"
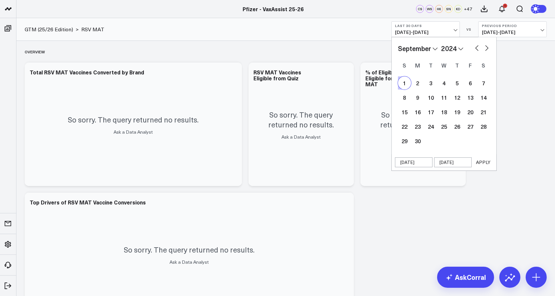
click at [487, 48] on button "button" at bounding box center [486, 47] width 7 height 8
select select "9"
select select "2024"
click at [487, 48] on button "button" at bounding box center [486, 47] width 7 height 8
select select "10"
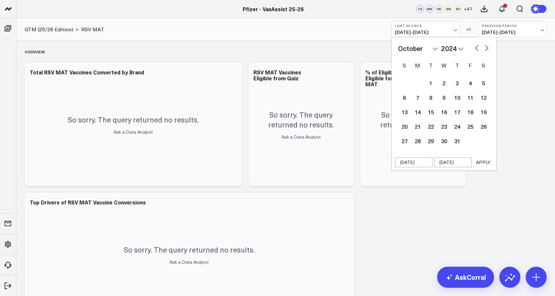
select select "2024"
click at [487, 44] on button "button" at bounding box center [486, 47] width 7 height 8
select select "11"
select select "2024"
click at [435, 139] on div "31" at bounding box center [430, 140] width 13 height 13
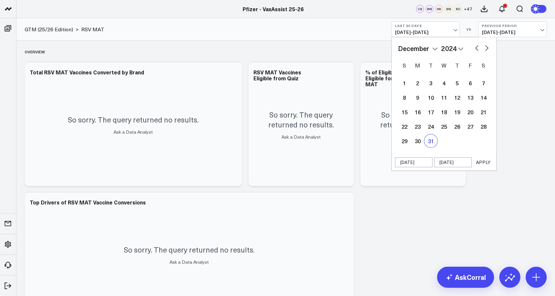
type input "[DATE]"
select select "11"
select select "2024"
click at [401, 161] on input "[DATE]" at bounding box center [413, 162] width 37 height 10
select select "11"
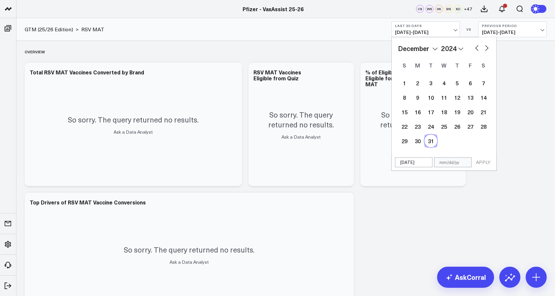
select select "2024"
type input "/31/24"
select select "2024"
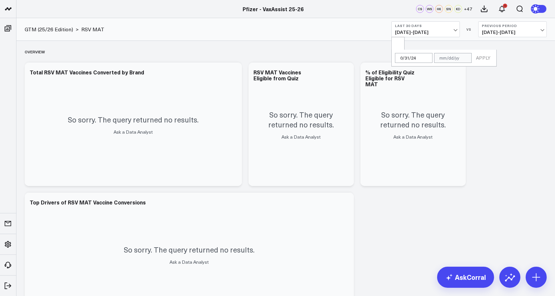
type input "[DATE]"
select select "7"
select select "2024"
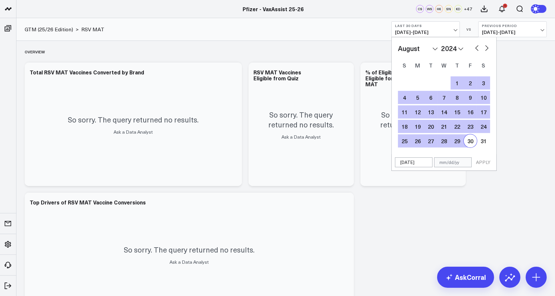
type input "08//24"
select select "7"
select select "2024"
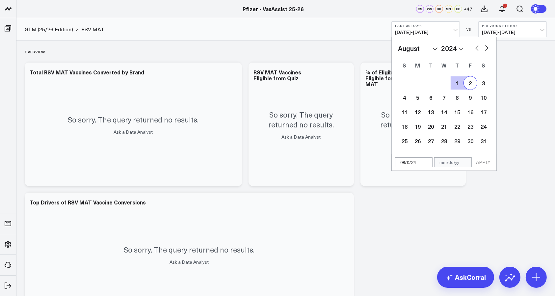
type input "[DATE]"
select select "7"
select select "2024"
type input "[DATE]"
click at [441, 160] on input "text" at bounding box center [452, 162] width 37 height 10
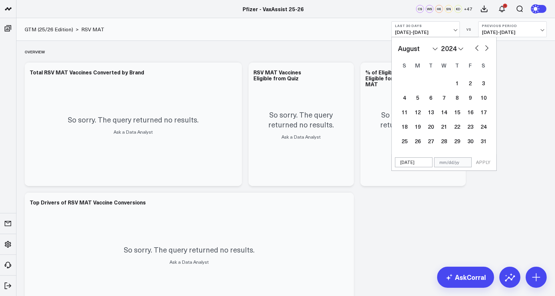
select select "7"
select select "2024"
type input "12"
select select "7"
select select "2024"
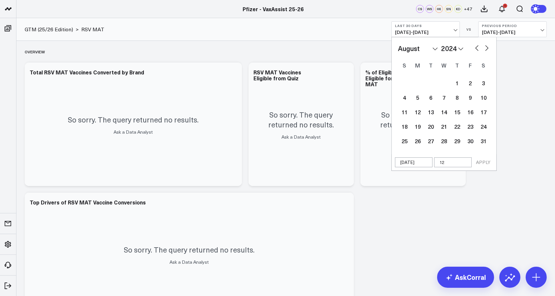
type input "12/"
select select "7"
select select "2024"
type input "12/31/2"
select select "7"
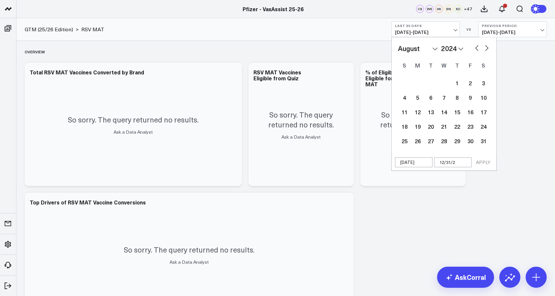
select select "2024"
type input "[DATE]"
select select "7"
select select "2024"
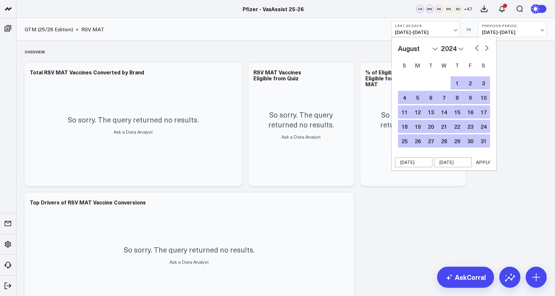
type input "[DATE]"
click at [484, 161] on button "APPLY" at bounding box center [483, 162] width 20 height 10
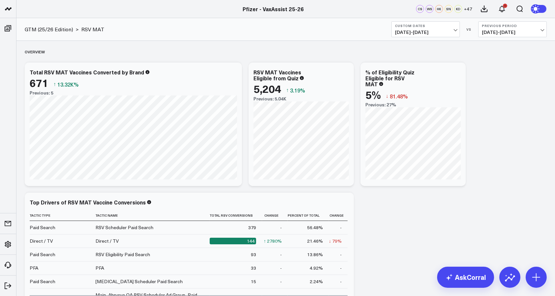
click at [539, 32] on span "[DATE] - [DATE]" at bounding box center [512, 32] width 61 height 5
click at [509, 82] on link "No Comparison" at bounding box center [512, 82] width 68 height 12
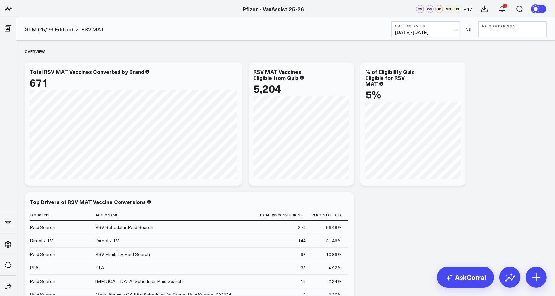
scroll to position [1, 0]
click at [452, 33] on span "[DATE] - [DATE]" at bounding box center [425, 32] width 61 height 5
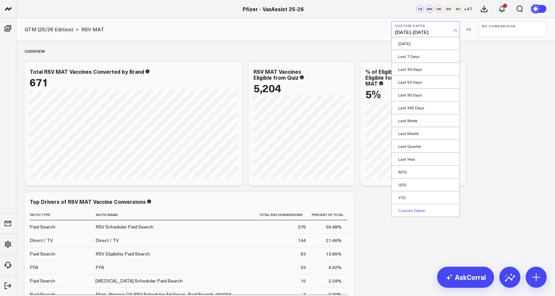
click at [422, 209] on link "Custom Dates" at bounding box center [425, 210] width 68 height 12
select select "9"
select select "2025"
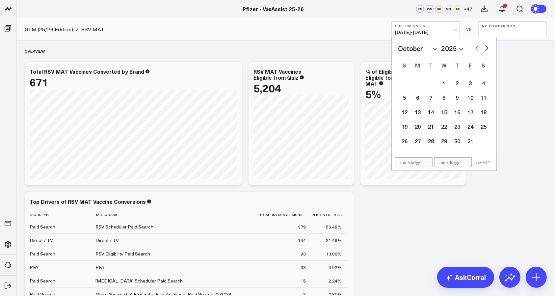
click at [475, 47] on button "button" at bounding box center [476, 47] width 7 height 8
select select "8"
select select "2025"
click at [475, 47] on button "button" at bounding box center [476, 47] width 7 height 8
select select "7"
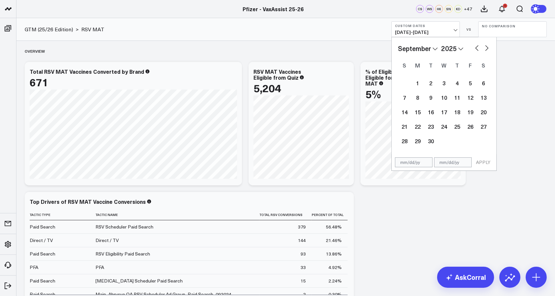
select select "2025"
click at [468, 81] on div "1" at bounding box center [469, 82] width 13 height 13
type input "[DATE]"
select select "7"
select select "2025"
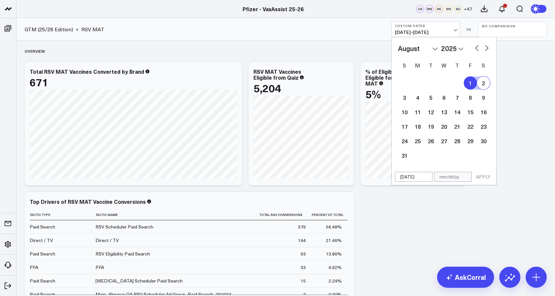
click at [481, 52] on div "January February March April May June July August September October November [D…" at bounding box center [444, 48] width 92 height 10
click at [489, 48] on button "button" at bounding box center [486, 47] width 7 height 8
select select "8"
select select "2025"
click at [485, 48] on button "button" at bounding box center [486, 47] width 7 height 8
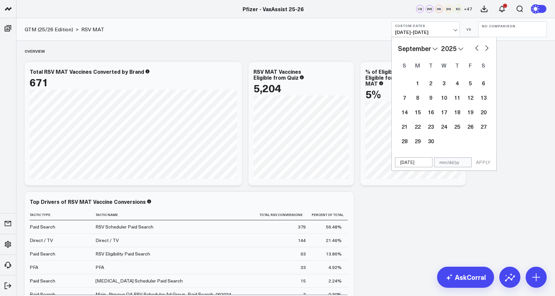
select select "9"
select select "2025"
click at [485, 48] on button "button" at bounding box center [486, 47] width 7 height 8
select select "10"
select select "2025"
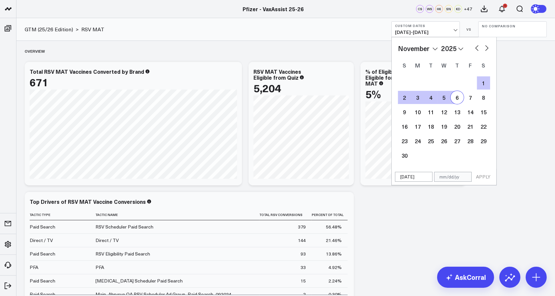
click at [473, 51] on div "January February March April May June July August September October November [D…" at bounding box center [444, 48] width 92 height 10
click at [479, 53] on div "January February March April May June July August September October November [D…" at bounding box center [444, 102] width 92 height 119
click at [477, 51] on button "button" at bounding box center [476, 47] width 7 height 8
select select "9"
select select "2025"
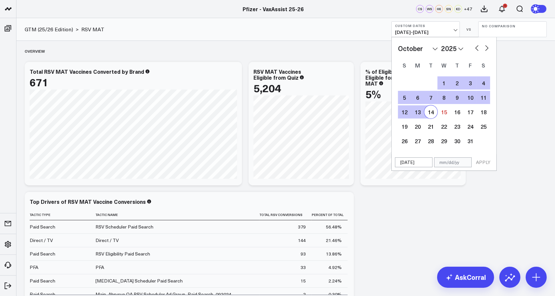
click at [429, 111] on div "14" at bounding box center [430, 111] width 13 height 13
type input "[DATE]"
select select "9"
select select "2025"
click at [482, 161] on button "APPLY" at bounding box center [483, 162] width 20 height 10
